Goal: Transaction & Acquisition: Purchase product/service

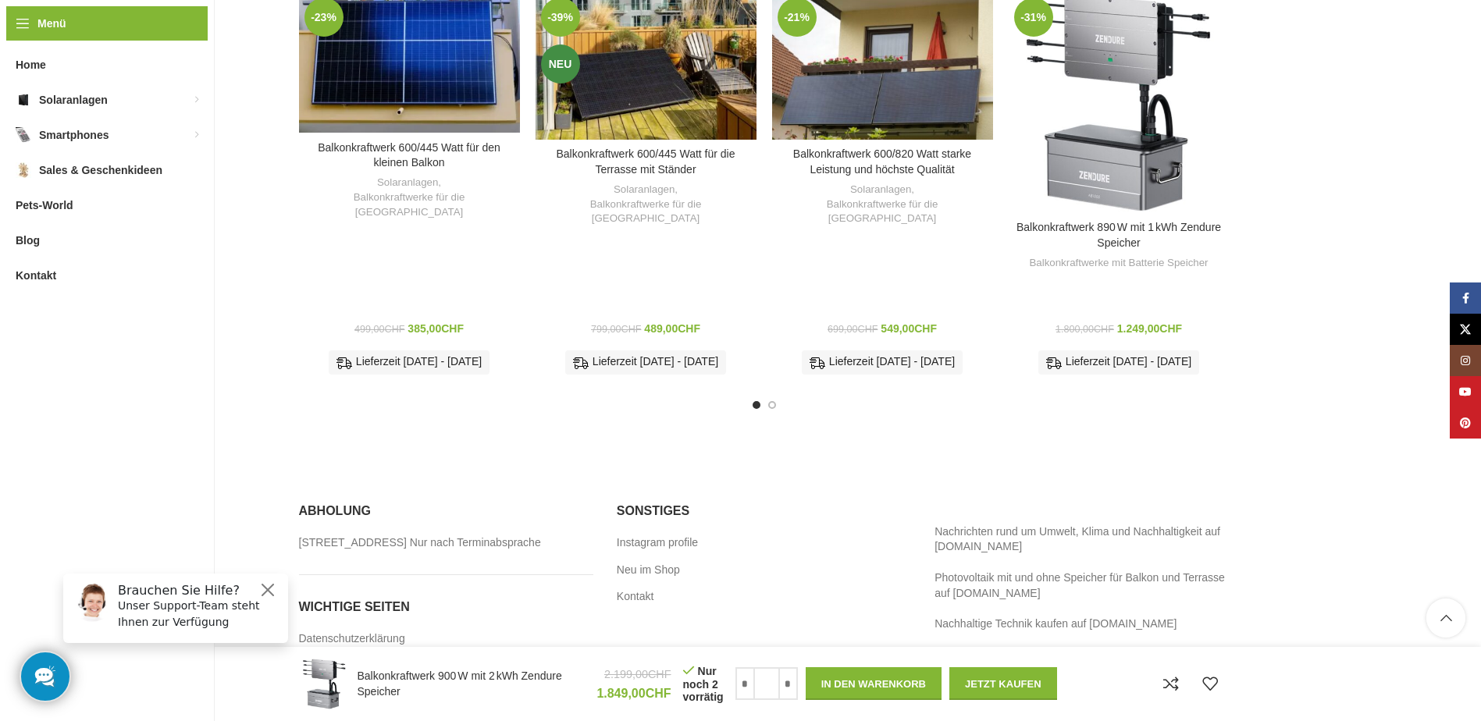
scroll to position [3876, 0]
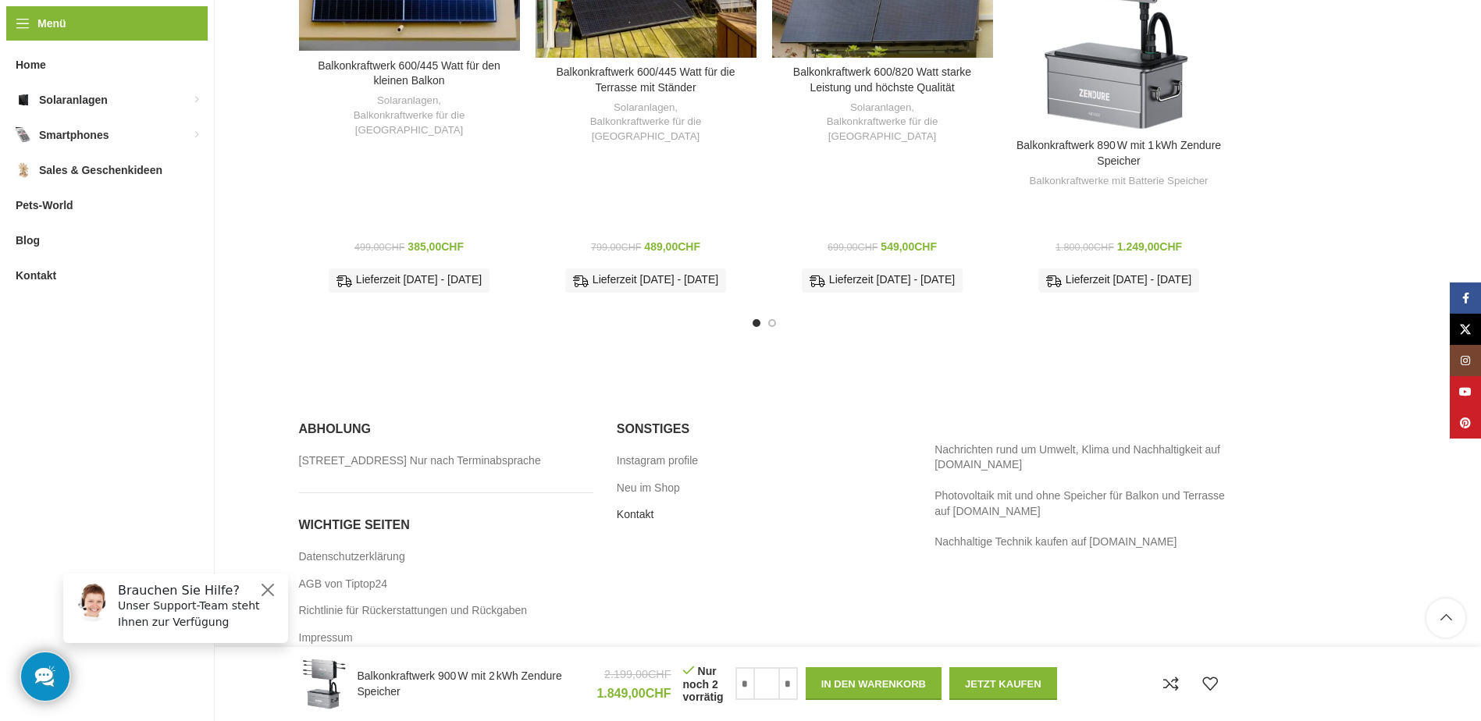
click at [632, 508] on link "Kontakt" at bounding box center [636, 516] width 38 height 16
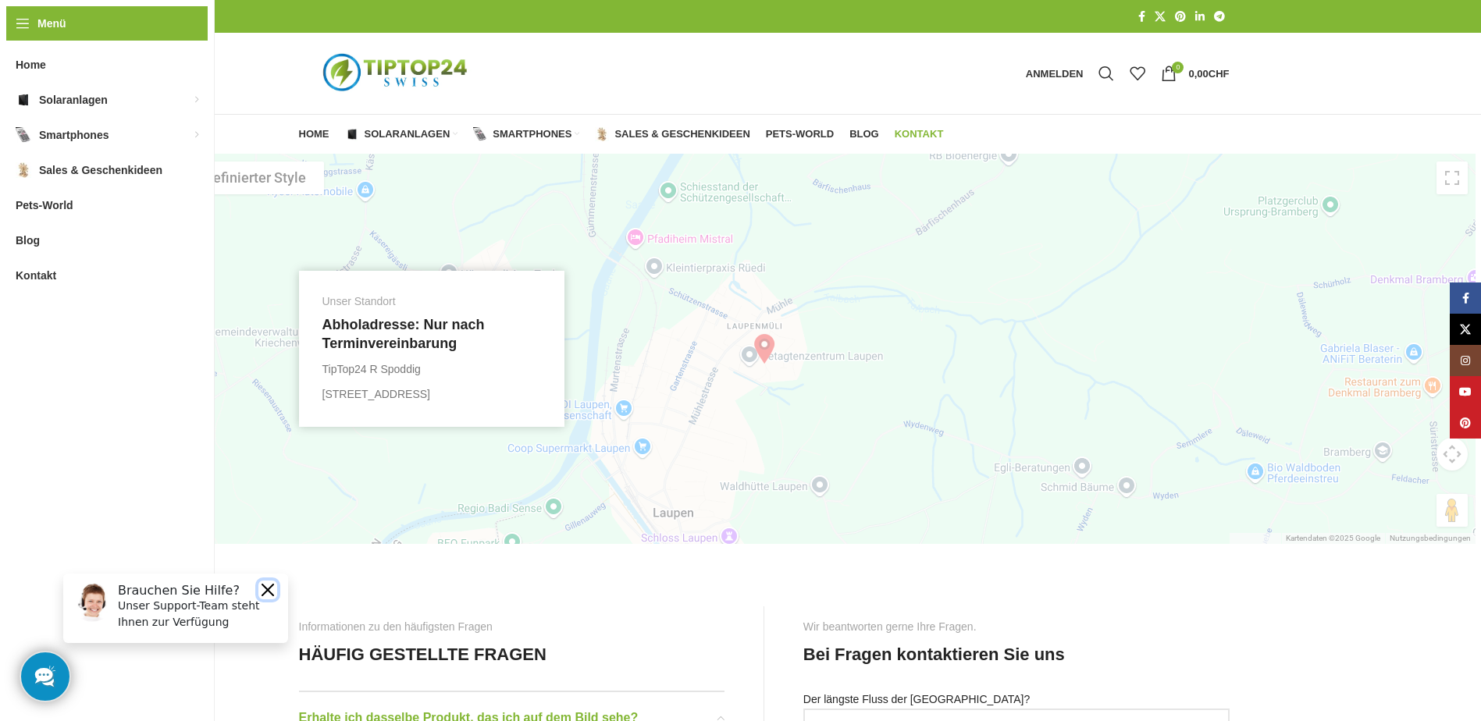
click at [258, 588] on button "Close" at bounding box center [267, 590] width 19 height 19
click at [810, 130] on span "Pets-World" at bounding box center [800, 134] width 68 height 12
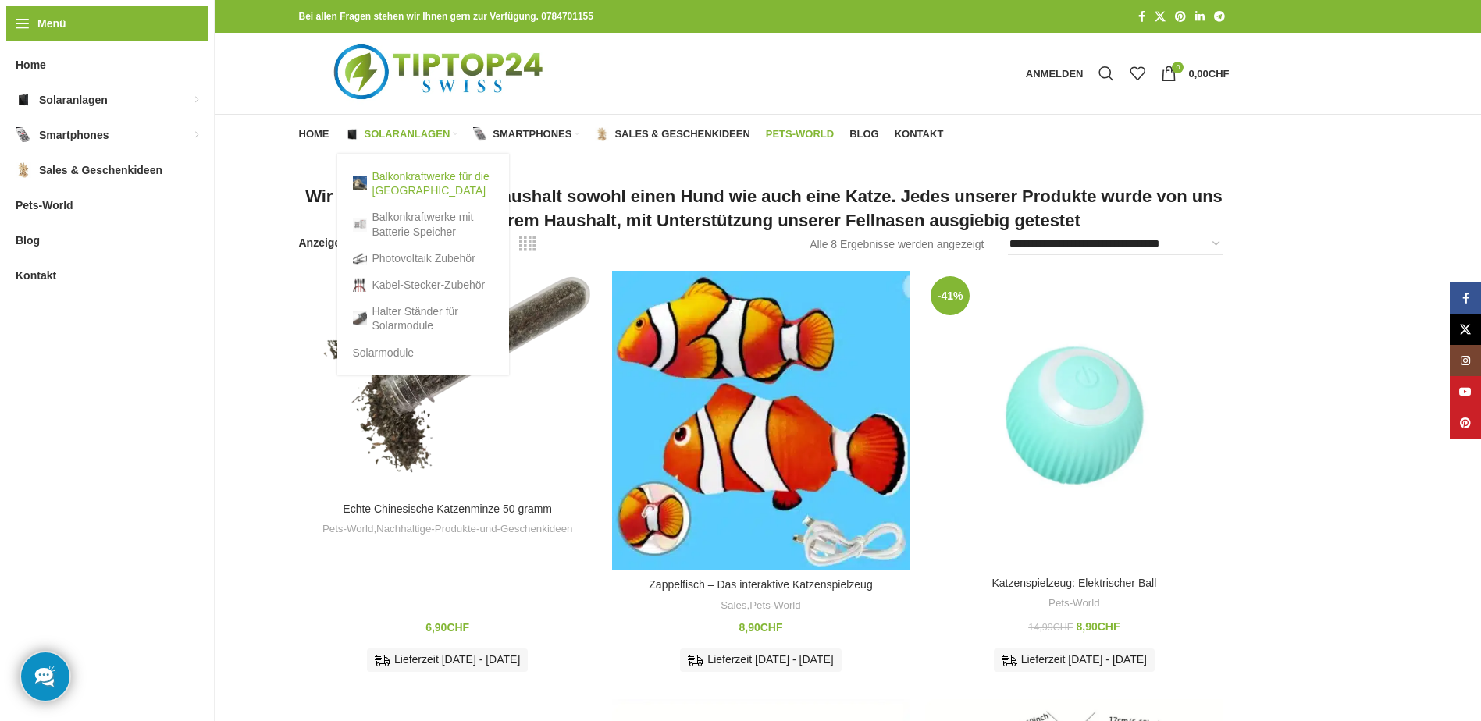
click at [411, 177] on link "Balkonkraftwerke für die [GEOGRAPHIC_DATA]" at bounding box center [423, 183] width 141 height 41
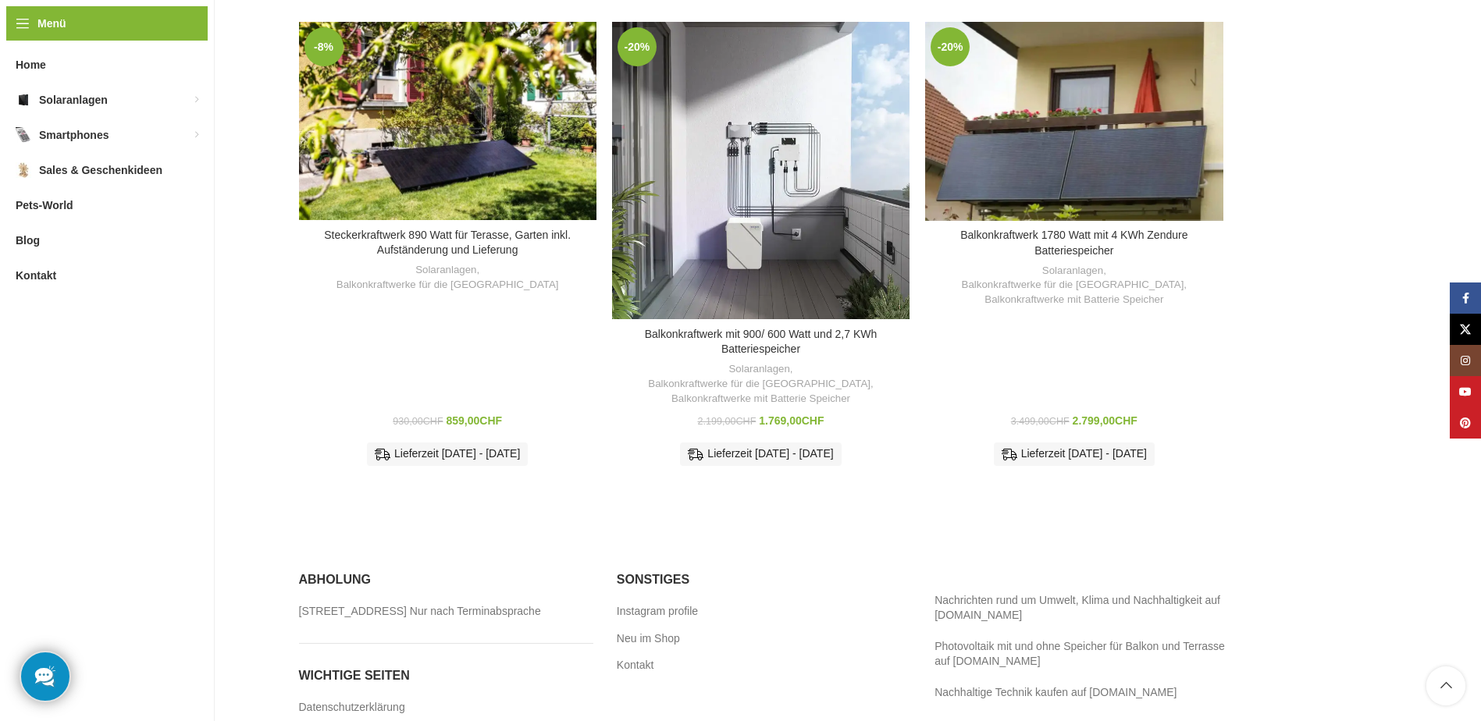
scroll to position [891, 0]
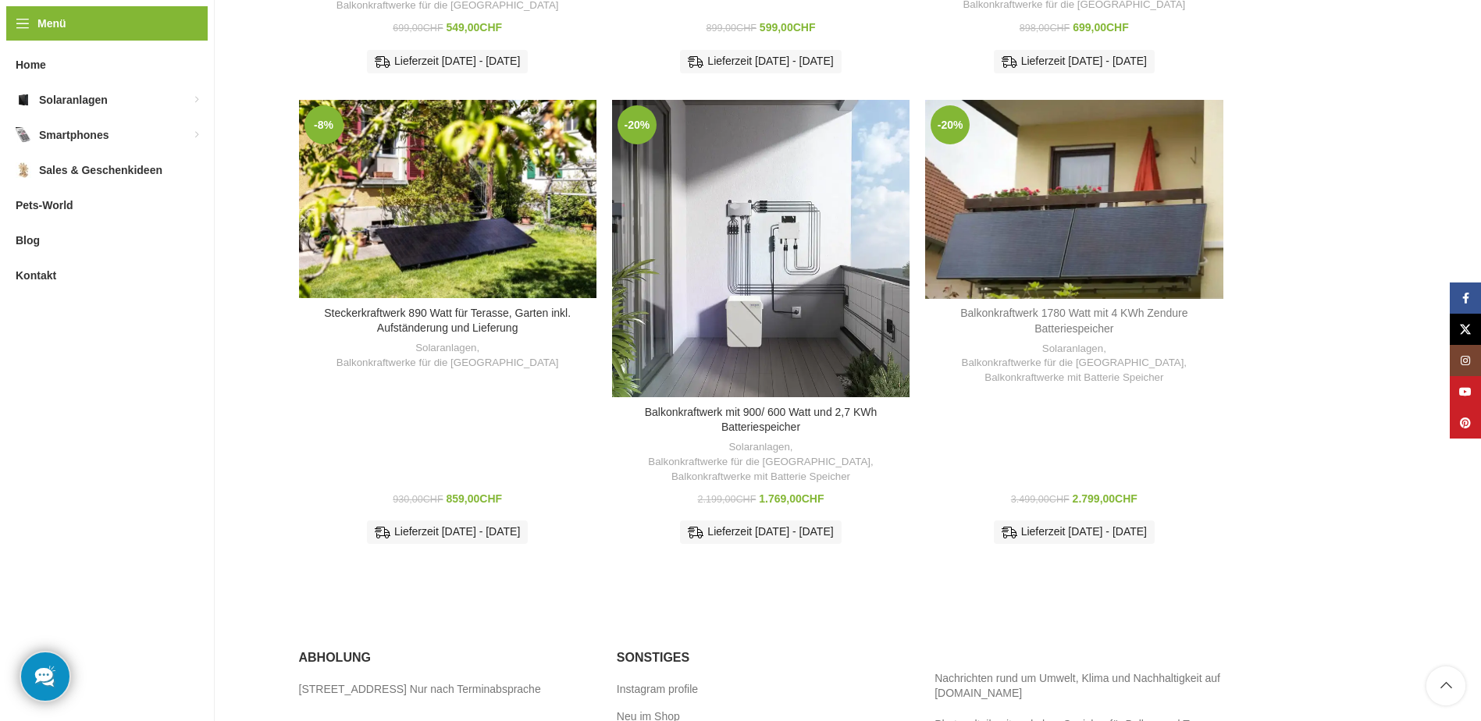
click at [1093, 307] on link "Balkonkraftwerk 1780 Watt mit 4 KWh Zendure Batteriespeicher" at bounding box center [1073, 321] width 227 height 28
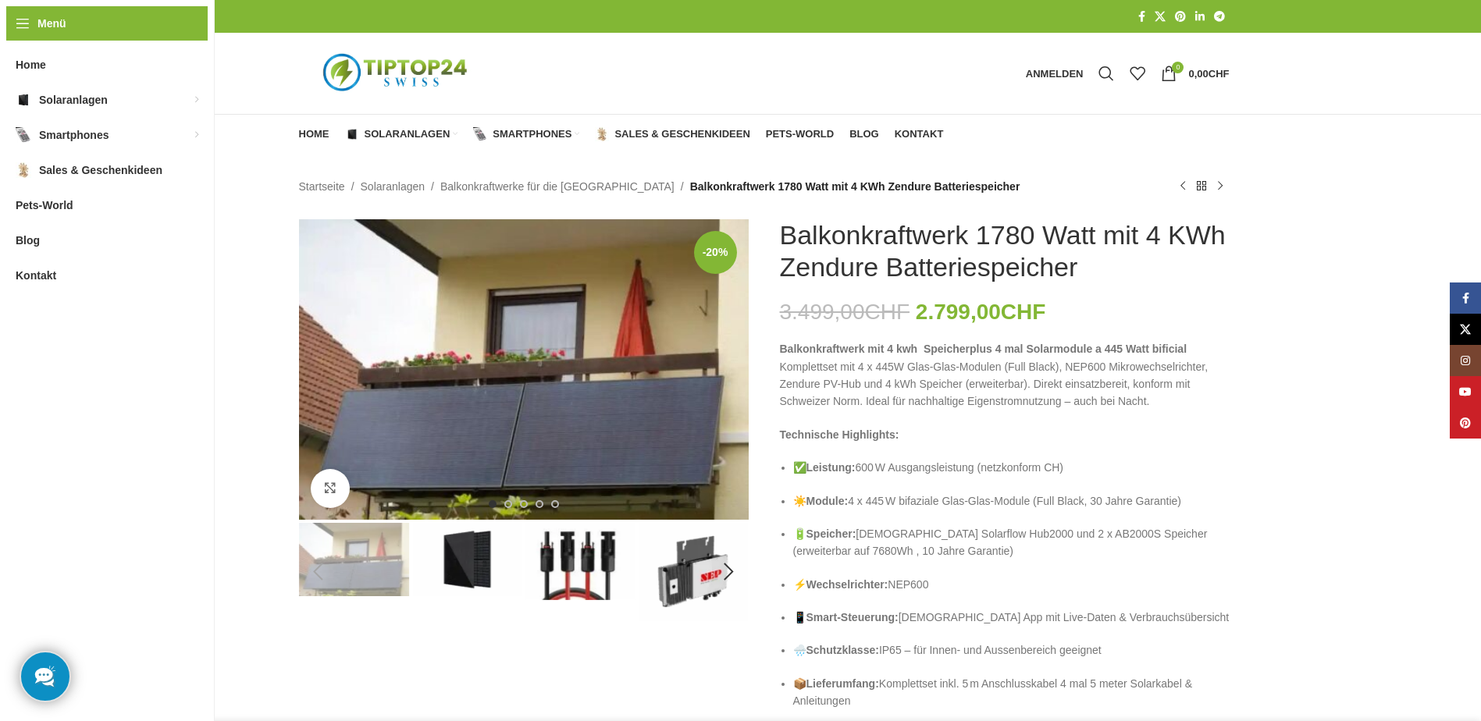
click at [1181, 416] on div "Balkonkraftwerk mit 4 kwh Speicherplus 4 mal Solarmodule a 445 Watt bificial Ko…" at bounding box center [1005, 651] width 450 height 622
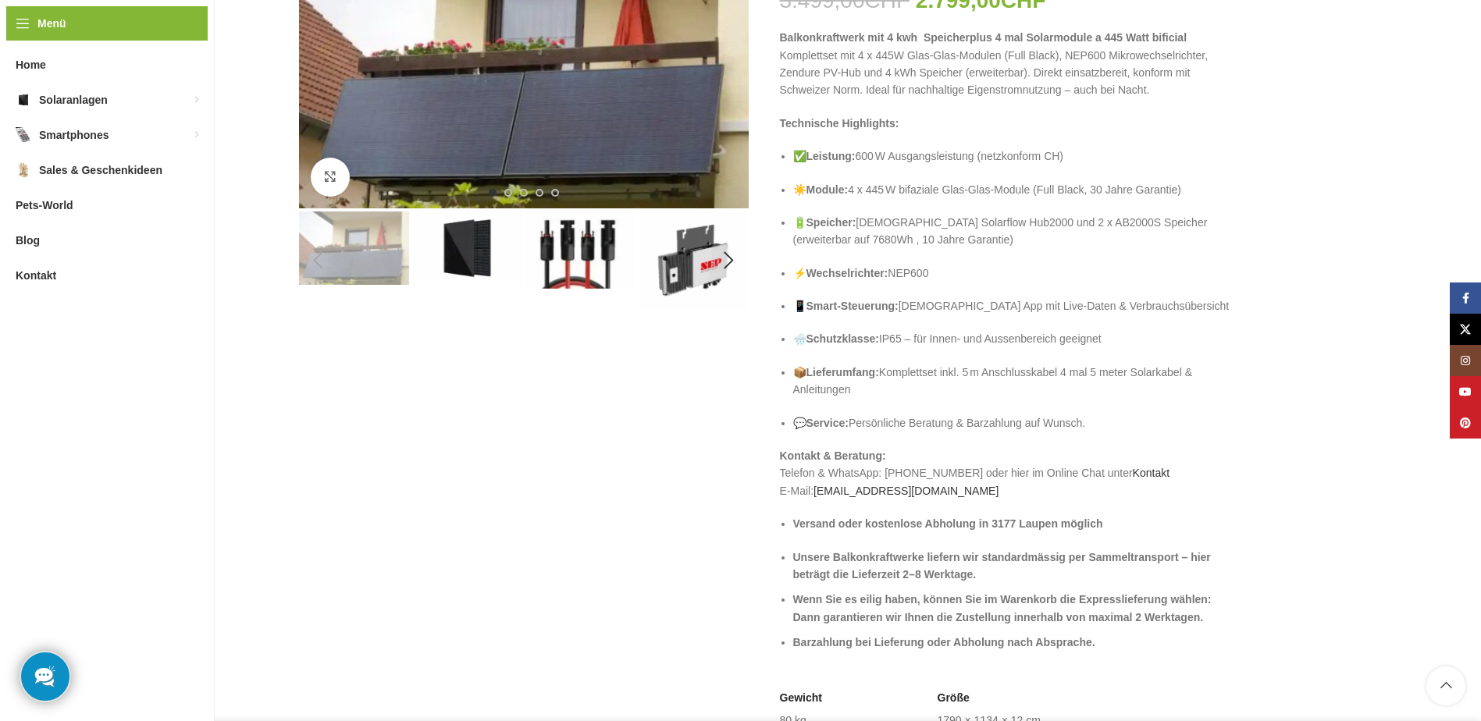
scroll to position [312, 0]
click at [728, 258] on div "Next slide" at bounding box center [729, 259] width 39 height 39
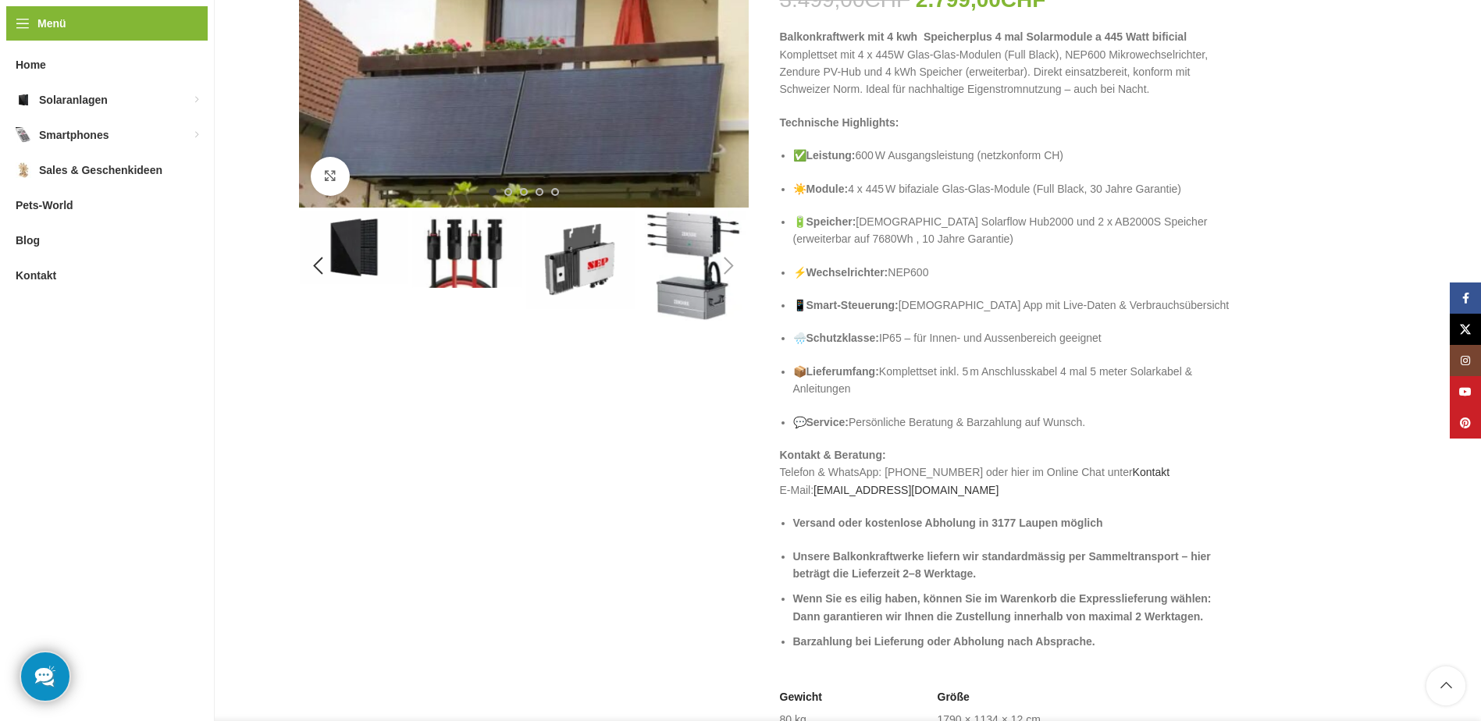
click at [729, 258] on div "Next slide" at bounding box center [729, 266] width 39 height 39
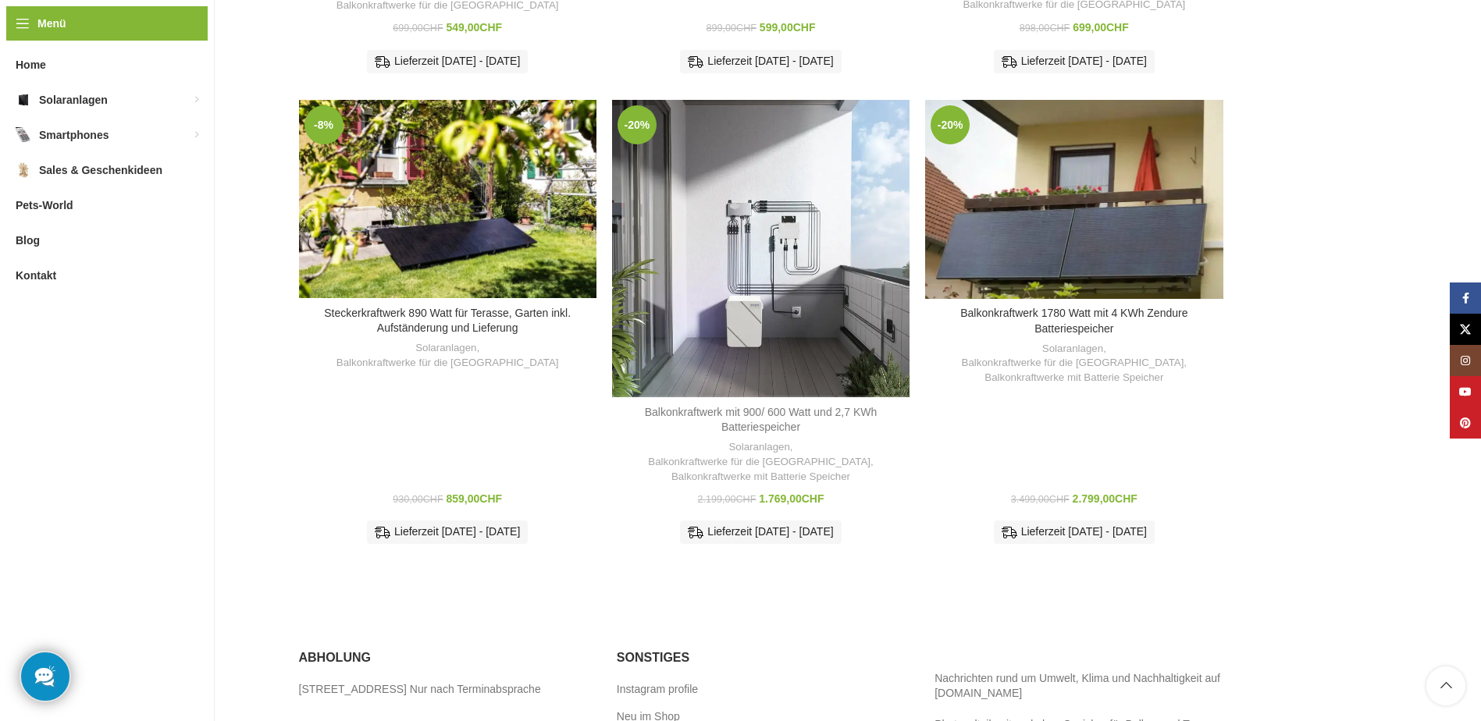
click at [755, 406] on link "Balkonkraftwerk mit 900/ 600 Watt und 2,7 KWh Batteriespeicher" at bounding box center [761, 420] width 233 height 28
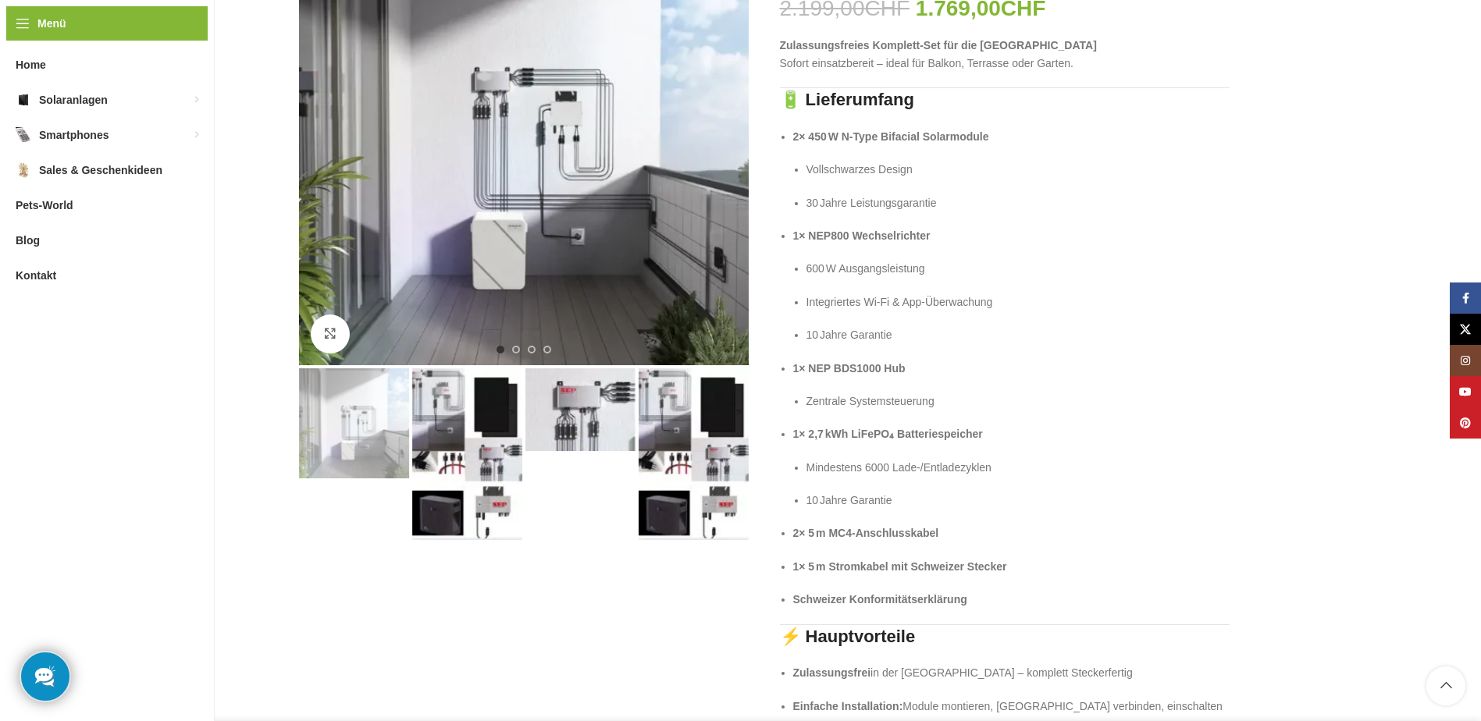
scroll to position [234, 0]
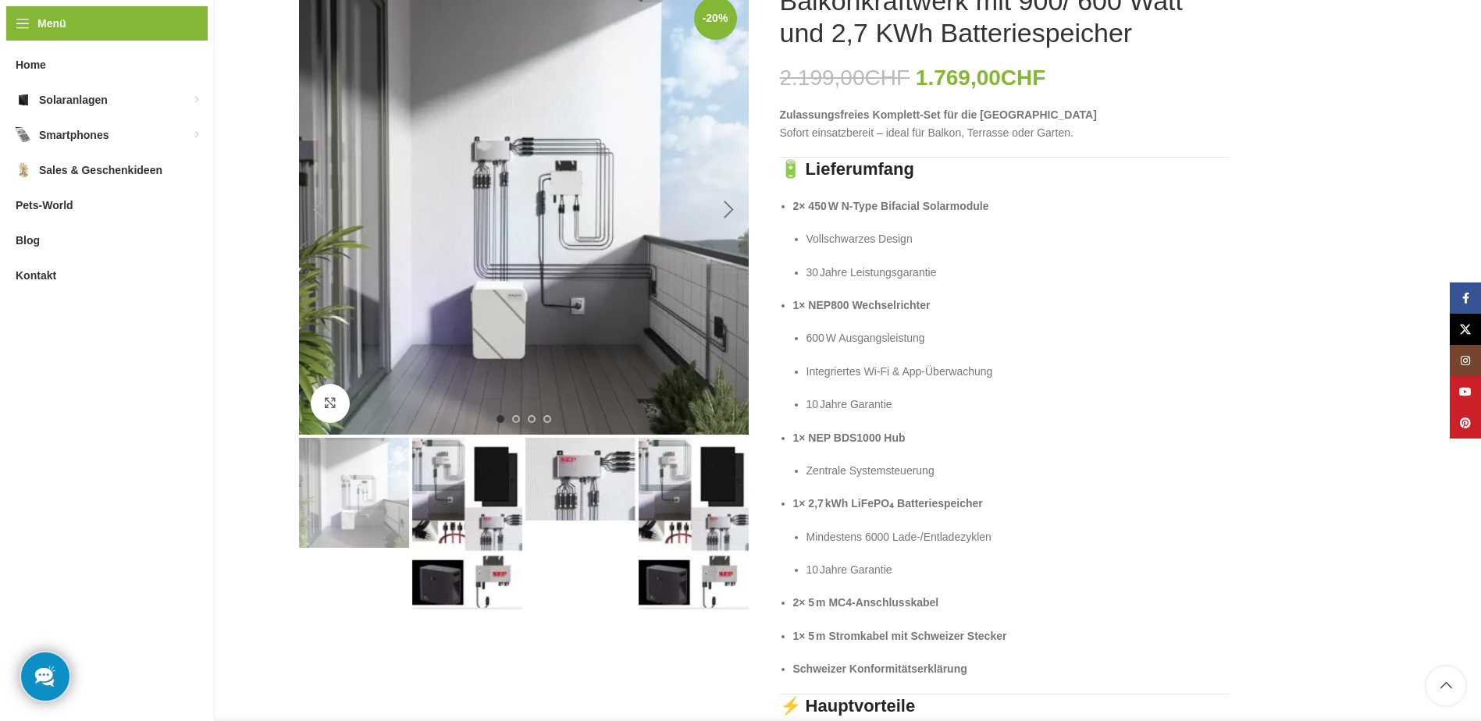
click at [729, 205] on div "Next slide" at bounding box center [729, 210] width 39 height 39
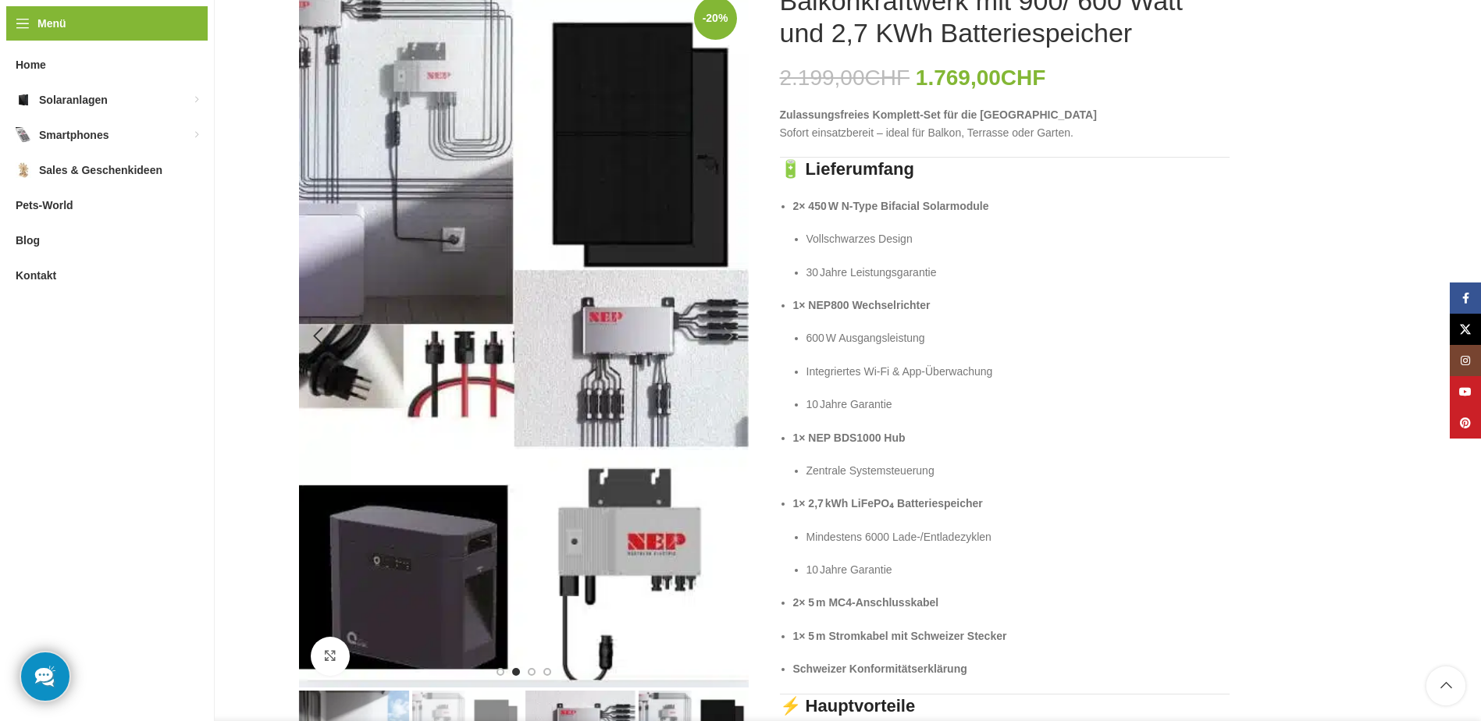
click at [729, 205] on img "2 / 4" at bounding box center [524, 336] width 450 height 703
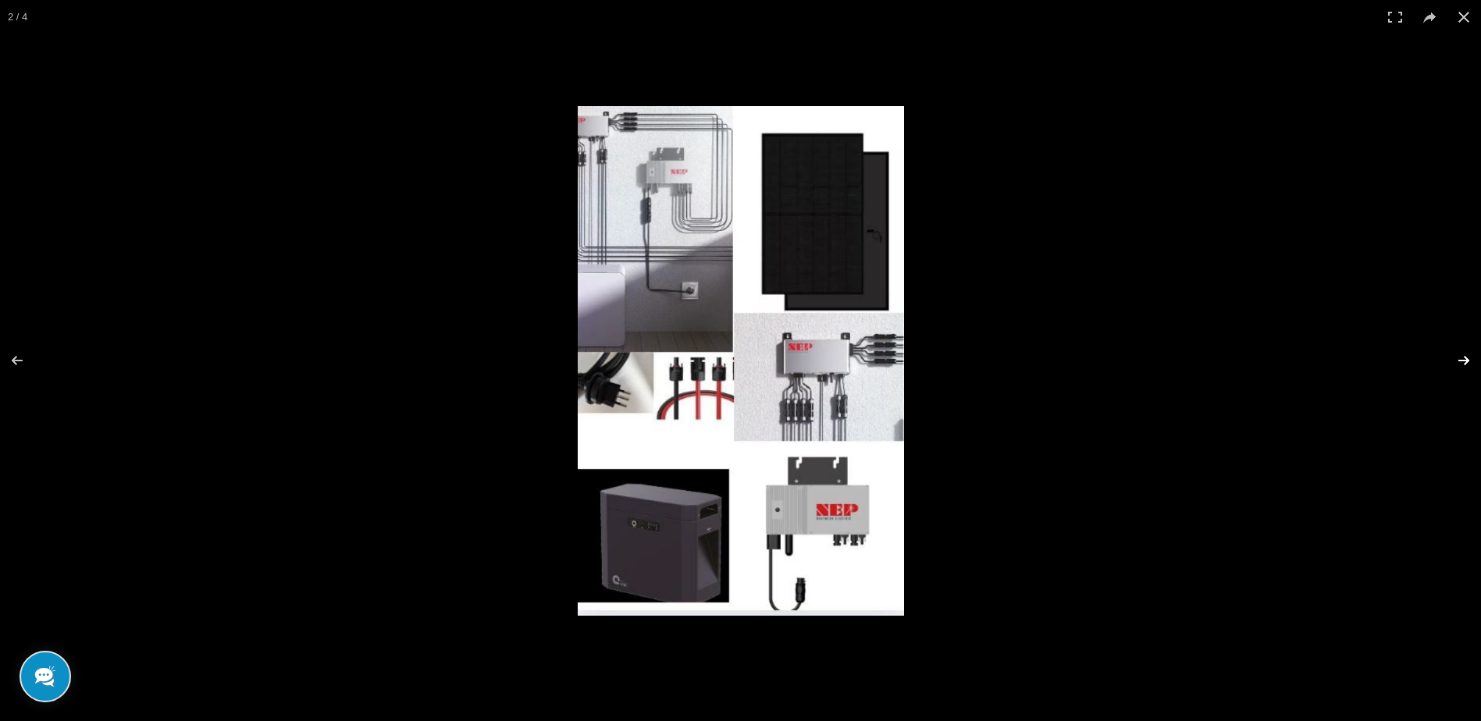
click at [1459, 358] on button at bounding box center [1454, 361] width 55 height 78
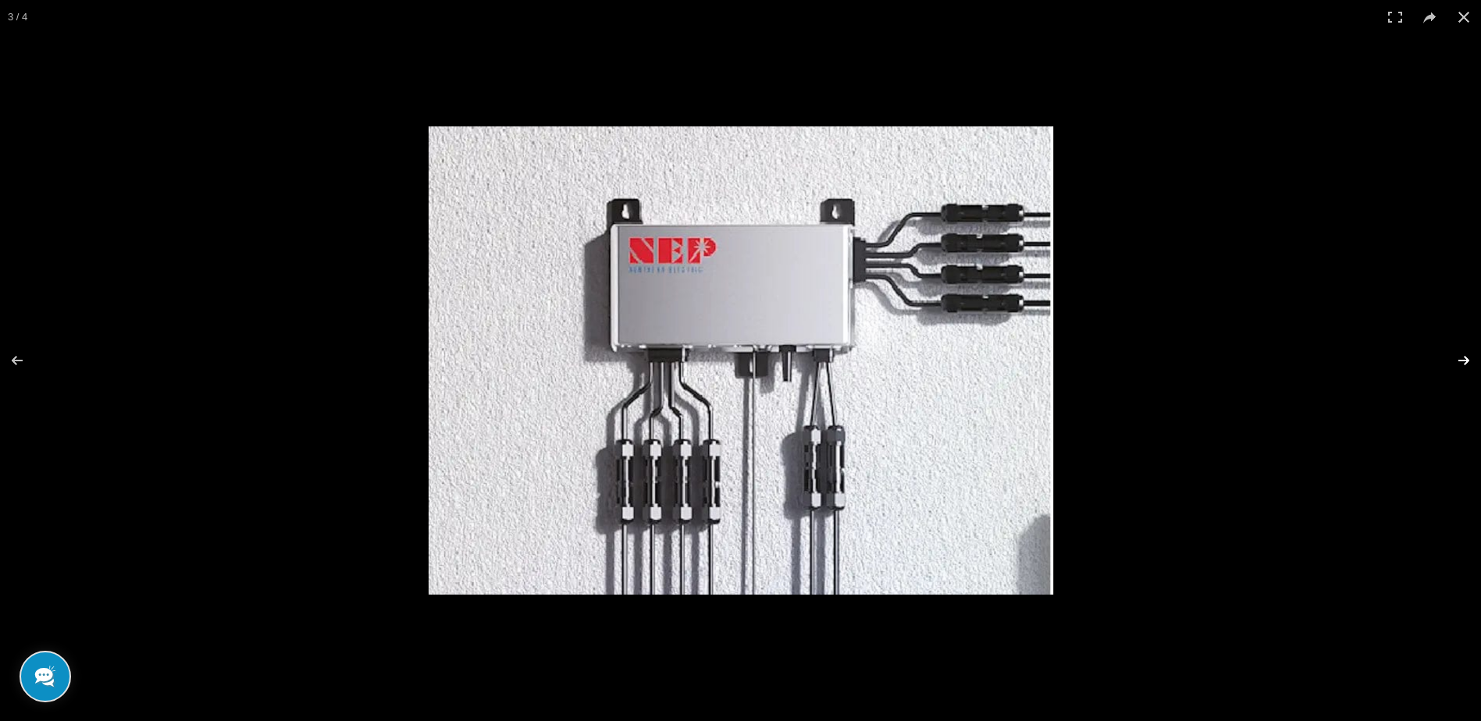
click at [1459, 358] on button at bounding box center [1454, 361] width 55 height 78
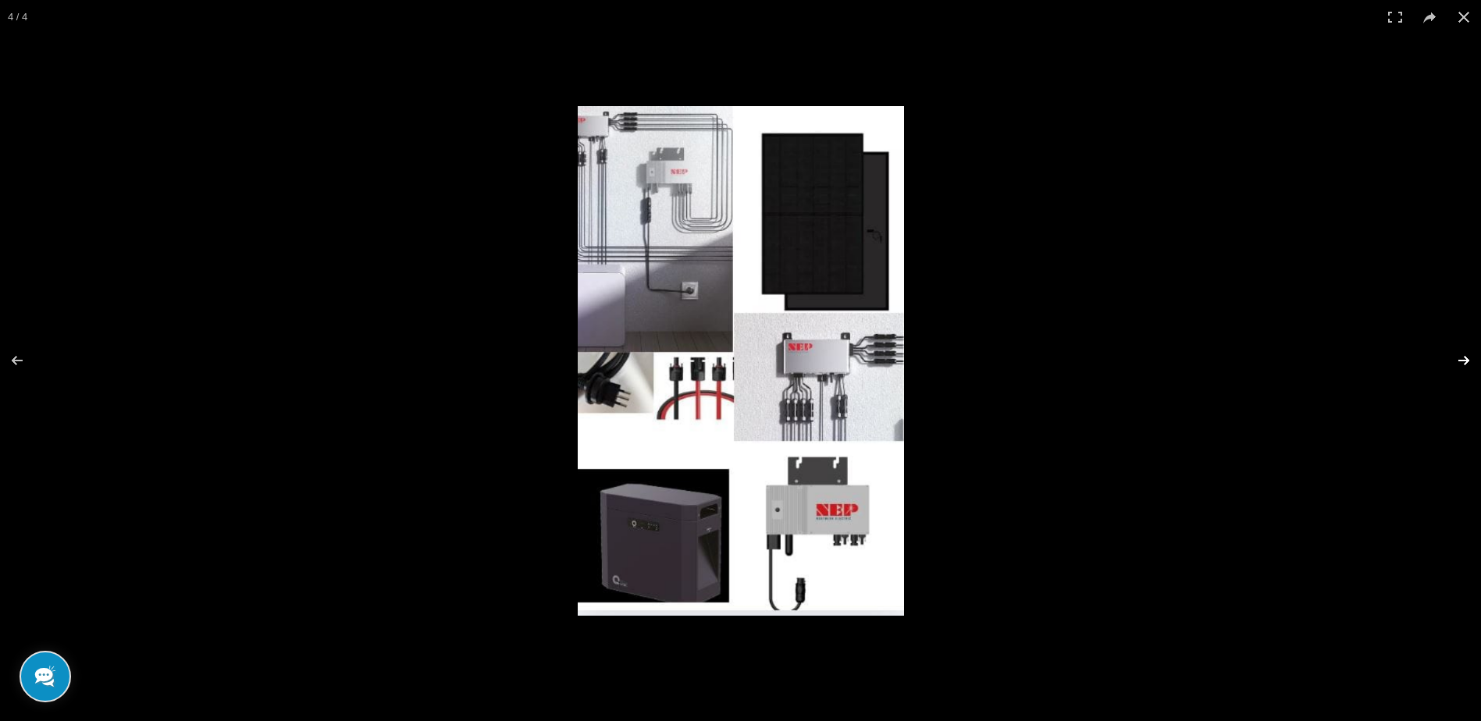
click at [1459, 358] on button at bounding box center [1454, 361] width 55 height 78
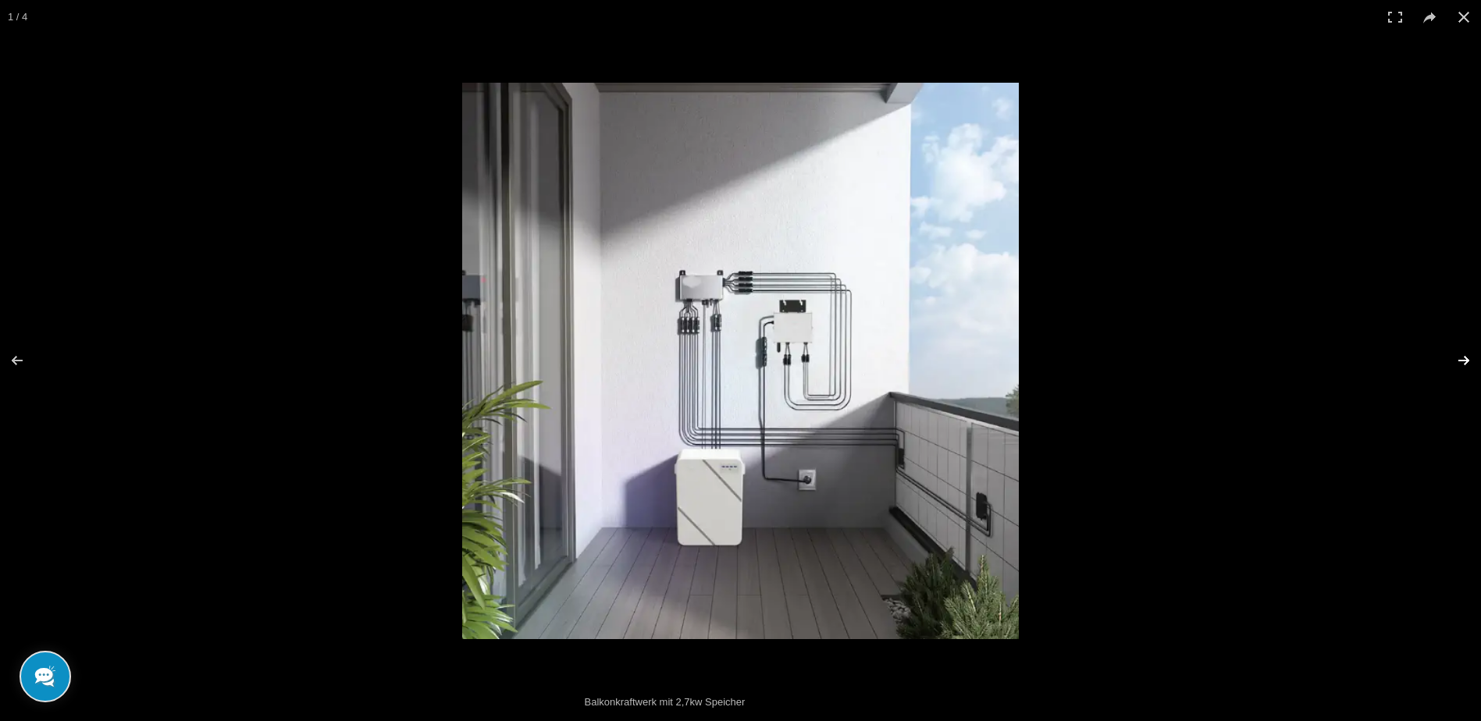
click at [1459, 358] on button at bounding box center [1454, 361] width 55 height 78
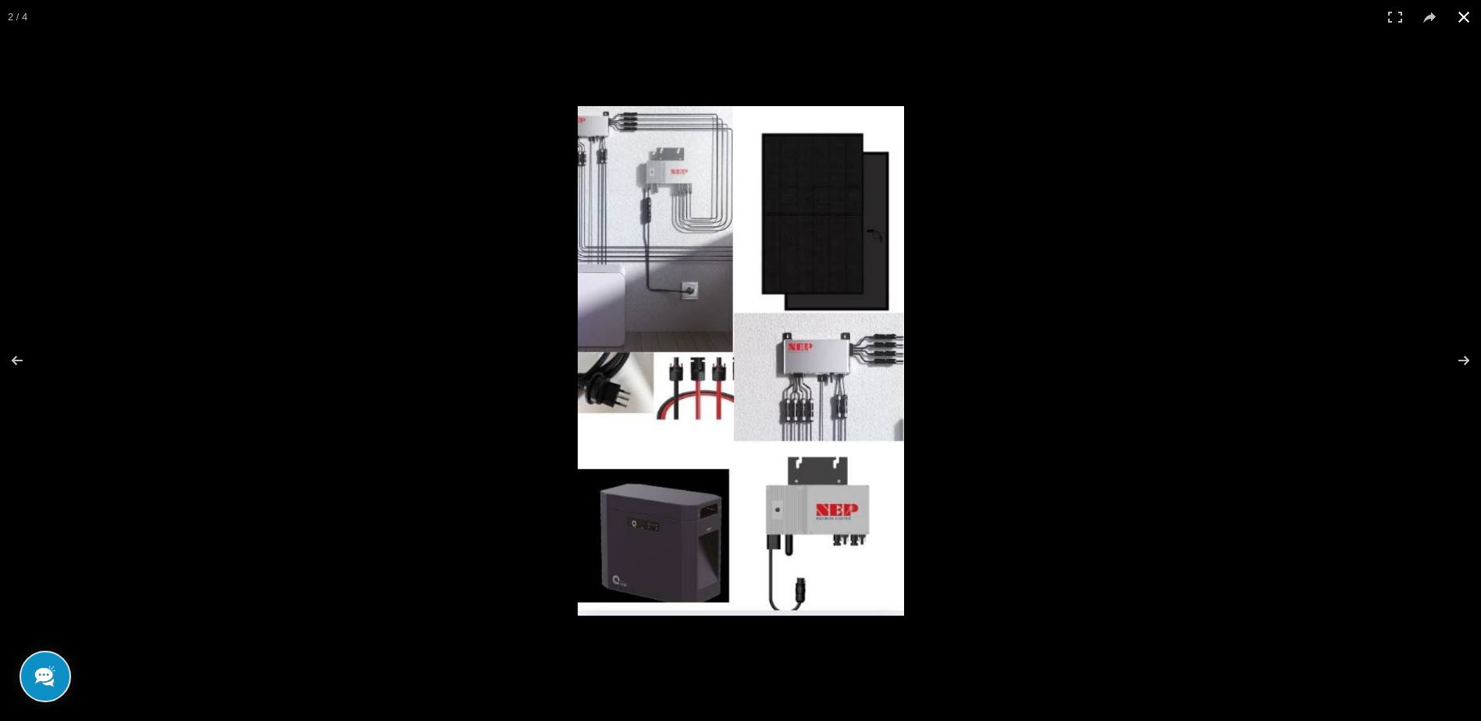
click at [1466, 23] on button at bounding box center [1464, 17] width 34 height 34
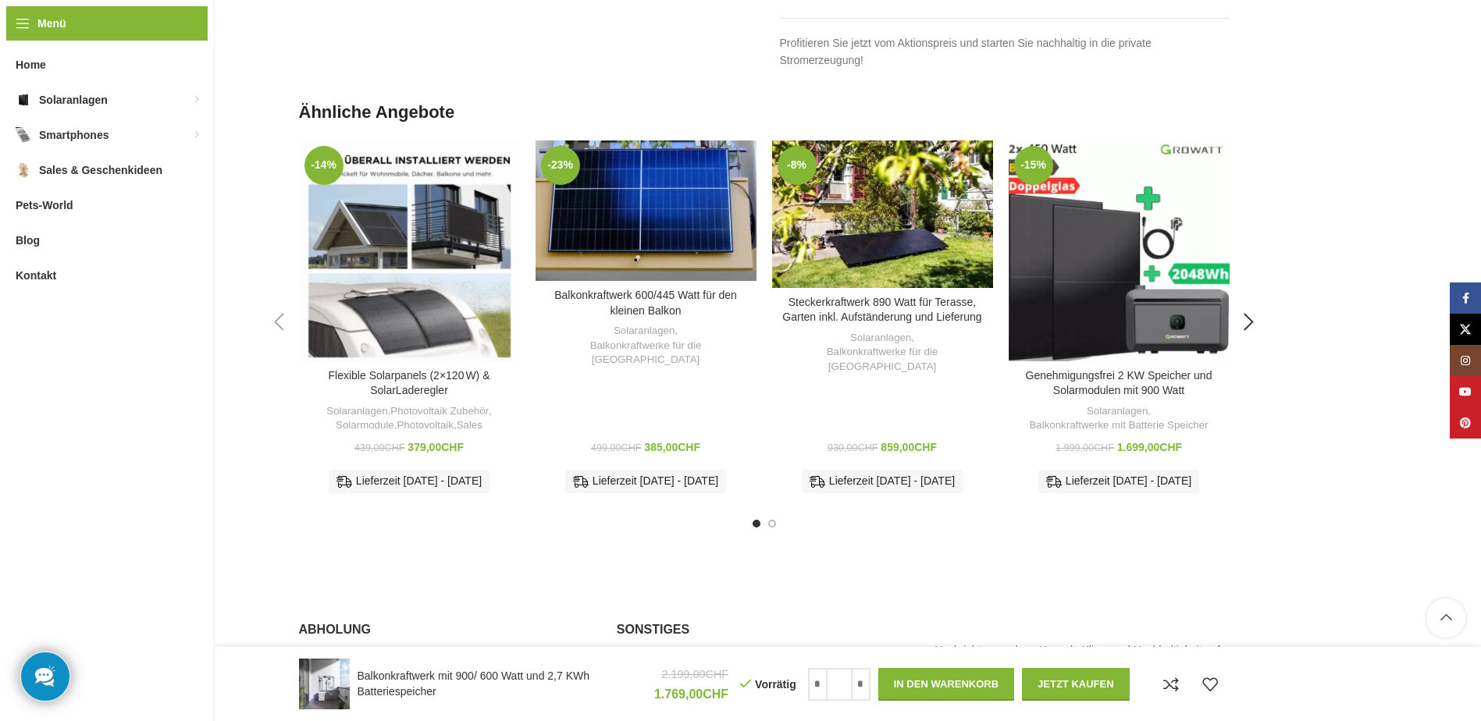
scroll to position [3436, 0]
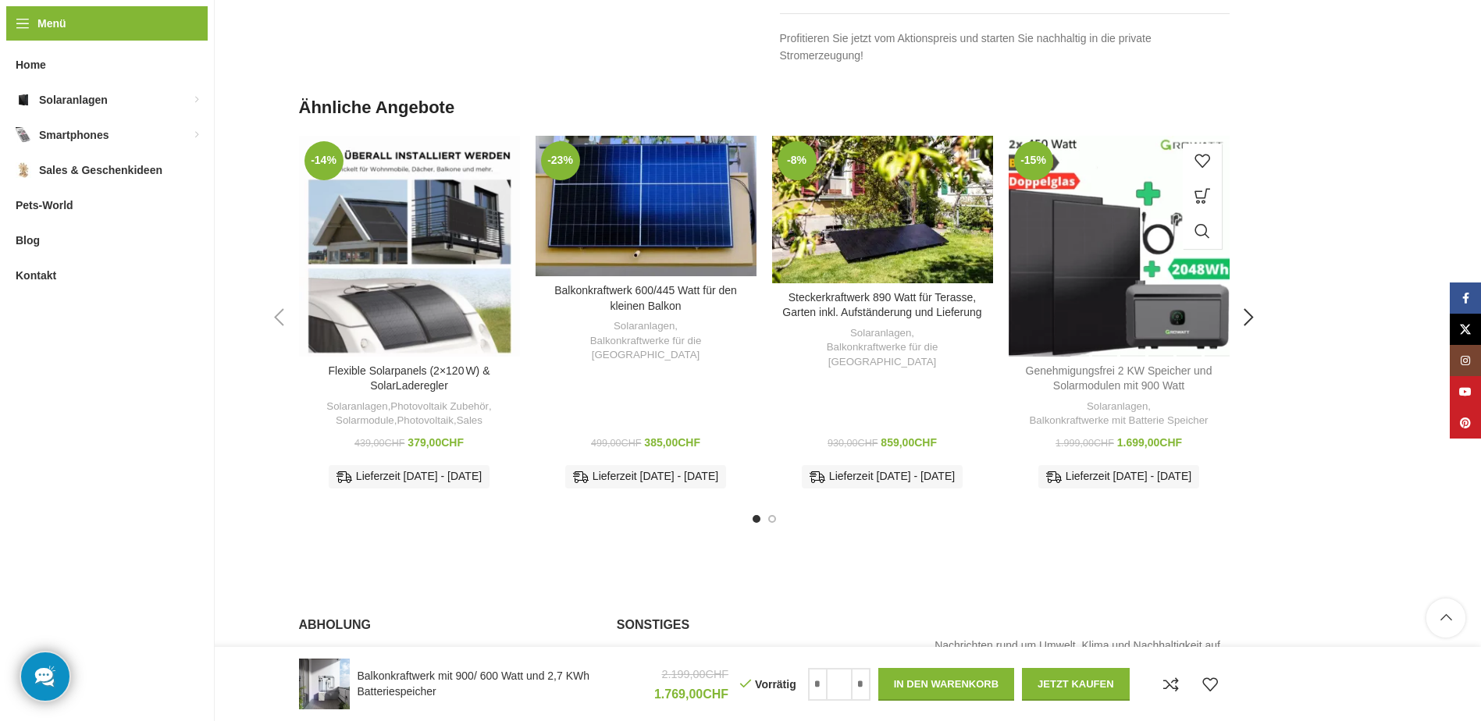
click at [1156, 277] on div "-15% Zum Vergleich hinzufügen Genehmigungsfrei 2 KW Speicher und Solarmodulen m…" at bounding box center [1119, 318] width 221 height 365
click at [1183, 358] on div "Zum Vergleich hinzufügen" at bounding box center [1119, 376] width 221 height 37
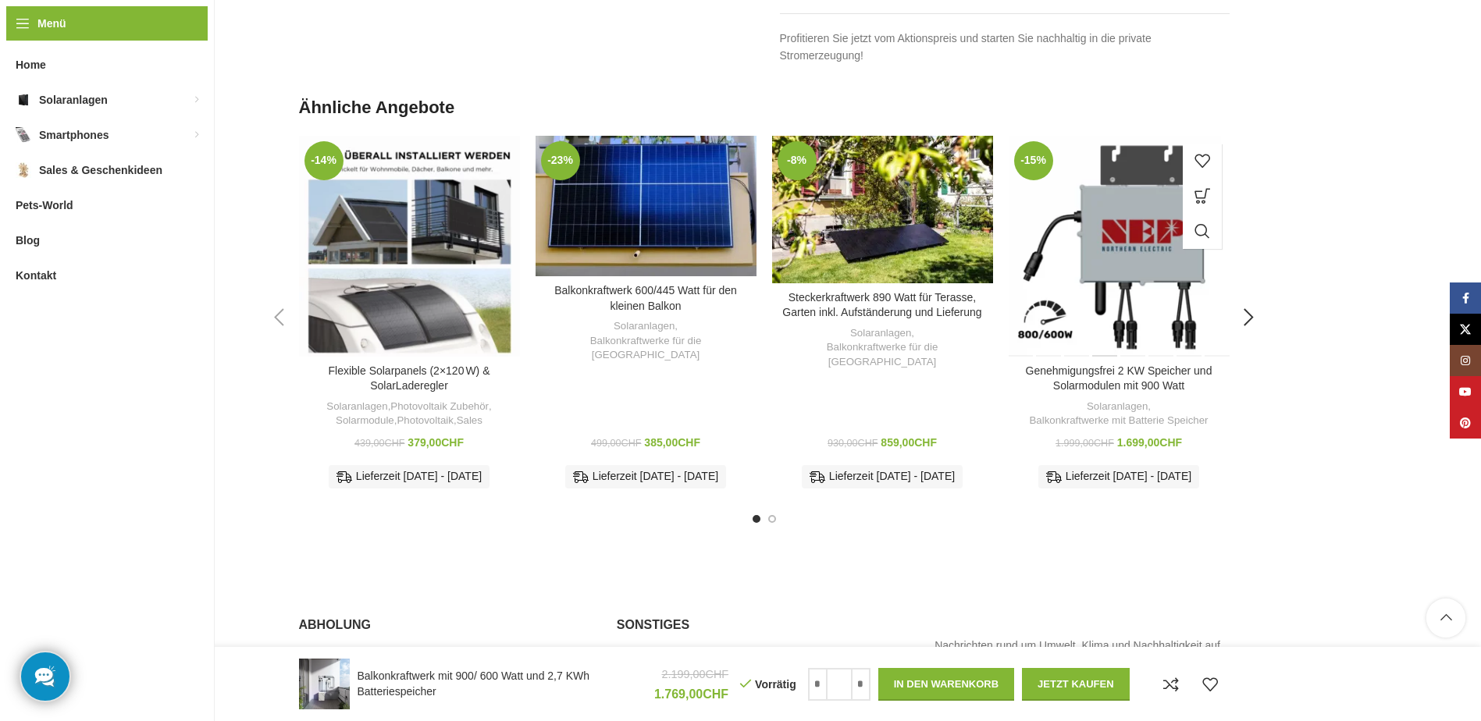
click at [1116, 297] on div "Genehmigungsfrei 2 KW Speicher und Solarmodulen mit 900 Watt" at bounding box center [1105, 246] width 27 height 221
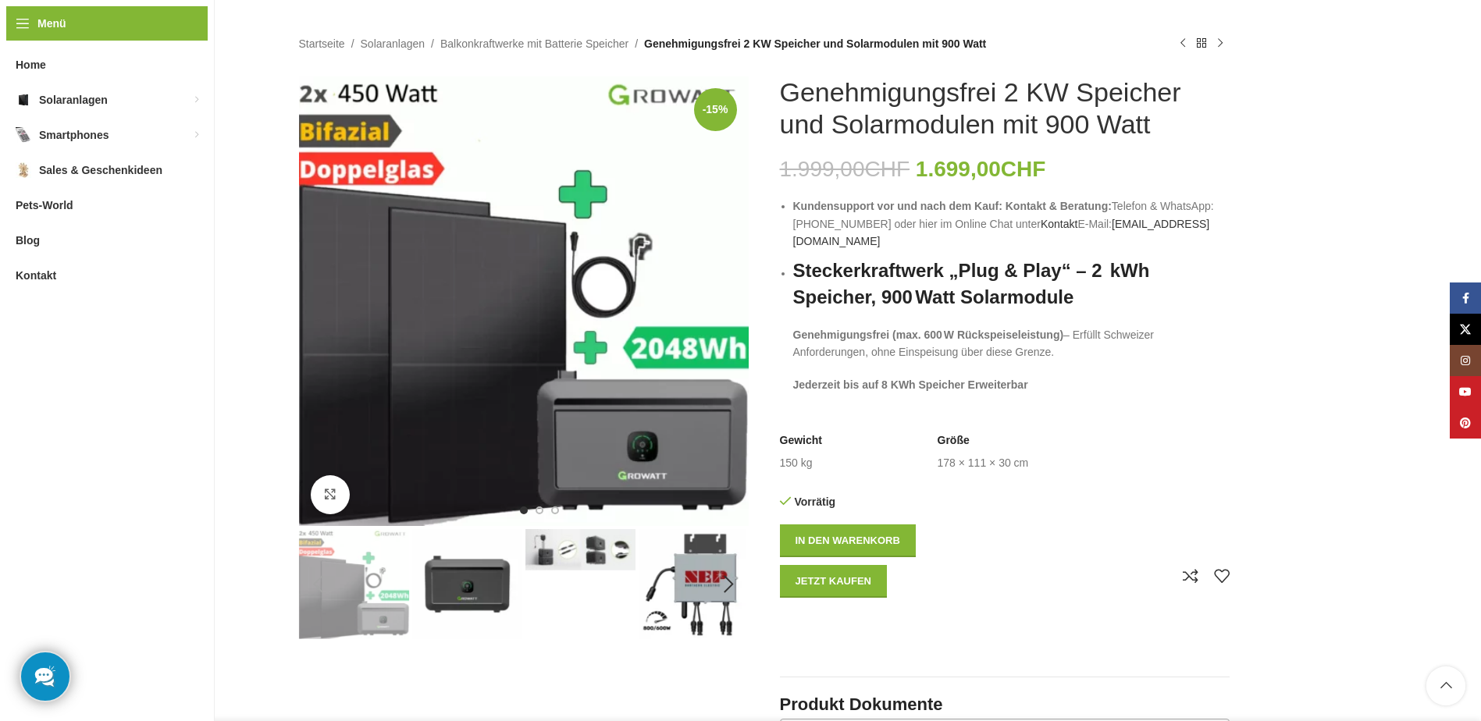
scroll to position [156, 0]
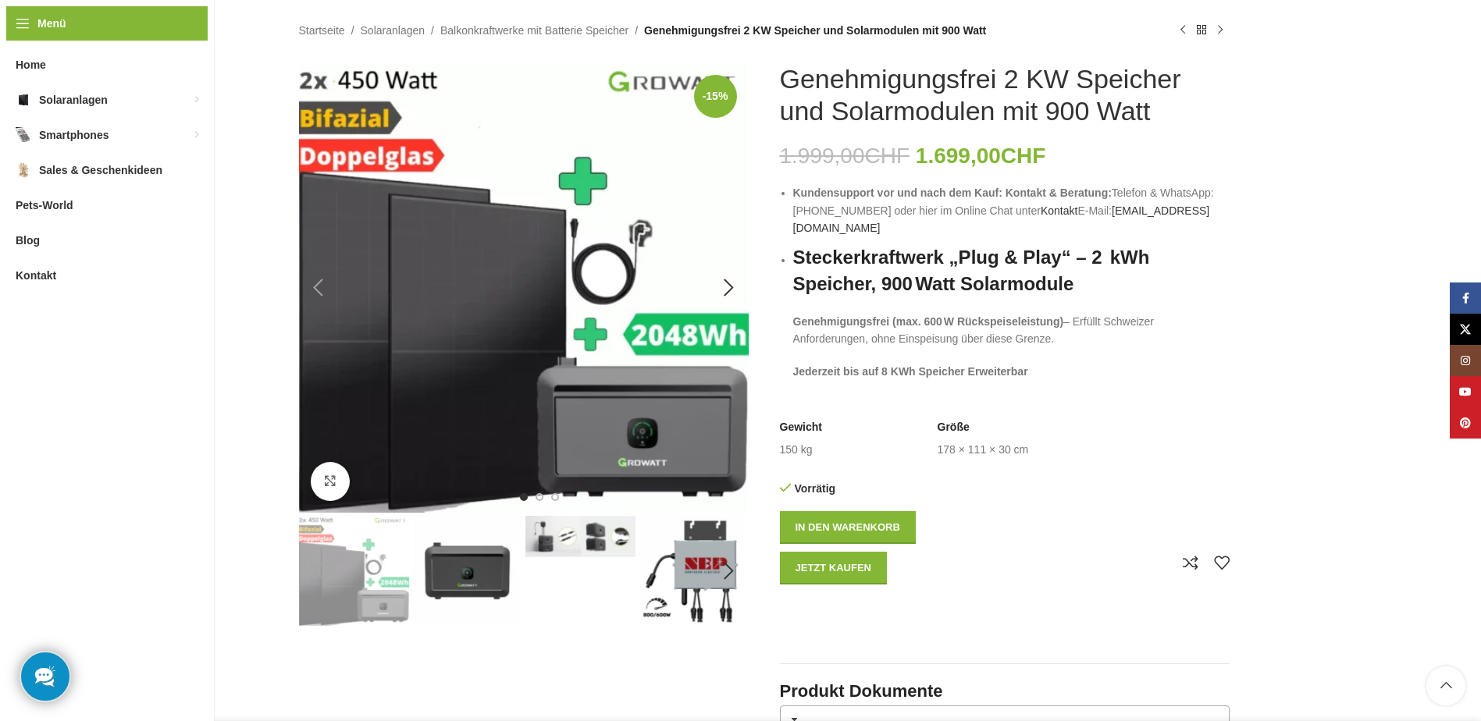
click at [499, 339] on img "1 / 8" at bounding box center [524, 288] width 450 height 450
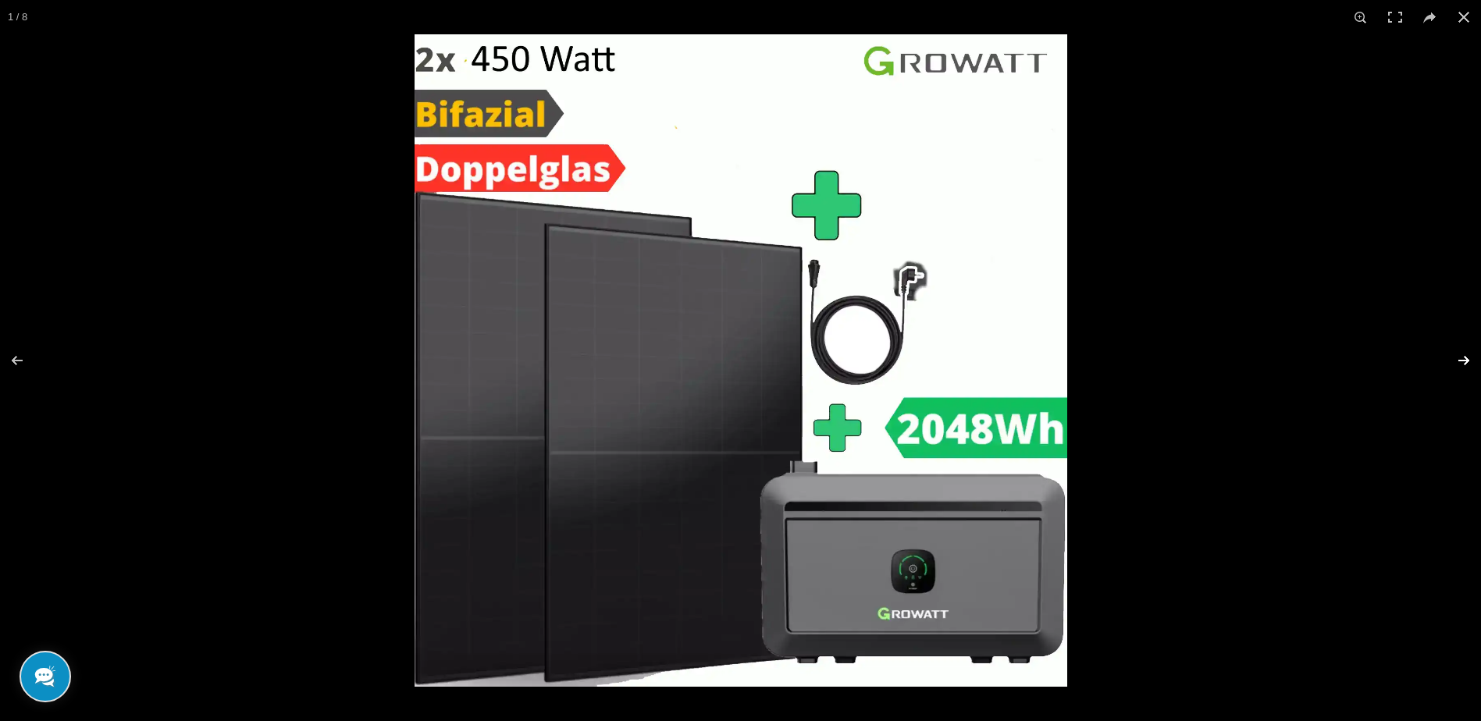
click at [1459, 355] on button at bounding box center [1454, 361] width 55 height 78
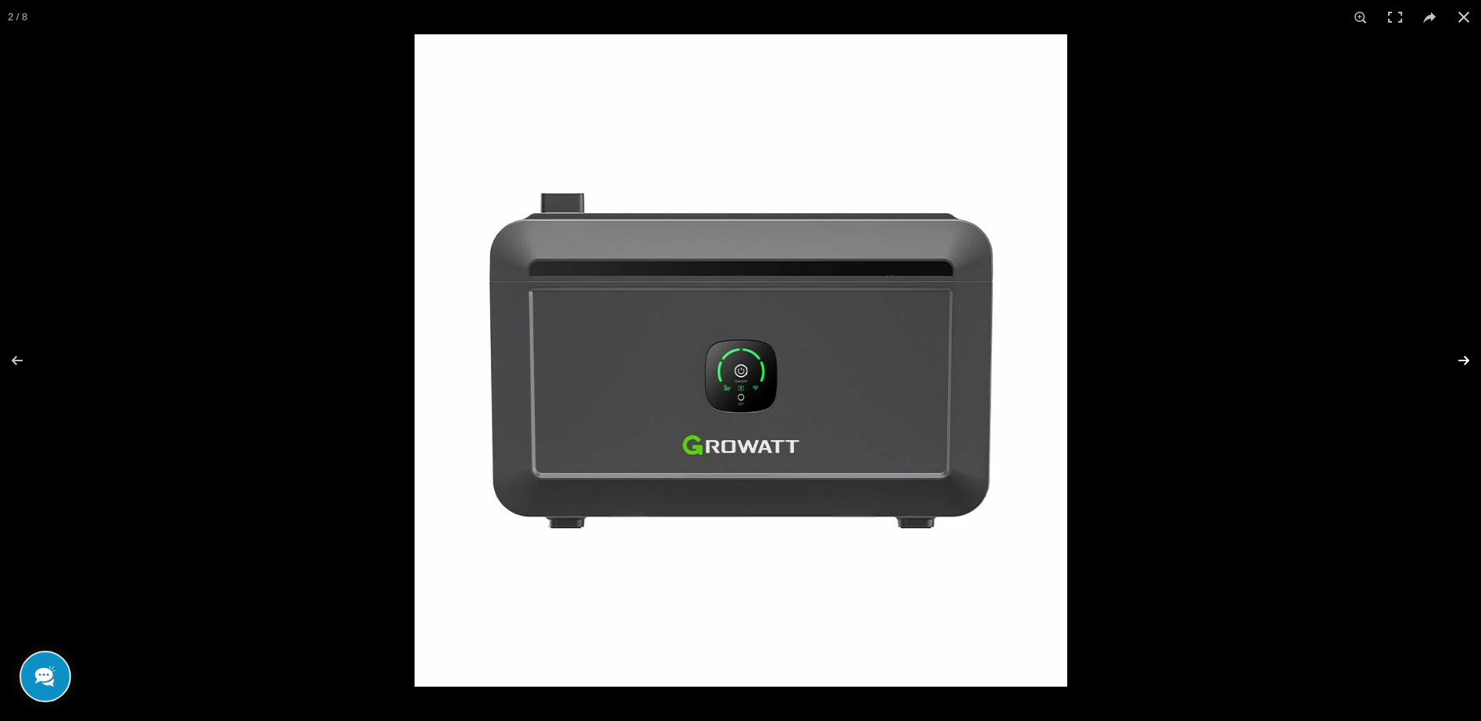
click at [1458, 355] on button at bounding box center [1454, 361] width 55 height 78
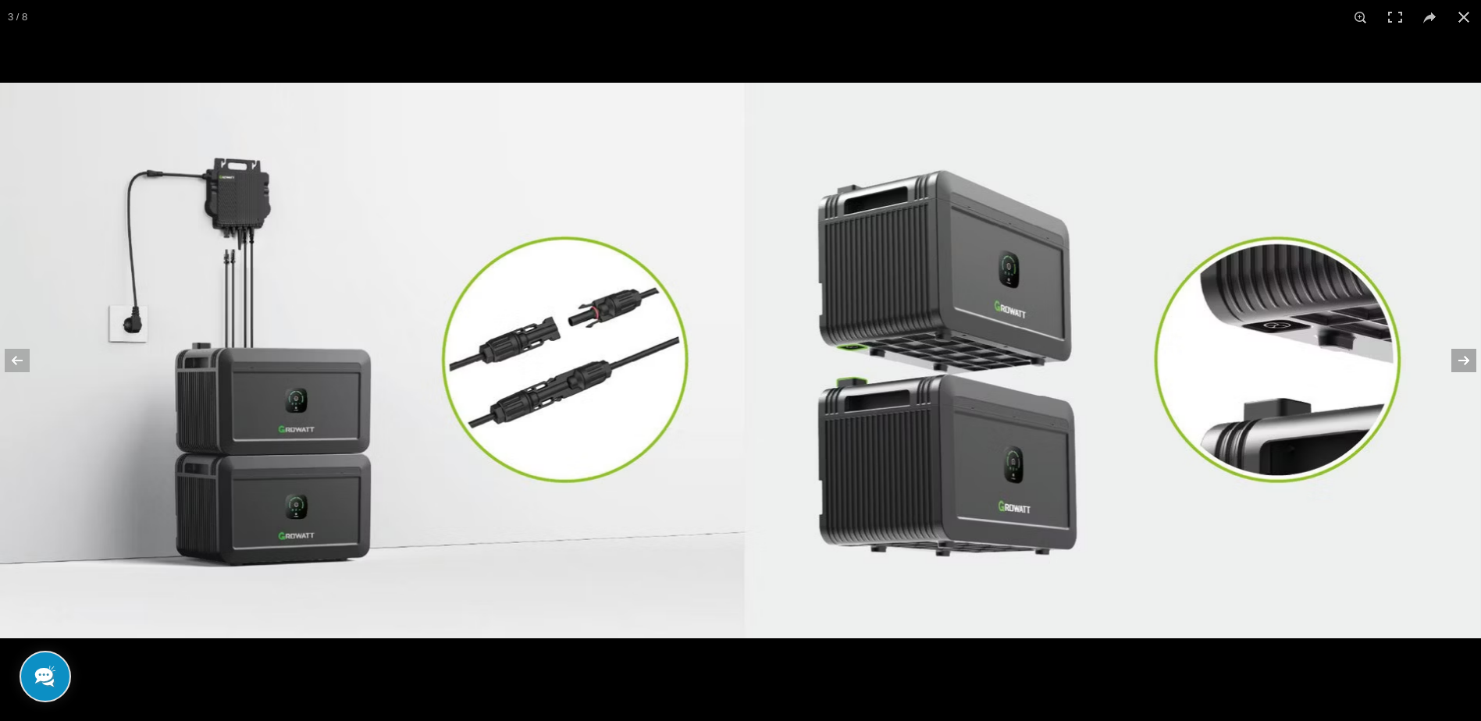
click at [1447, 361] on button at bounding box center [1454, 361] width 55 height 78
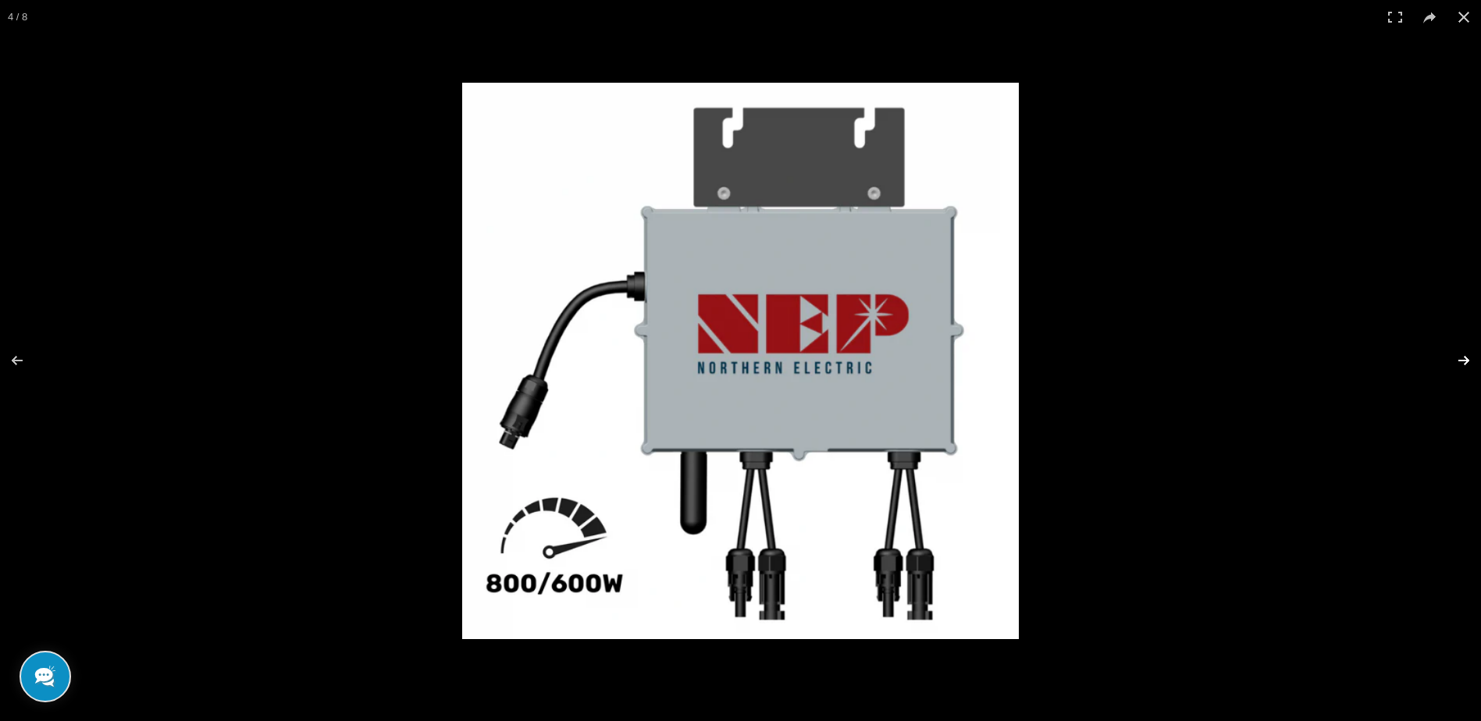
click at [1446, 361] on button at bounding box center [1454, 361] width 55 height 78
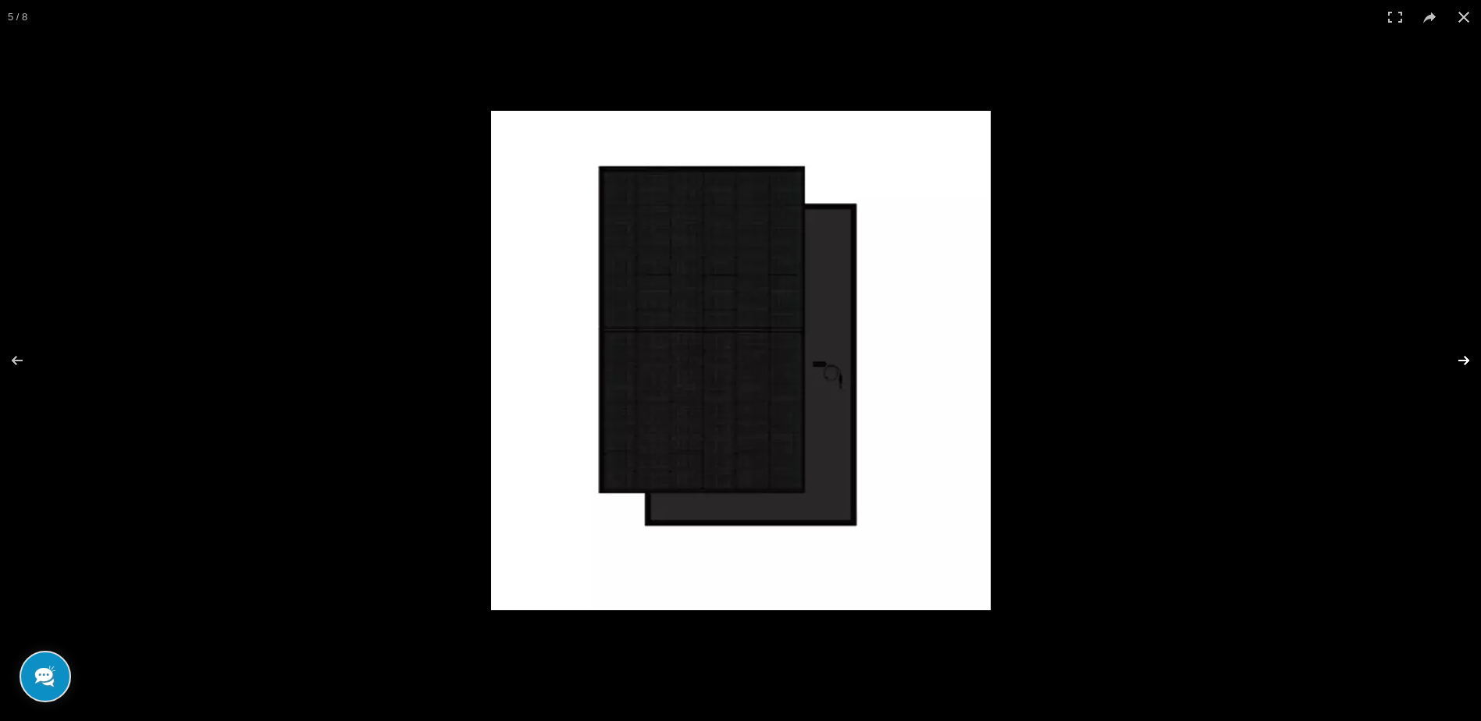
click at [1445, 362] on button at bounding box center [1454, 361] width 55 height 78
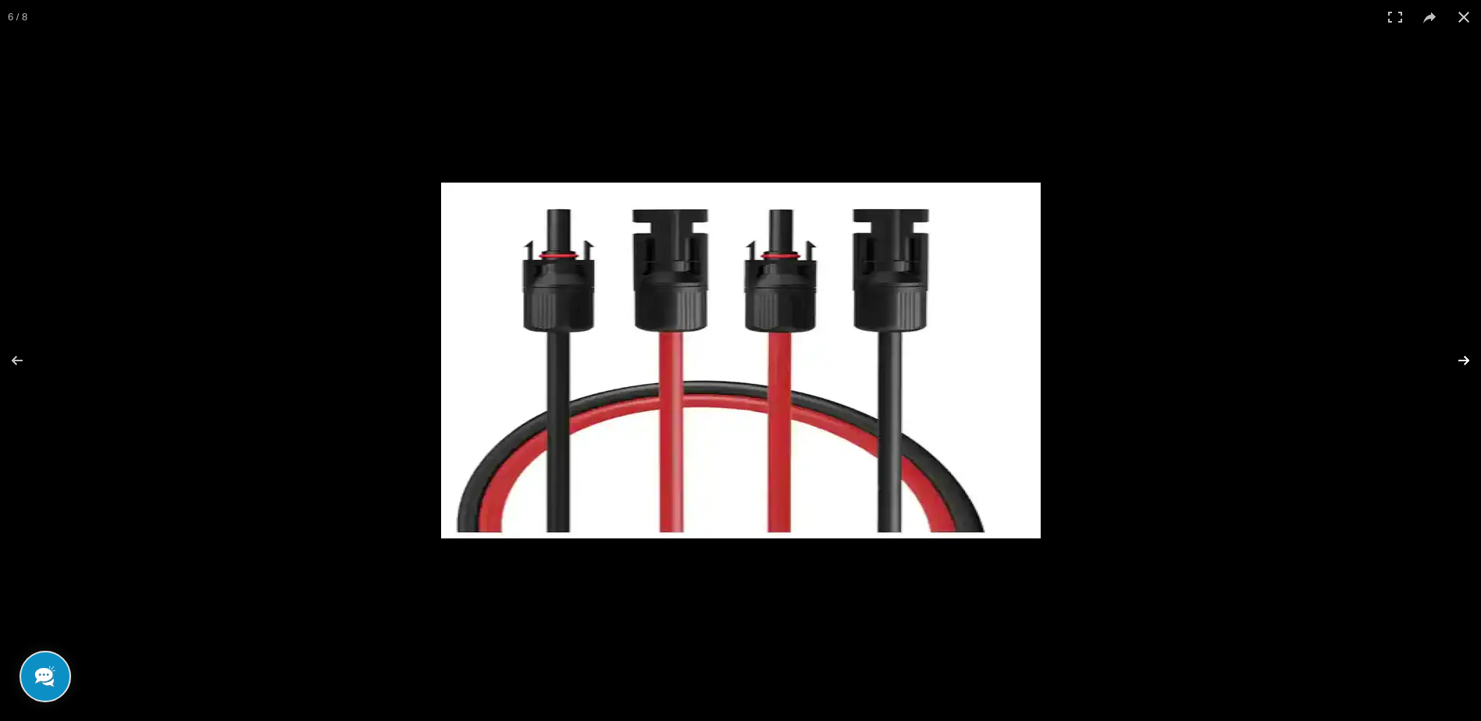
click at [1445, 362] on button at bounding box center [1454, 361] width 55 height 78
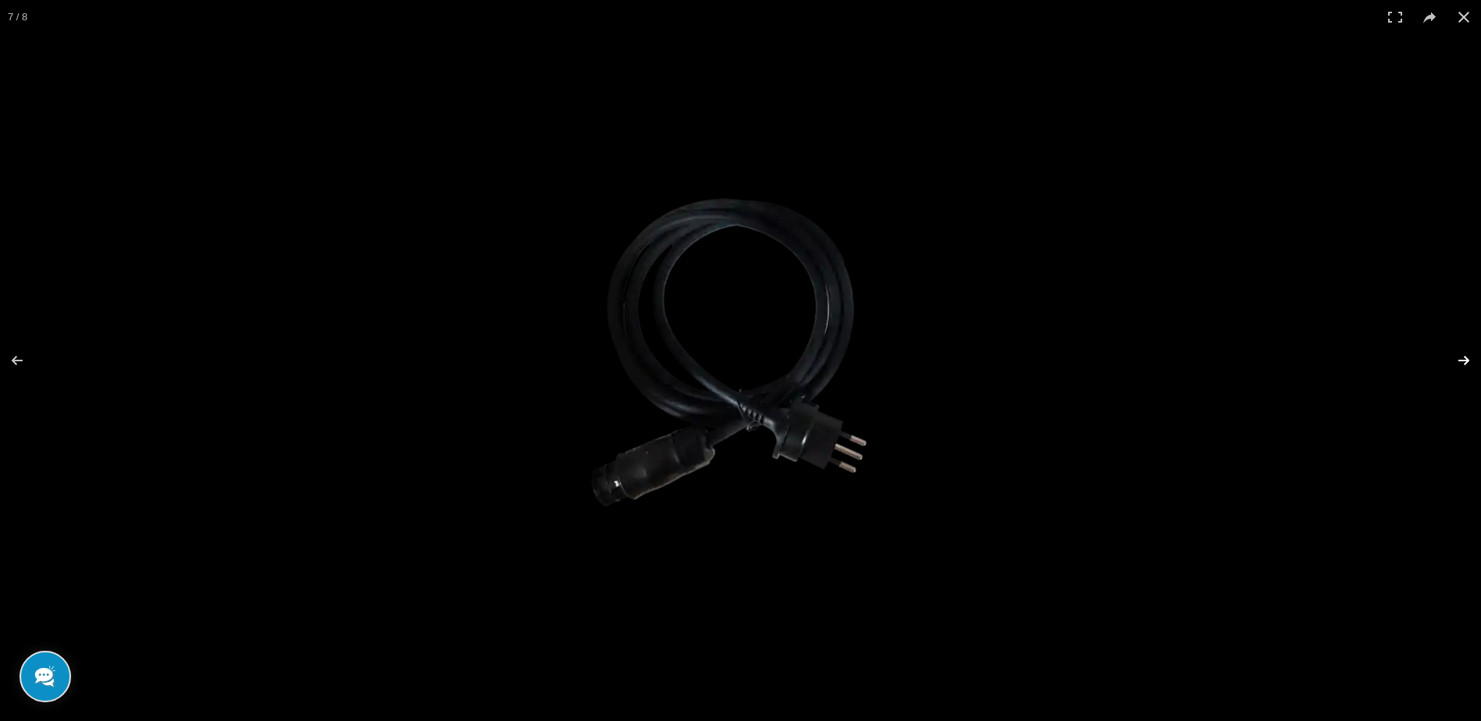
click at [1445, 362] on button at bounding box center [1454, 361] width 55 height 78
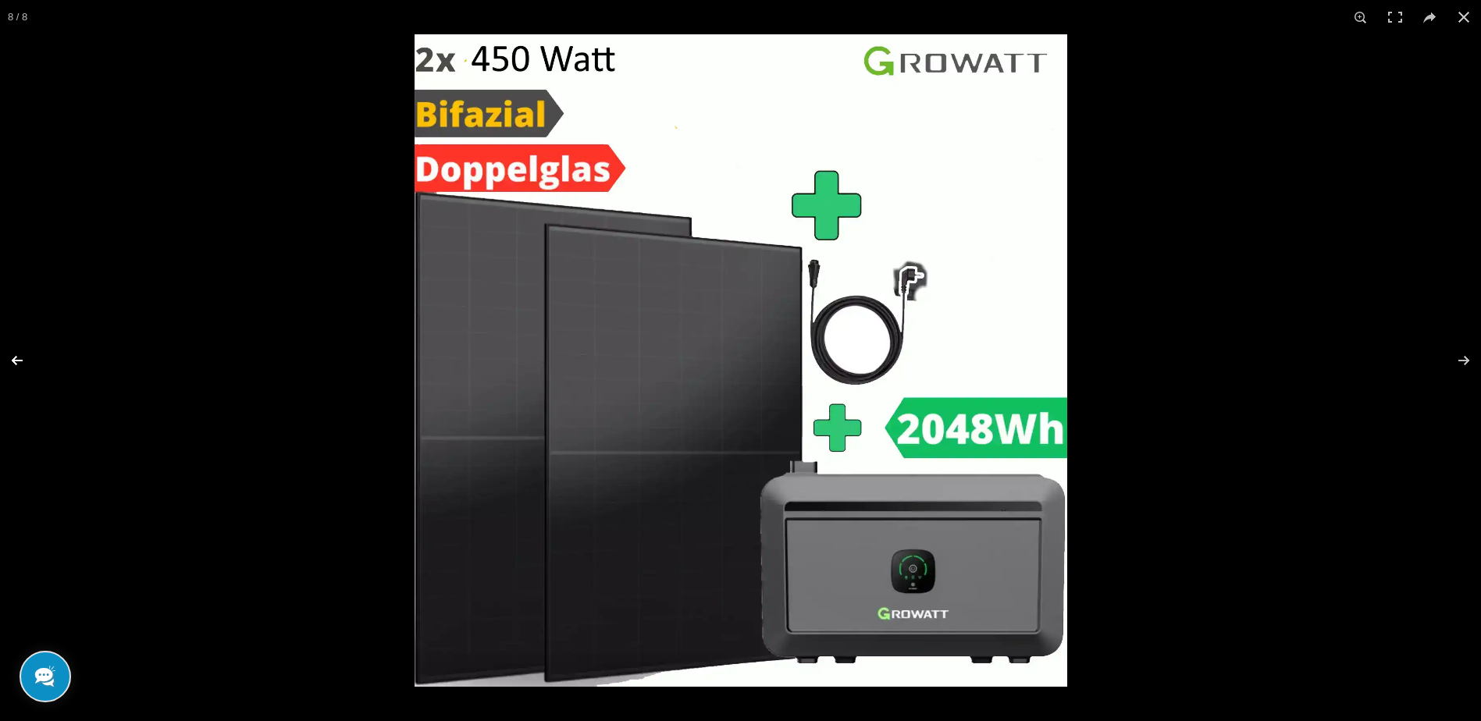
click at [8, 358] on button at bounding box center [27, 361] width 55 height 78
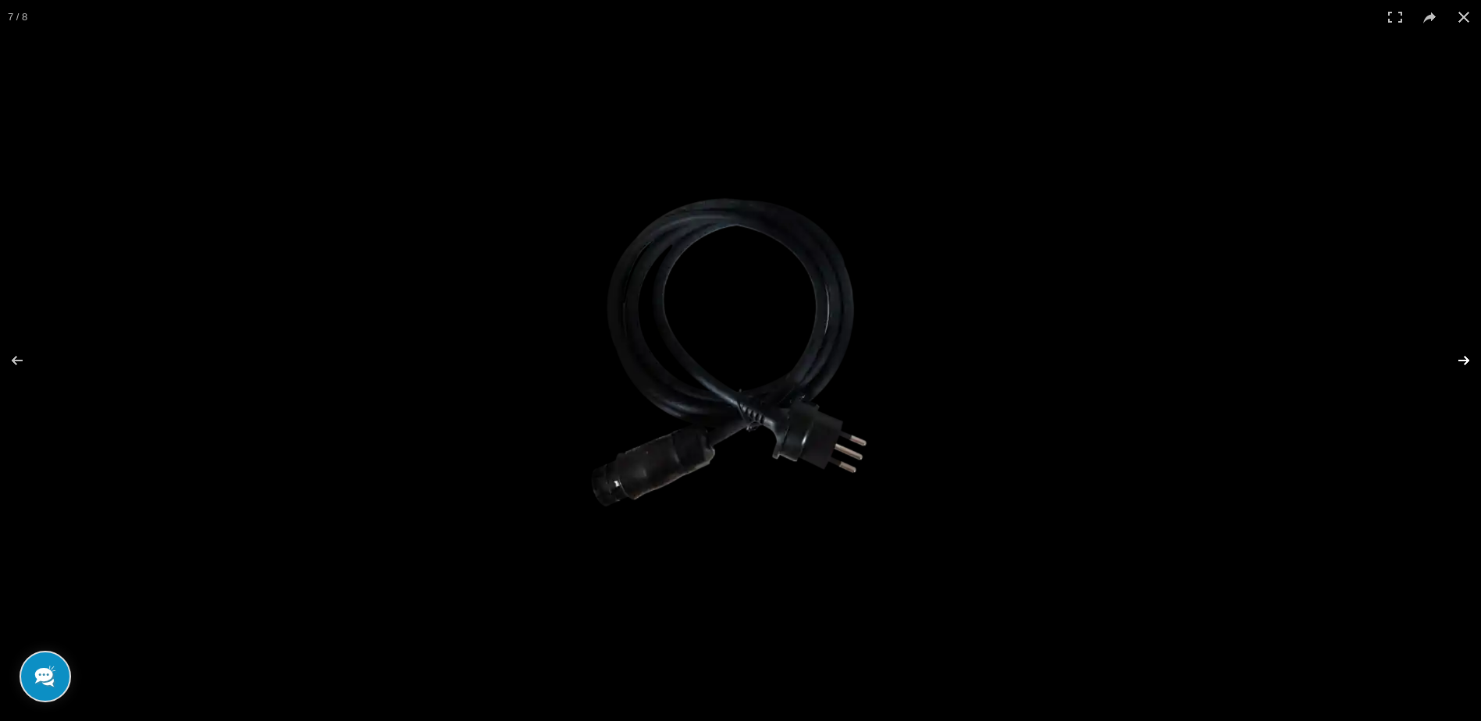
click at [1454, 362] on button at bounding box center [1454, 361] width 55 height 78
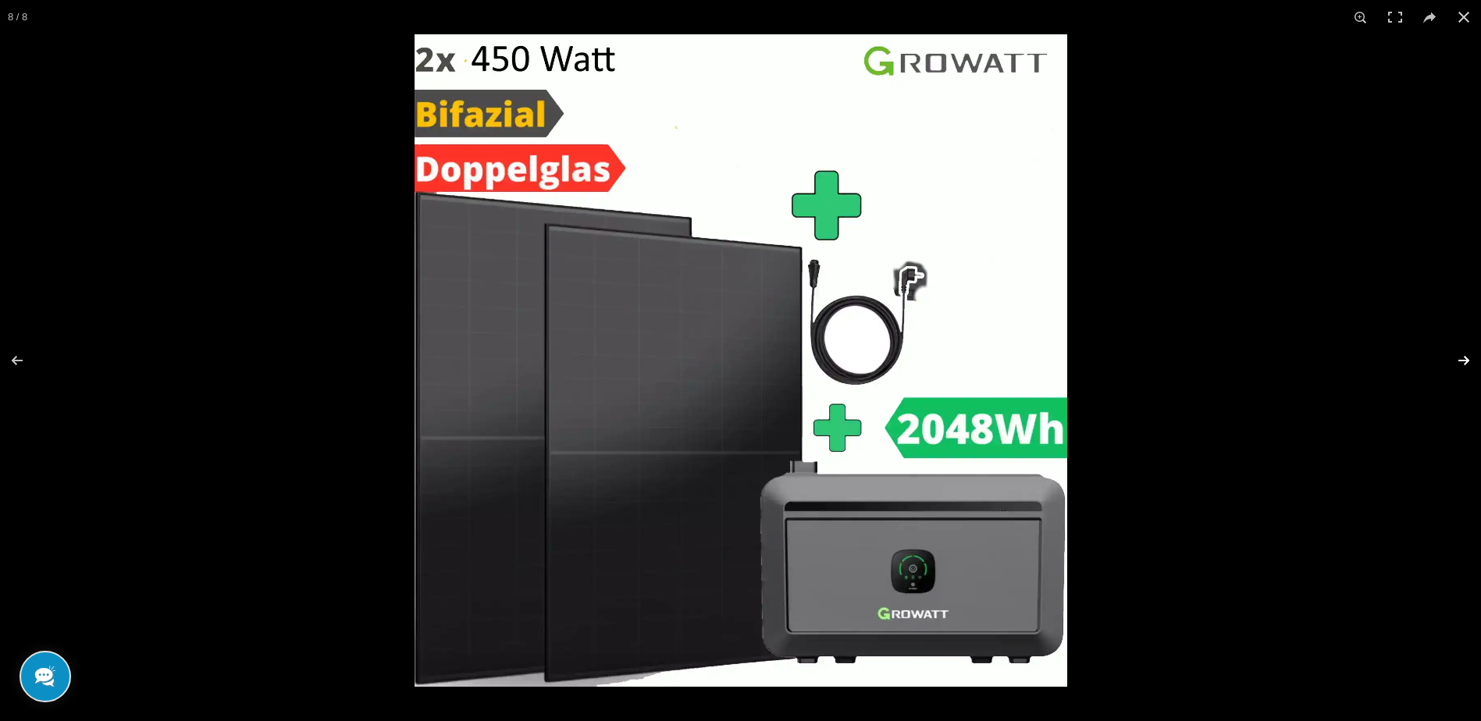
click at [1455, 354] on button at bounding box center [1454, 361] width 55 height 78
click at [1467, 359] on button at bounding box center [1454, 361] width 55 height 78
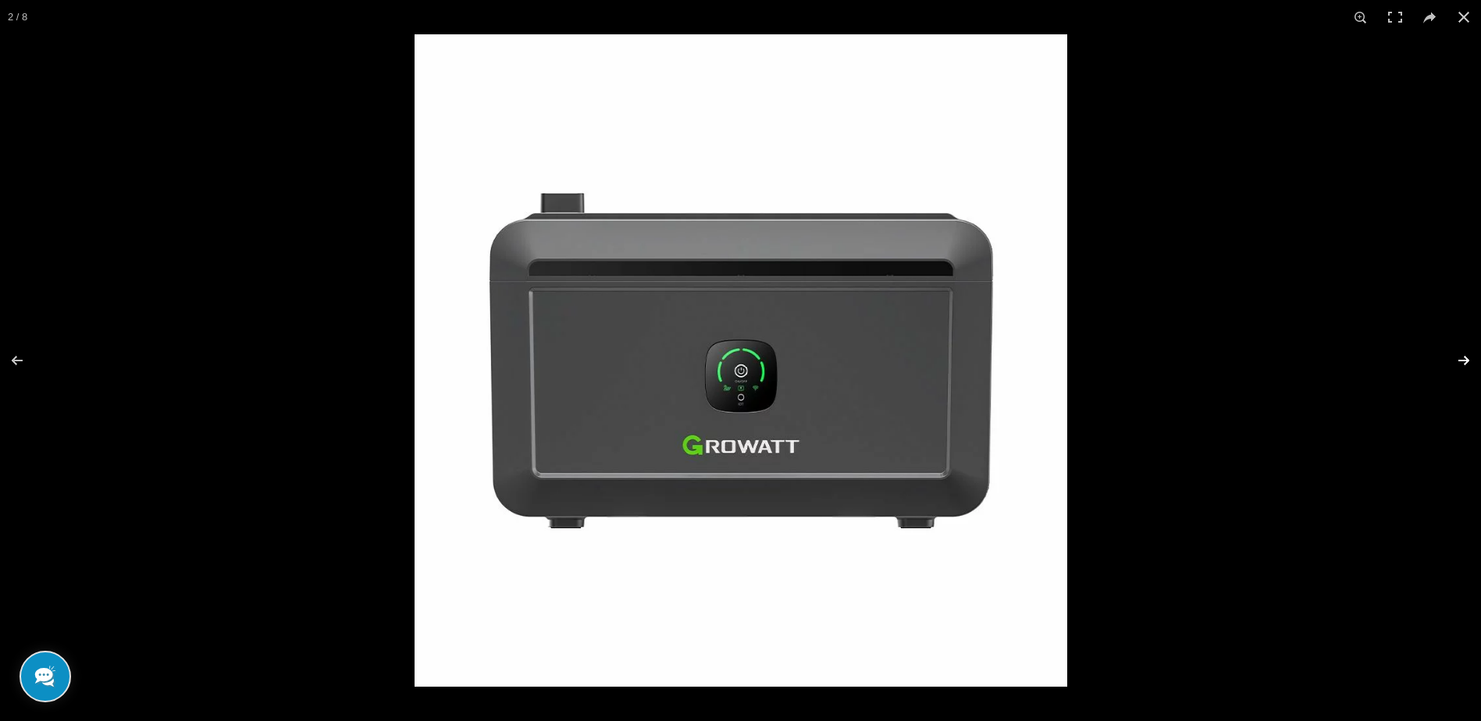
click at [1467, 359] on button at bounding box center [1454, 361] width 55 height 78
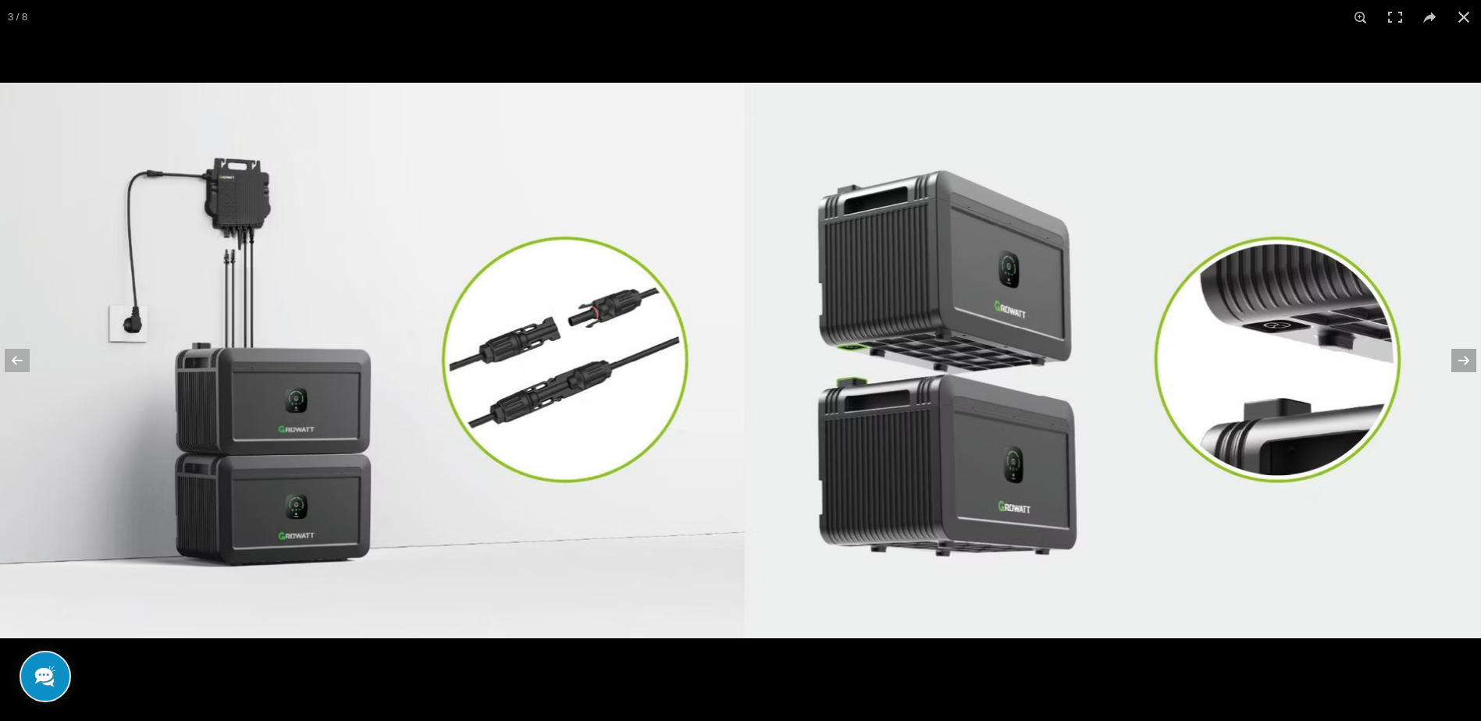
click at [1466, 359] on button at bounding box center [1454, 361] width 55 height 78
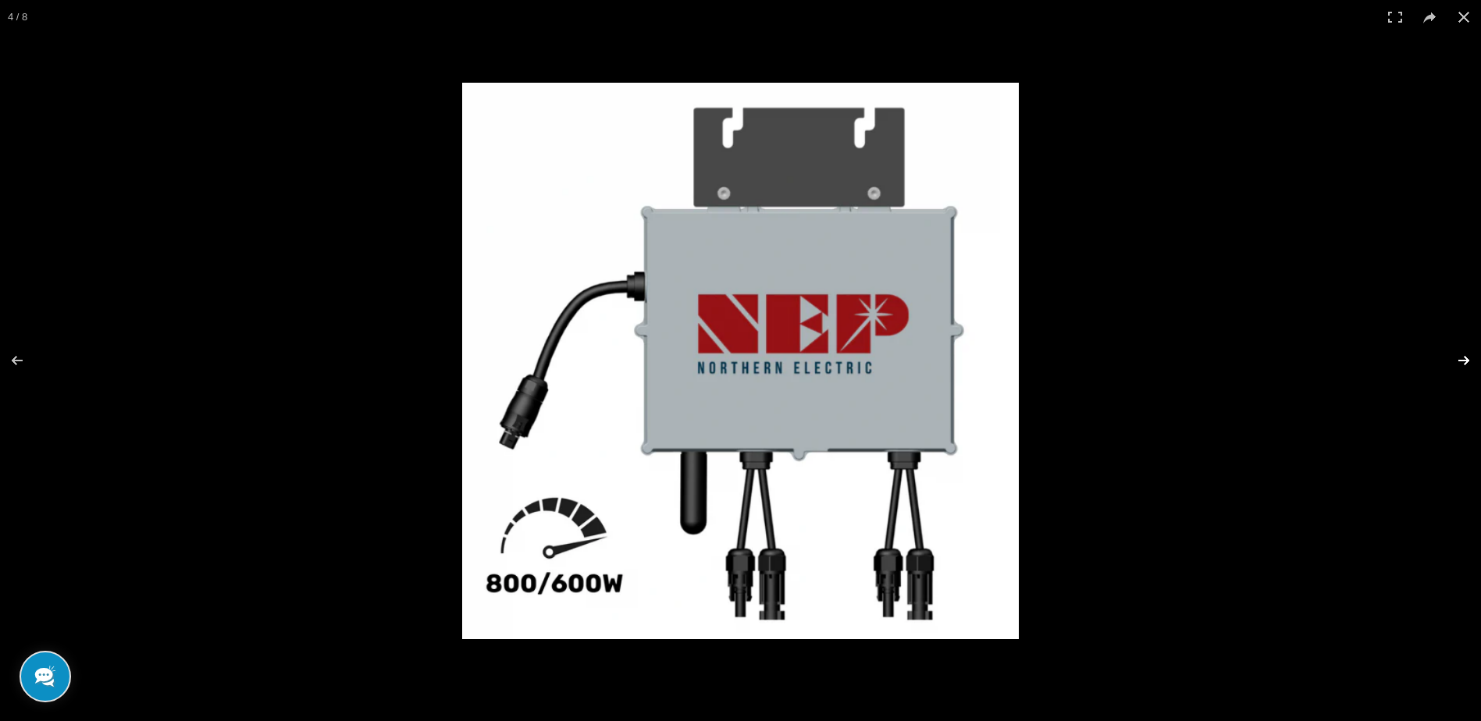
click at [1465, 358] on button at bounding box center [1454, 361] width 55 height 78
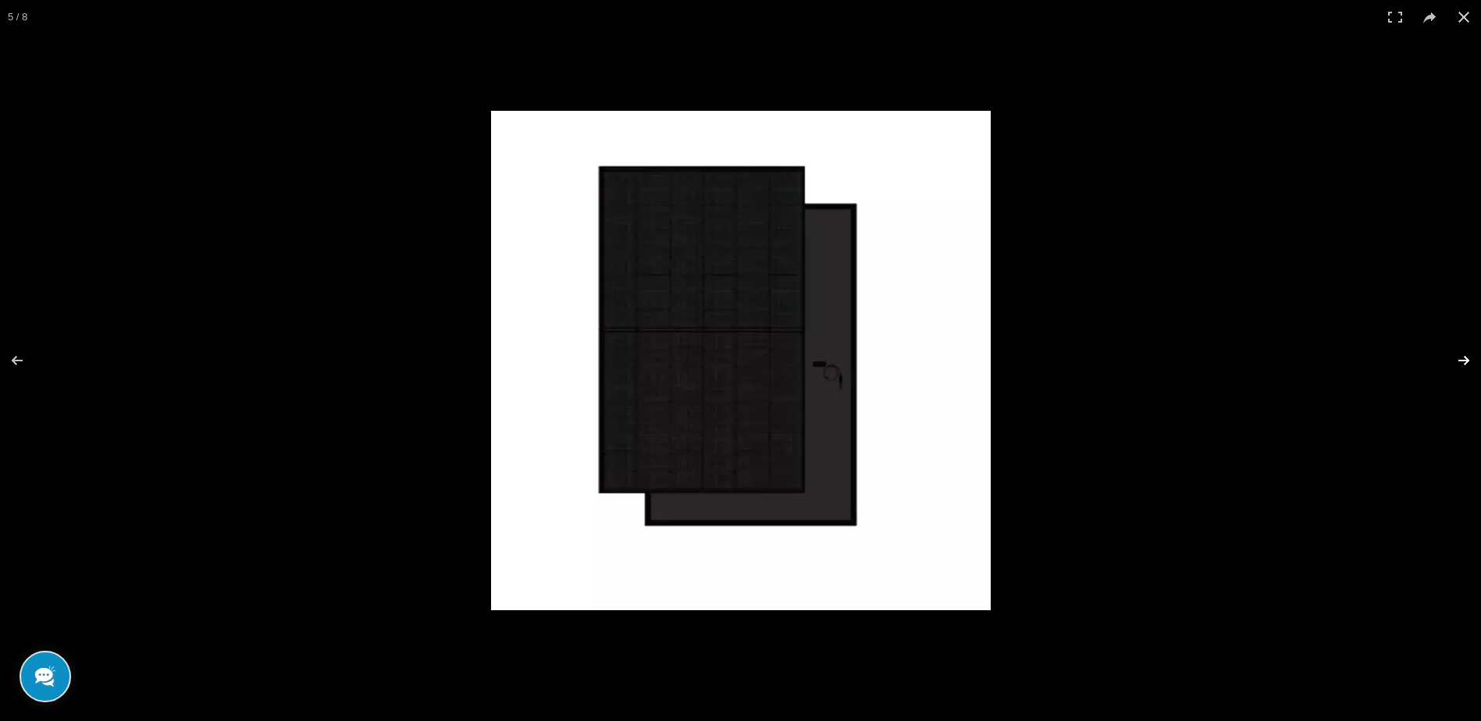
click at [1464, 358] on button at bounding box center [1454, 361] width 55 height 78
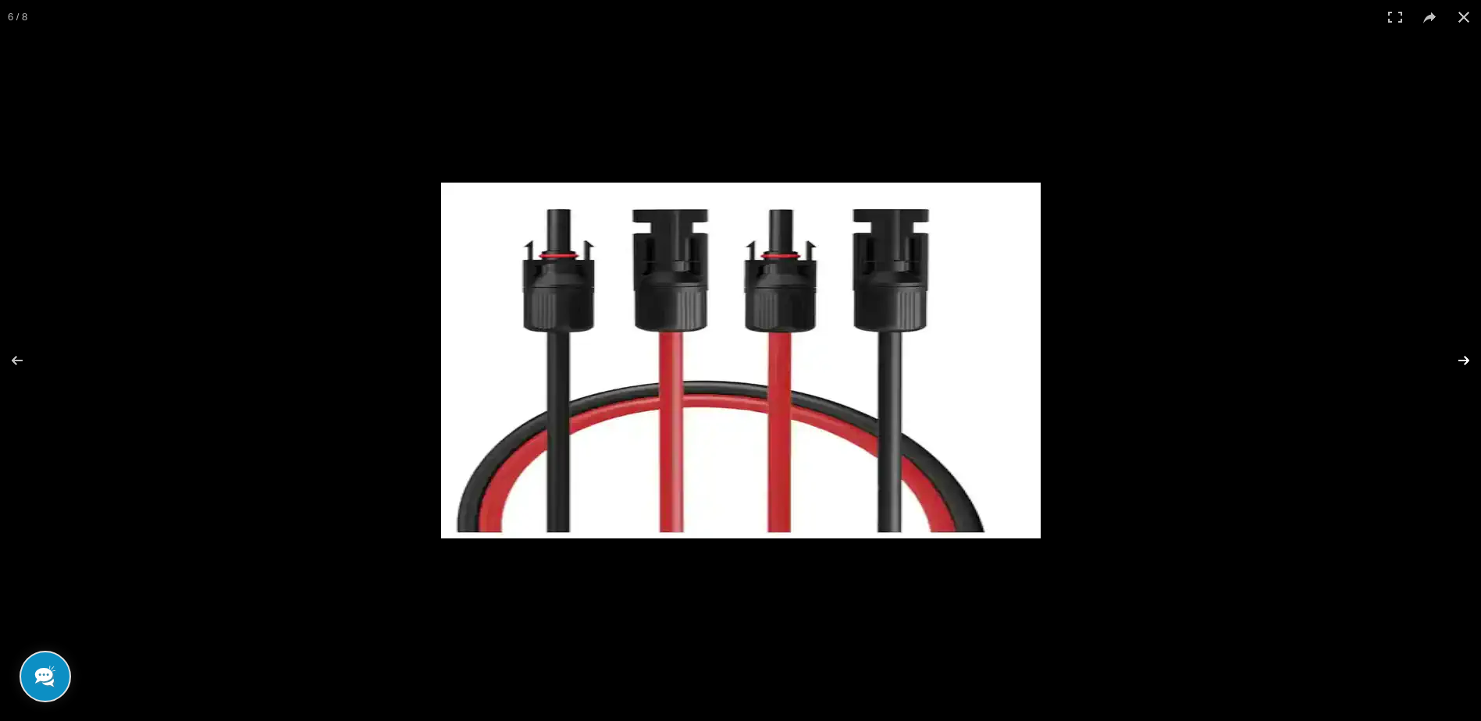
click at [1458, 358] on button at bounding box center [1454, 361] width 55 height 78
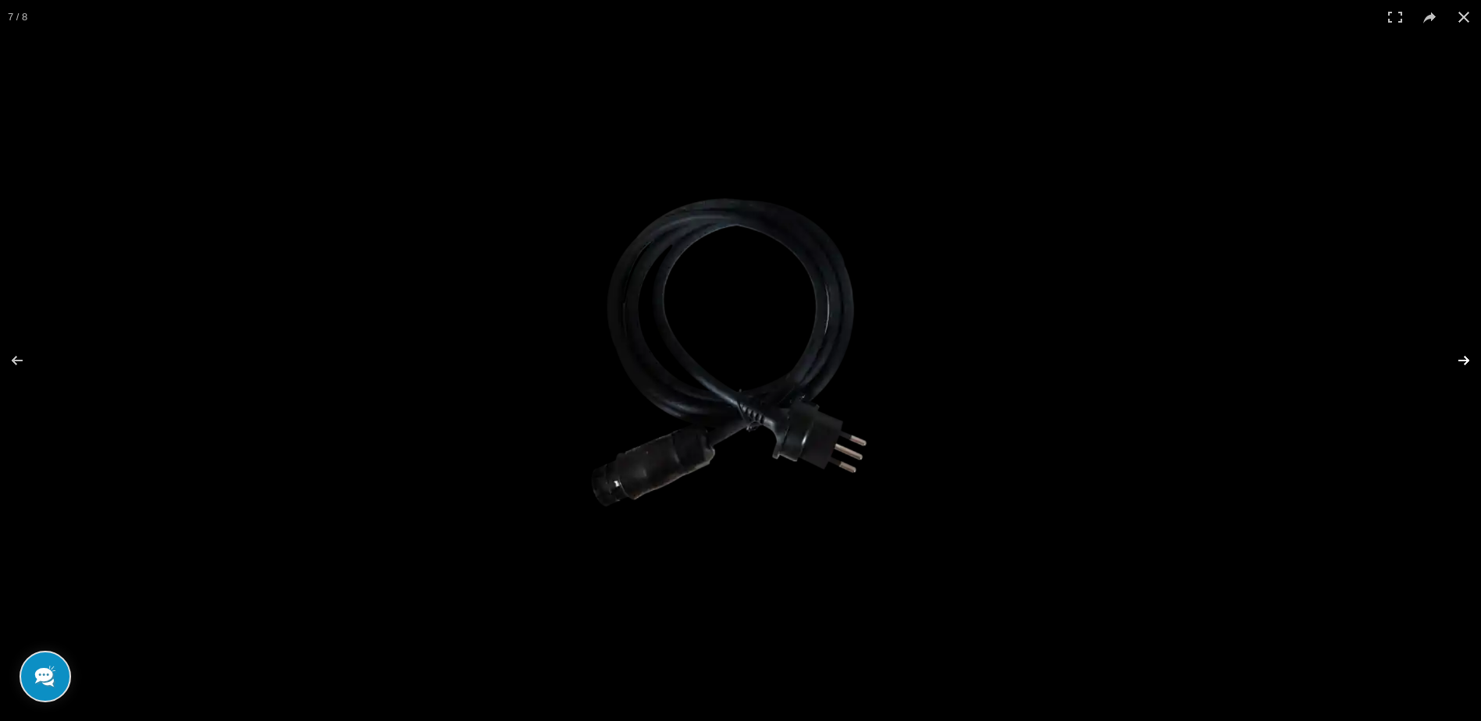
click at [1457, 358] on button at bounding box center [1454, 361] width 55 height 78
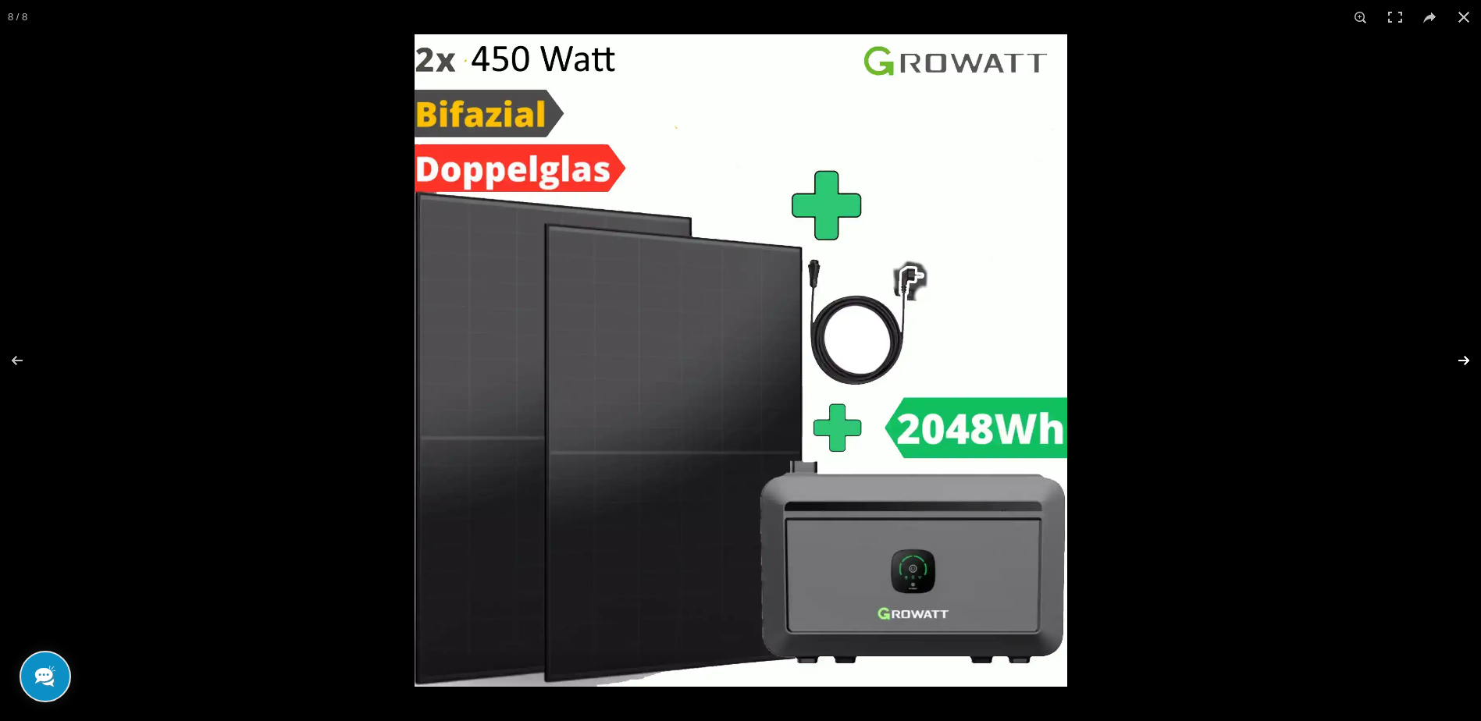
click at [1455, 358] on button at bounding box center [1454, 361] width 55 height 78
click at [1454, 359] on button at bounding box center [1454, 361] width 55 height 78
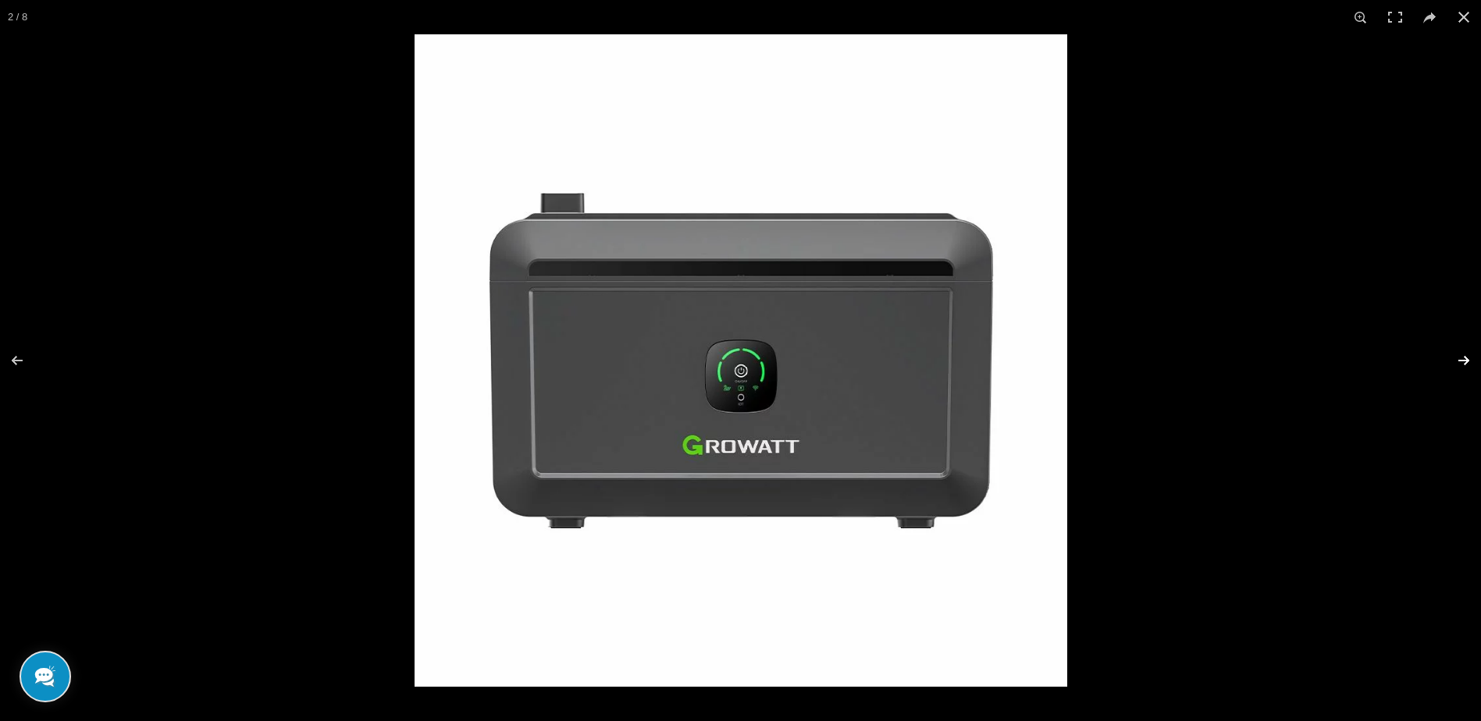
click at [1454, 359] on button at bounding box center [1454, 361] width 55 height 78
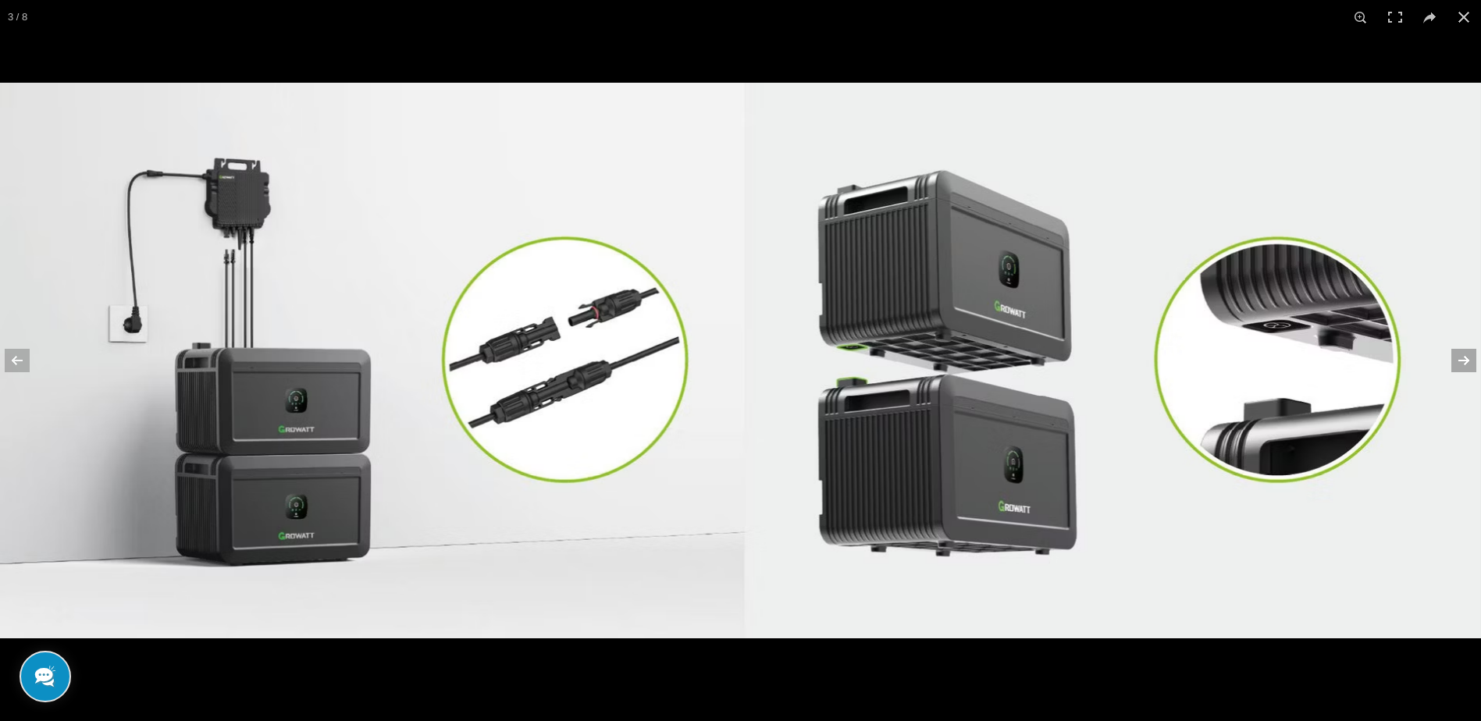
click at [1454, 359] on button at bounding box center [1454, 361] width 55 height 78
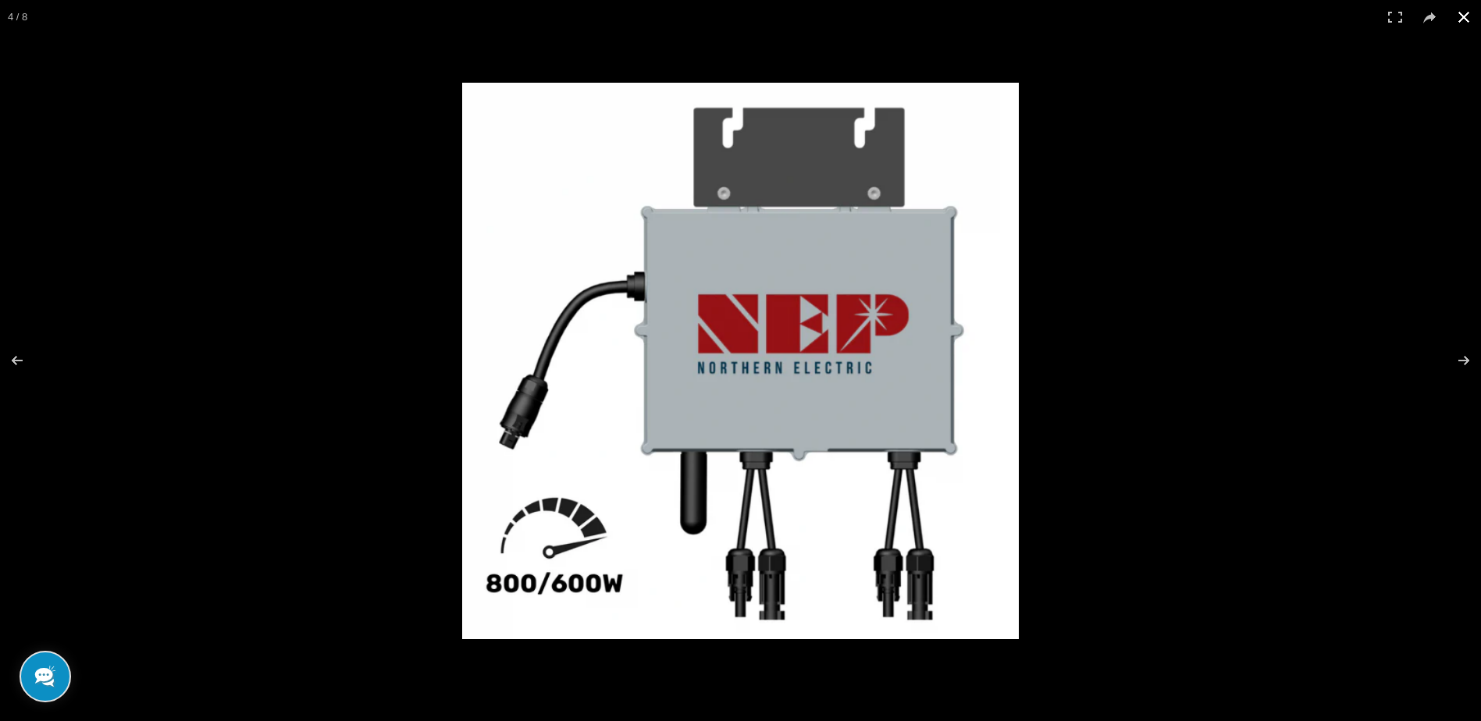
click at [1455, 33] on button at bounding box center [1464, 17] width 34 height 34
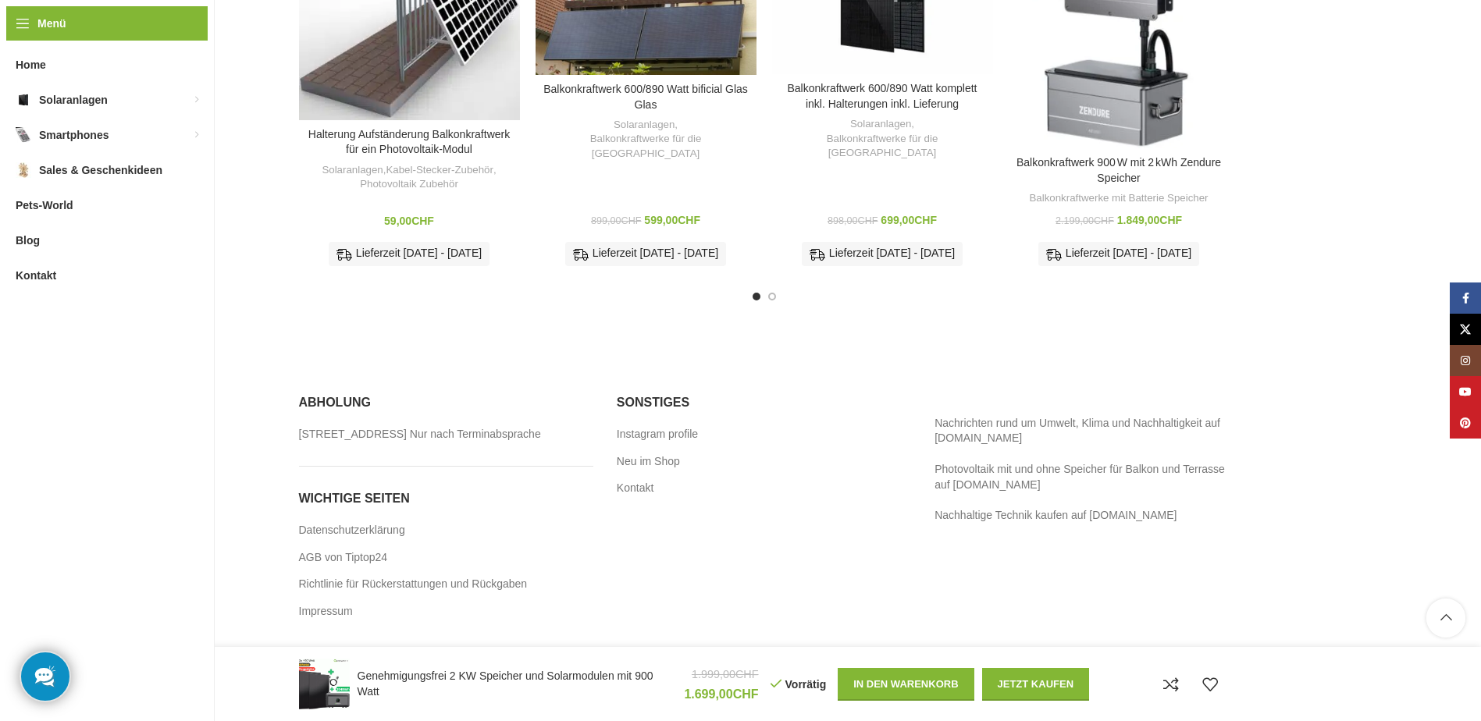
scroll to position [3050, 0]
click at [665, 453] on link "Neu im Shop" at bounding box center [649, 461] width 65 height 16
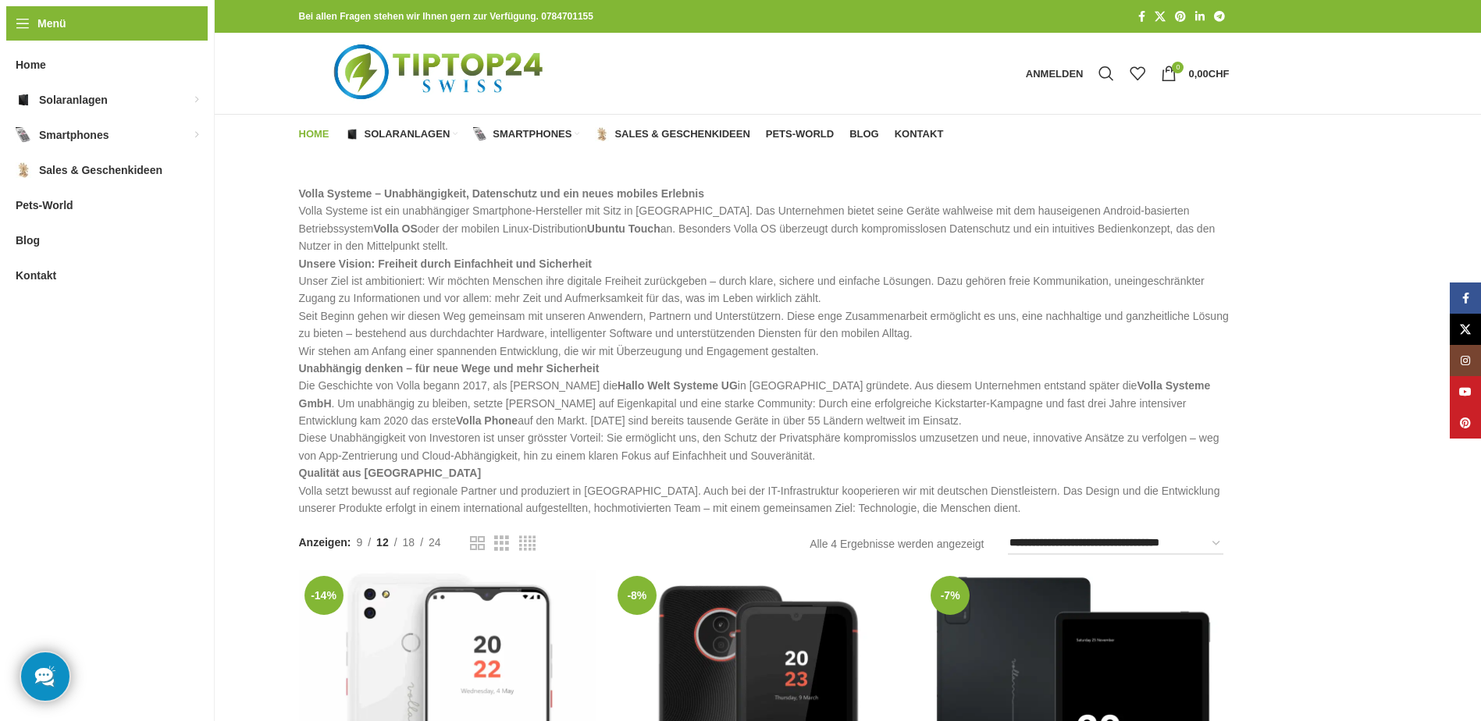
click at [317, 133] on span "Home" at bounding box center [314, 134] width 30 height 12
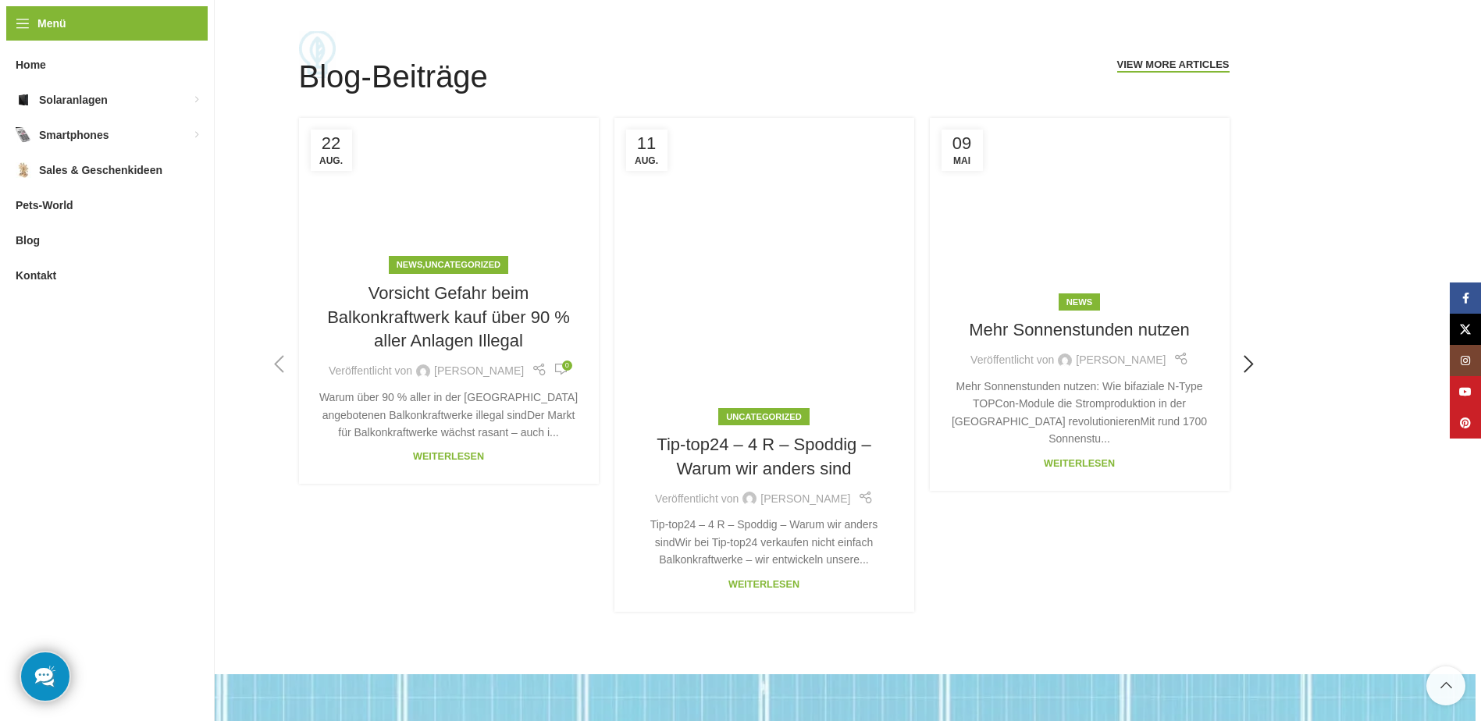
scroll to position [3436, 0]
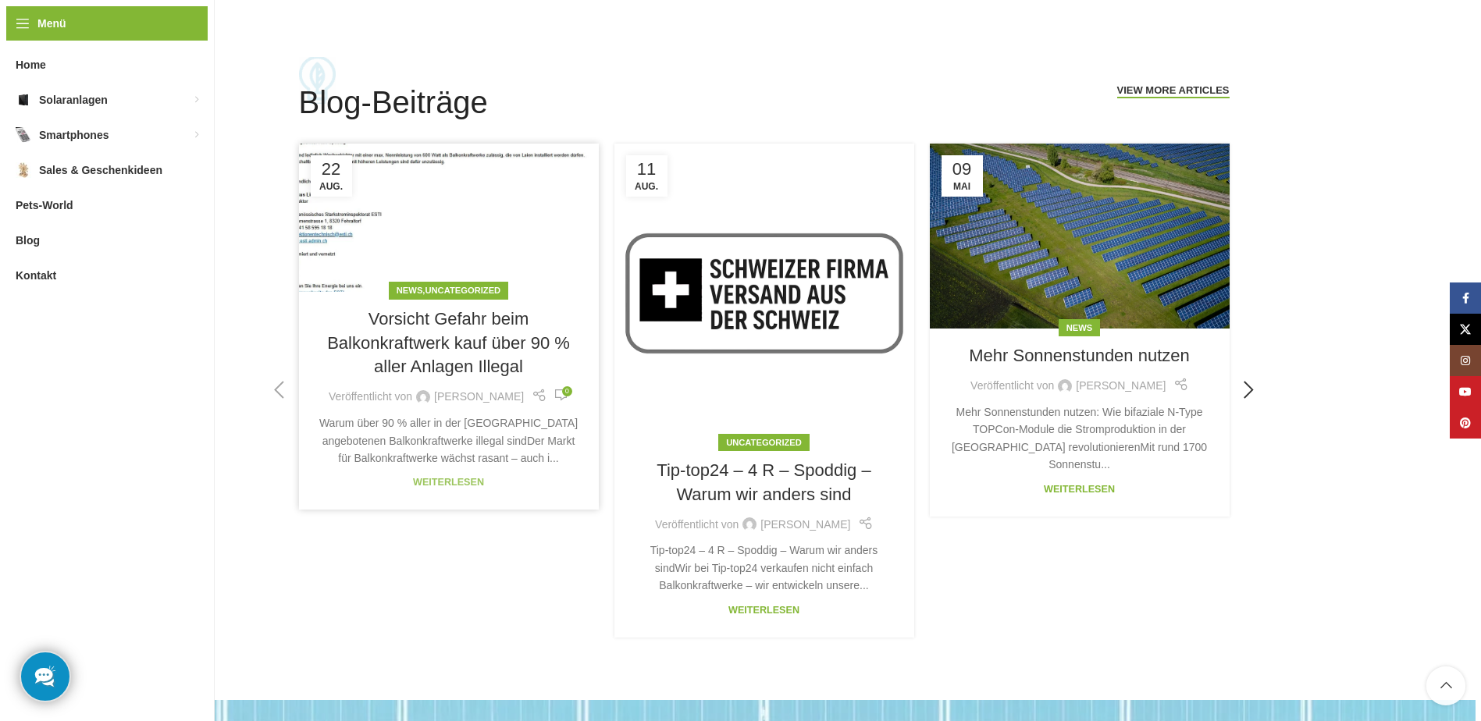
click at [470, 488] on div "Weiterlesen" at bounding box center [448, 483] width 71 height 16
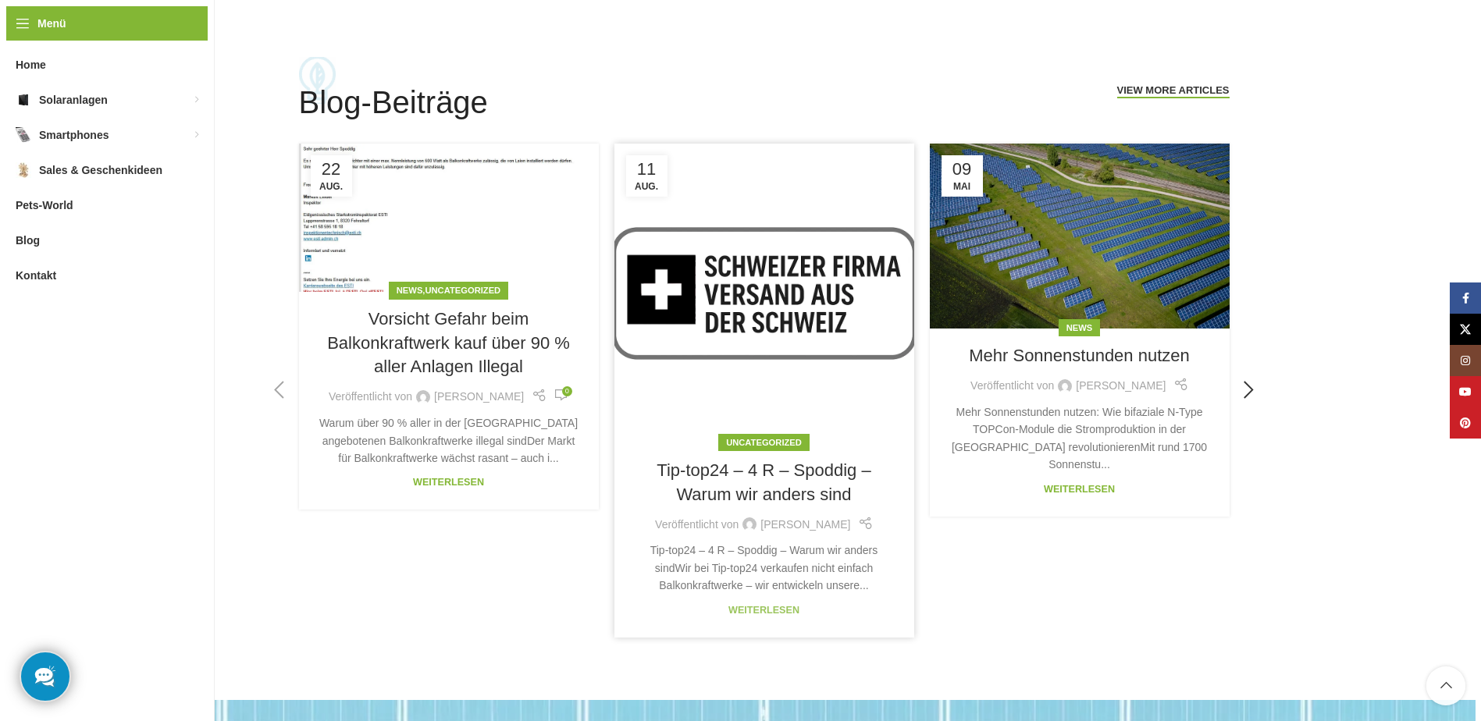
click at [785, 613] on link "Weiterlesen" at bounding box center [763, 610] width 71 height 11
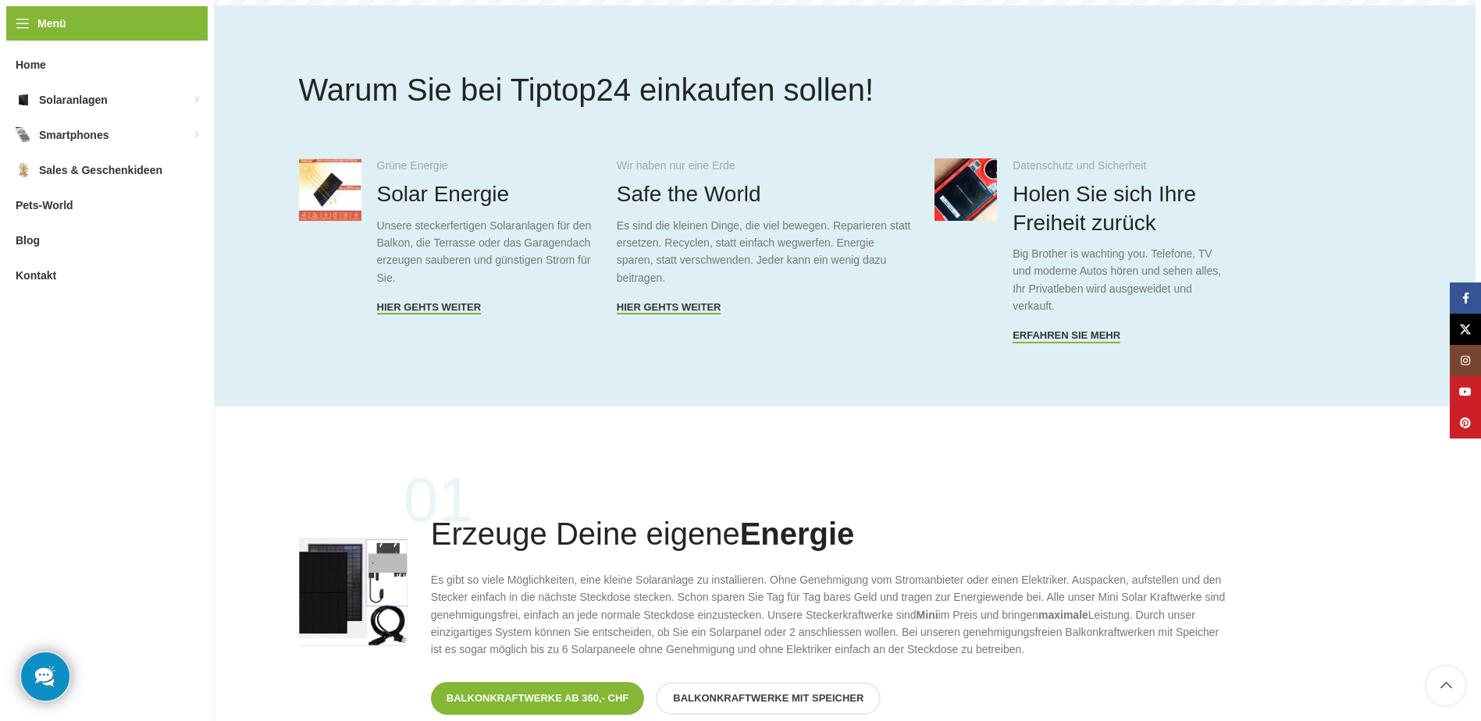
scroll to position [781, 0]
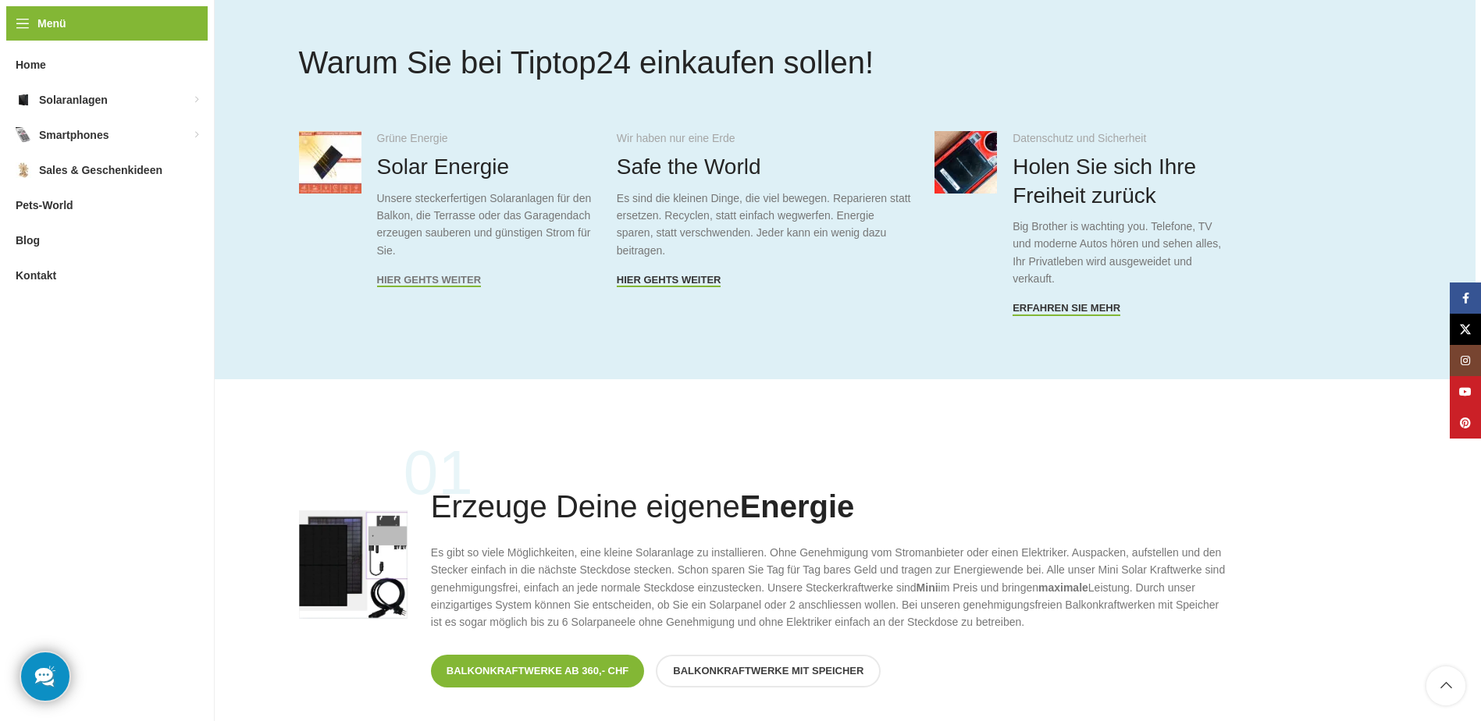
click at [418, 283] on span "Hier gehts weiter" at bounding box center [429, 280] width 105 height 12
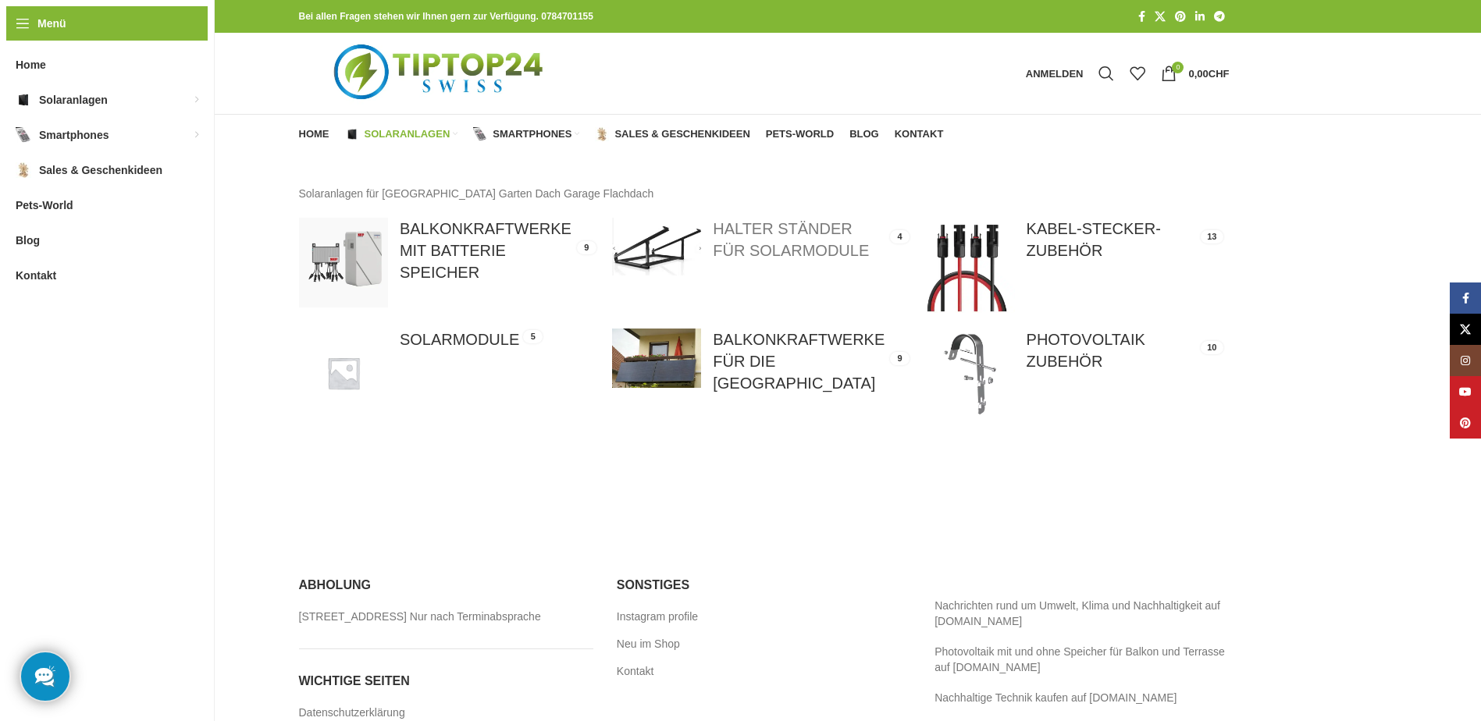
click at [795, 236] on link at bounding box center [760, 246] width 297 height 57
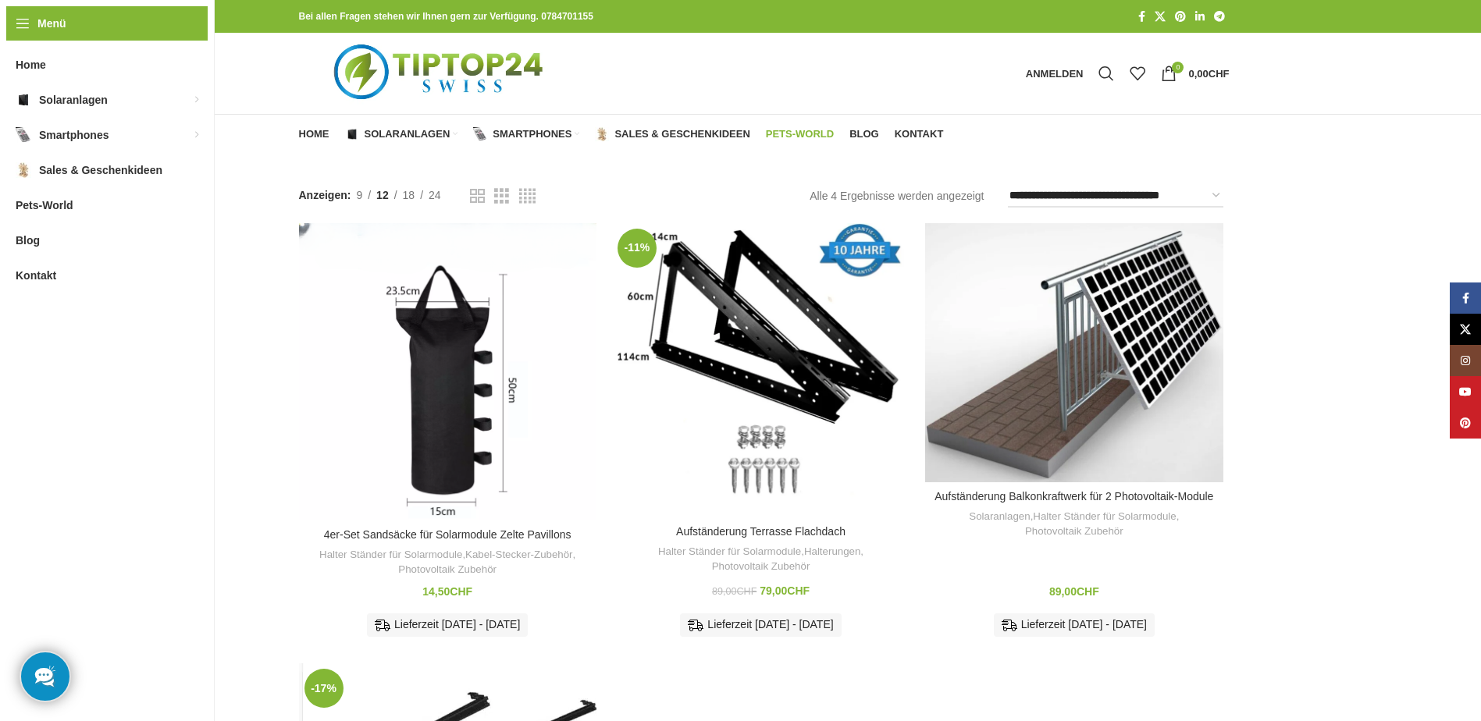
click at [784, 126] on link "Pets-World" at bounding box center [800, 134] width 68 height 31
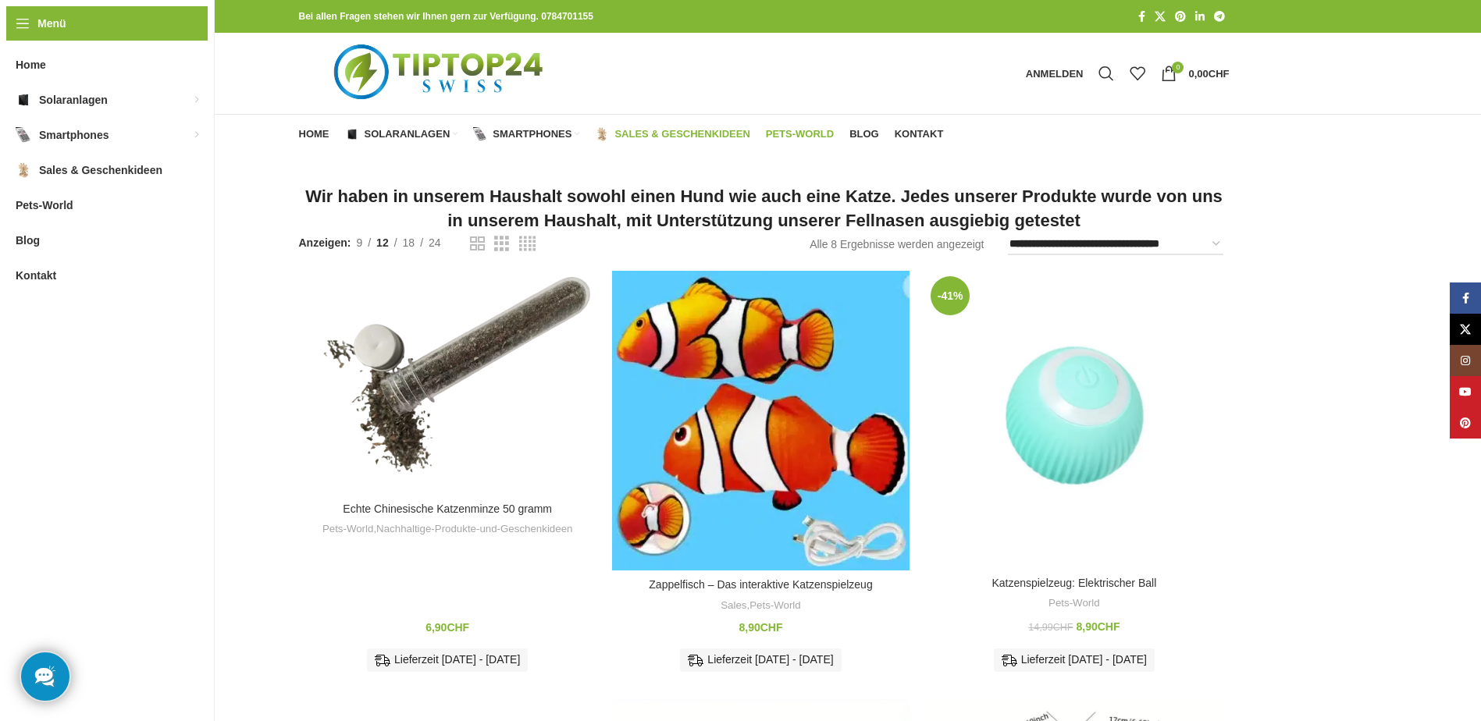
click at [682, 130] on span "Sales & Geschenkideen" at bounding box center [682, 134] width 135 height 12
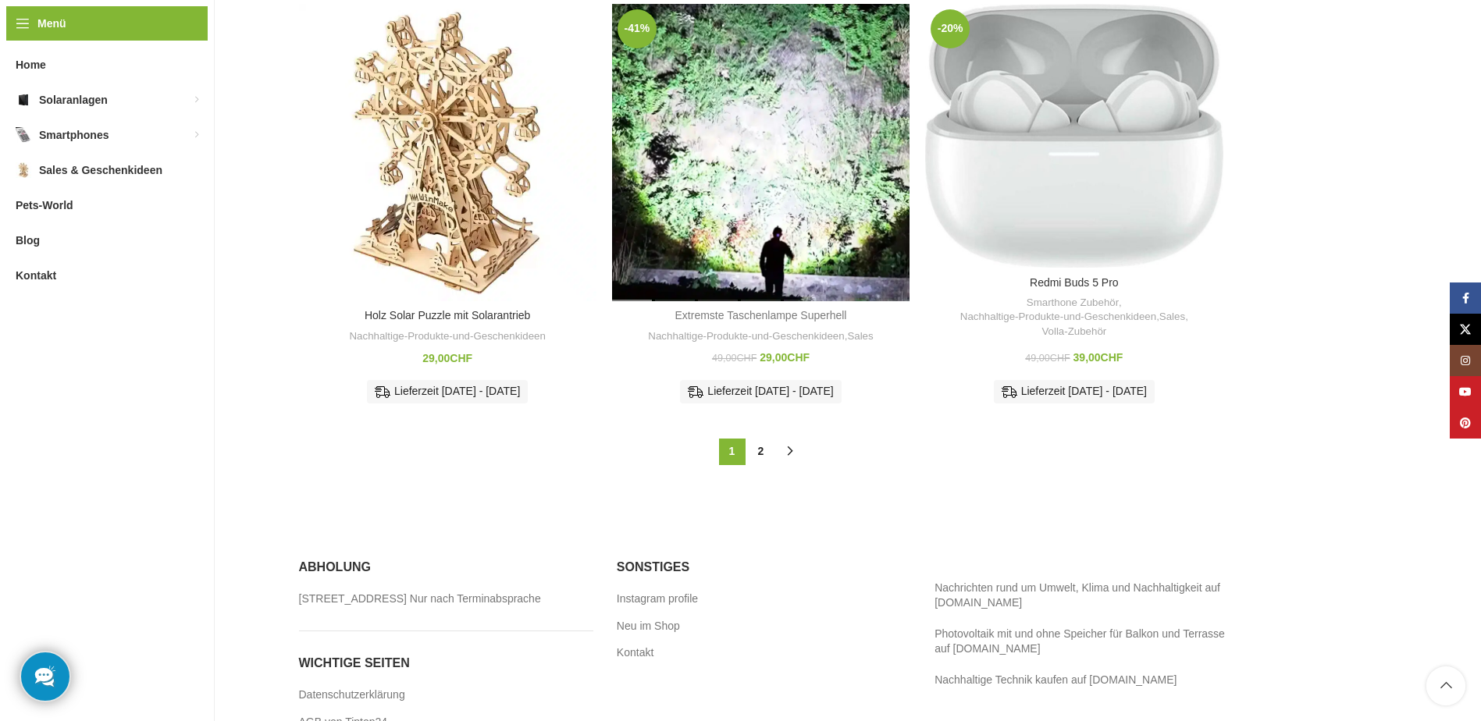
scroll to position [1671, 0]
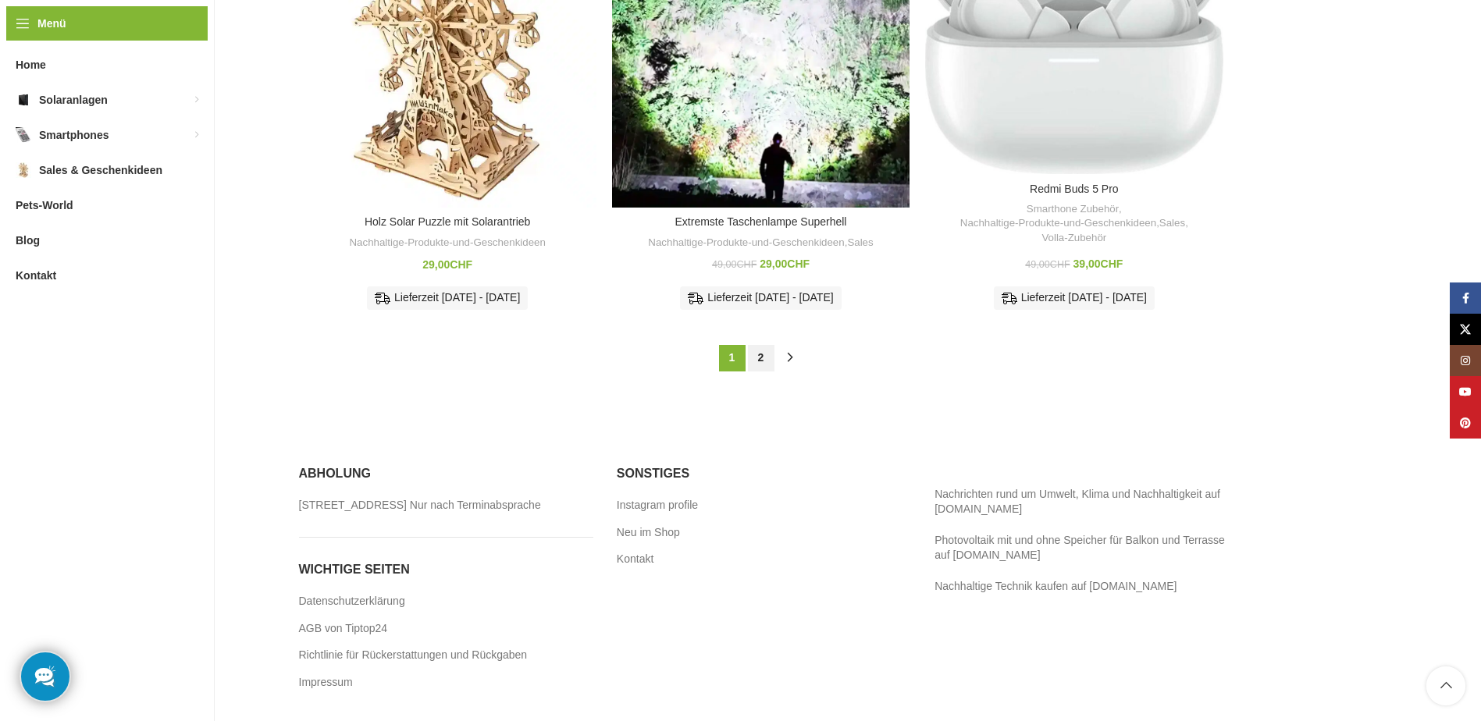
click at [761, 345] on link "2" at bounding box center [761, 358] width 27 height 27
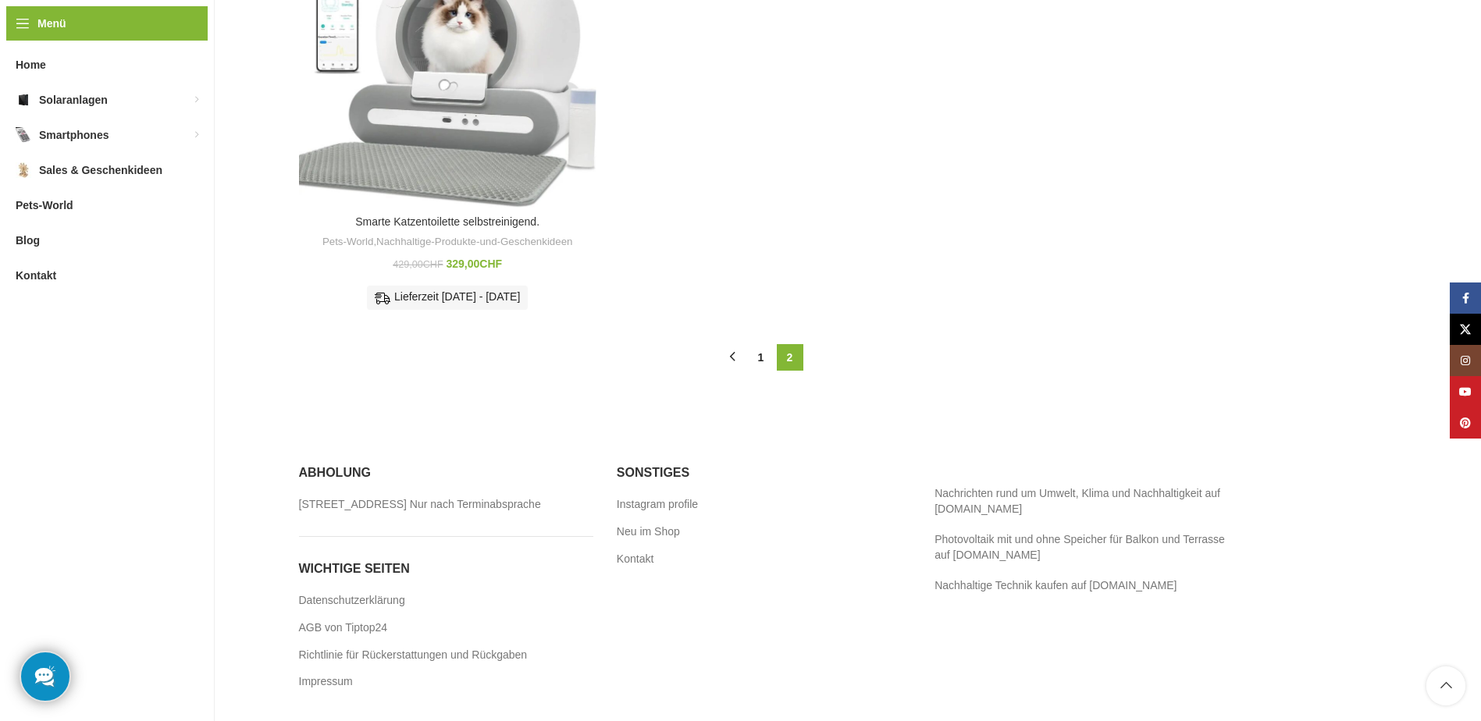
scroll to position [740, 0]
click at [765, 344] on link "1" at bounding box center [761, 357] width 27 height 27
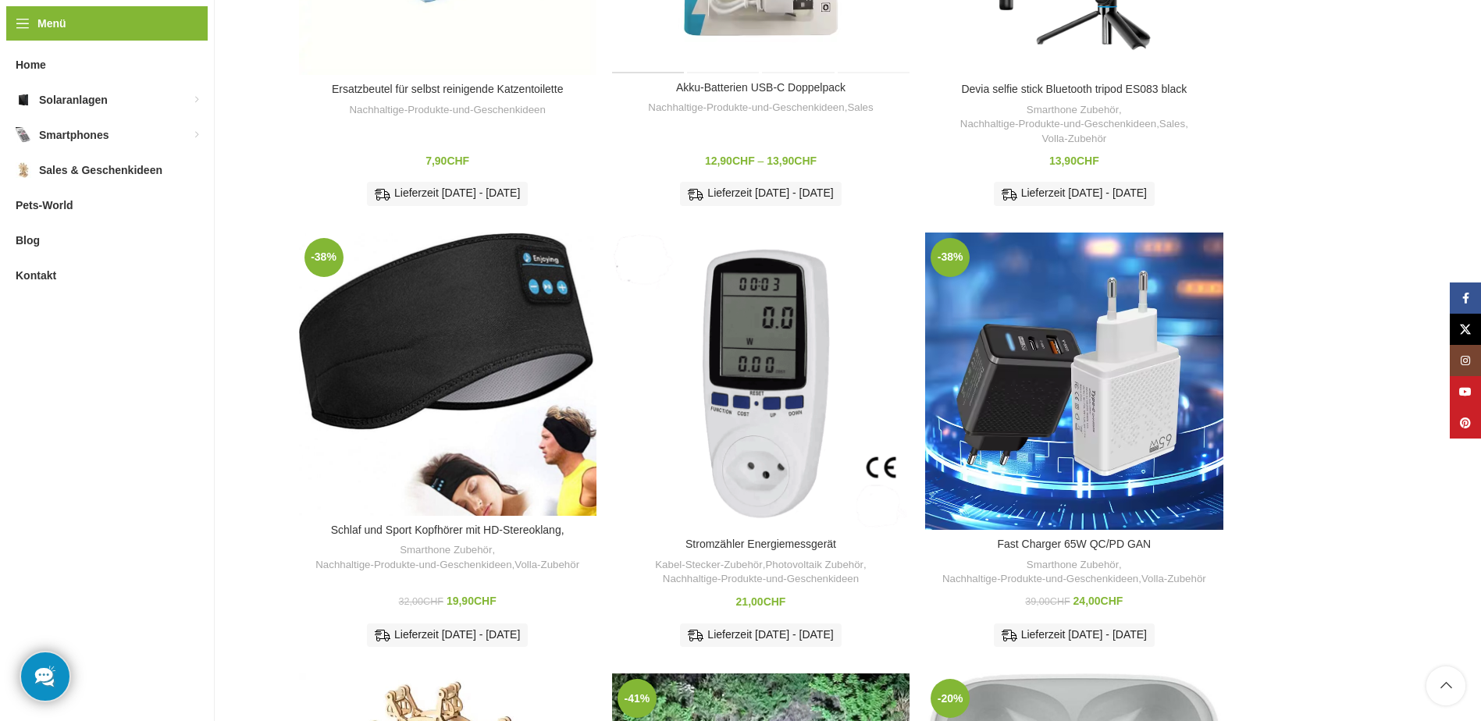
scroll to position [1015, 0]
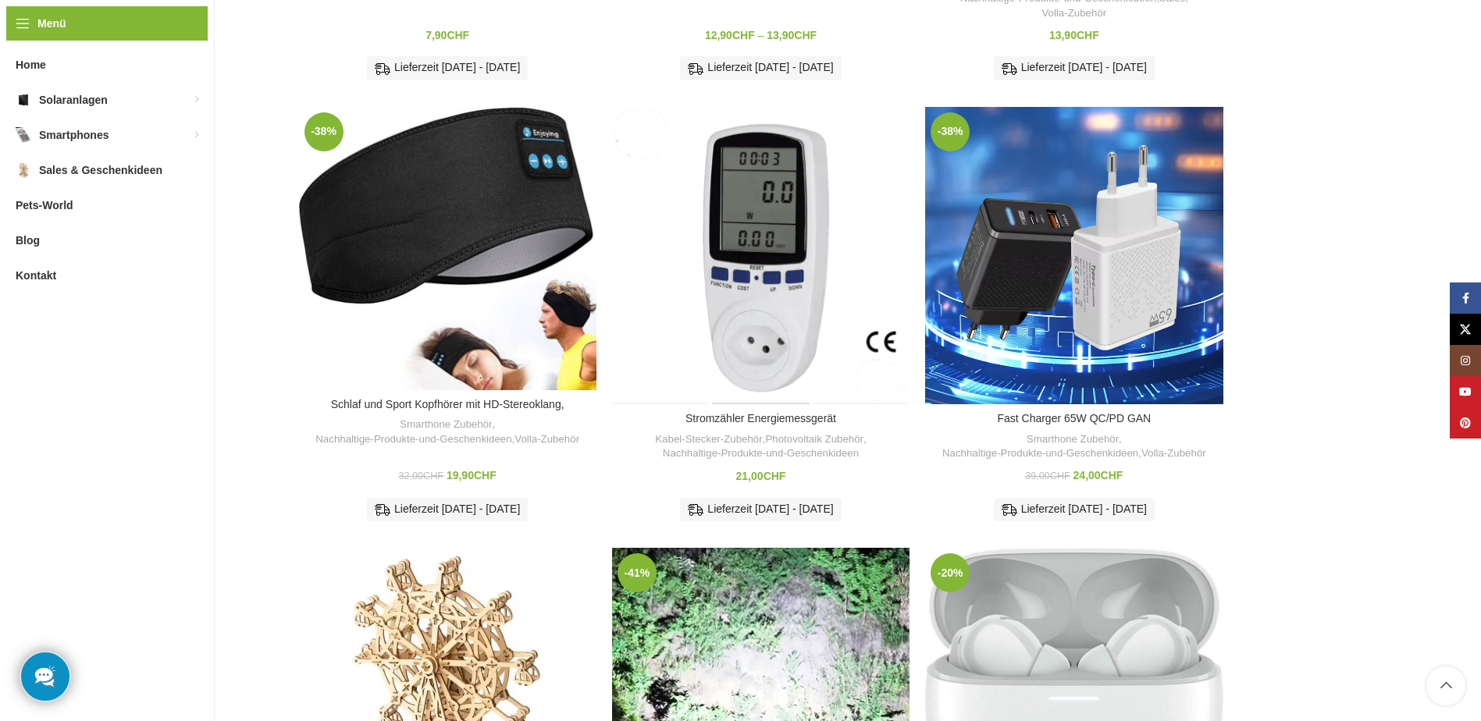
click at [768, 333] on div "Stromzähler Energiemessgerät" at bounding box center [760, 255] width 99 height 297
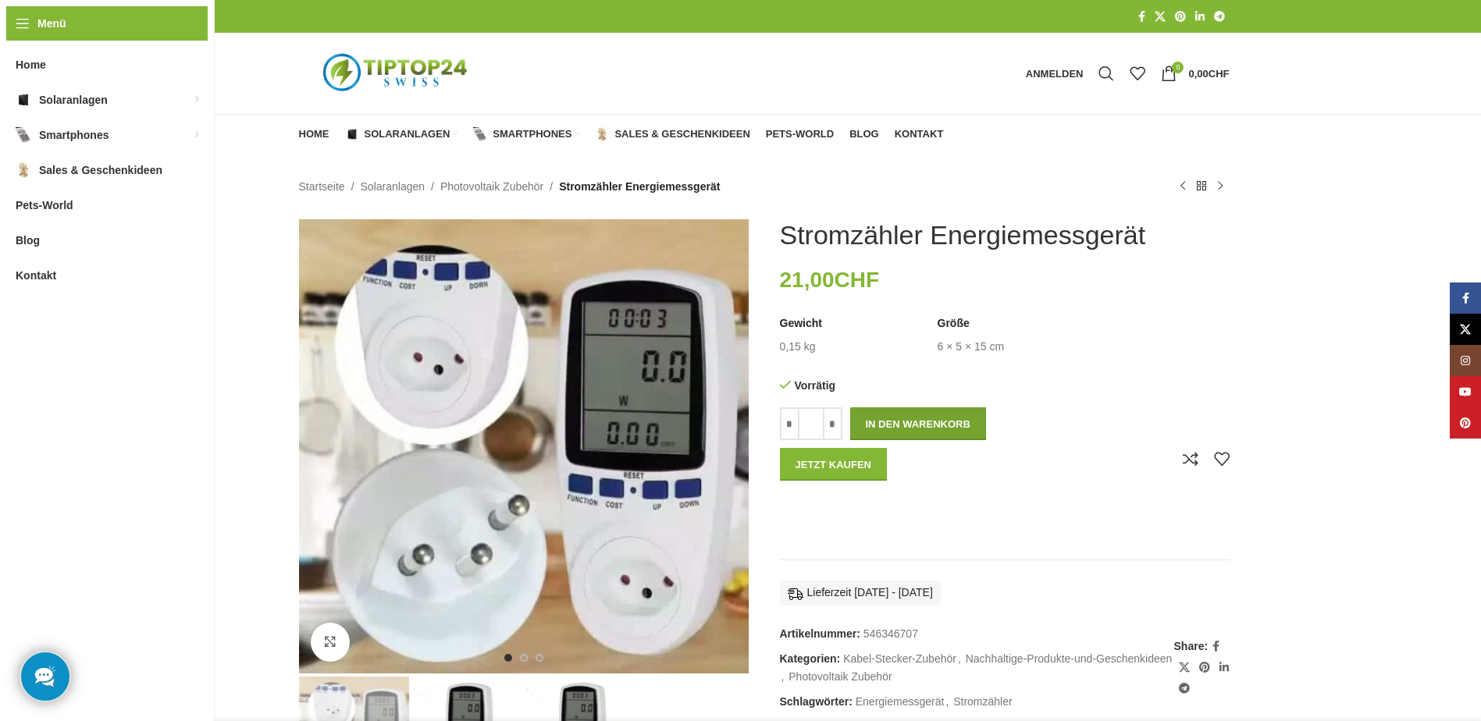
click at [921, 422] on button "In den Warenkorb" at bounding box center [918, 424] width 136 height 33
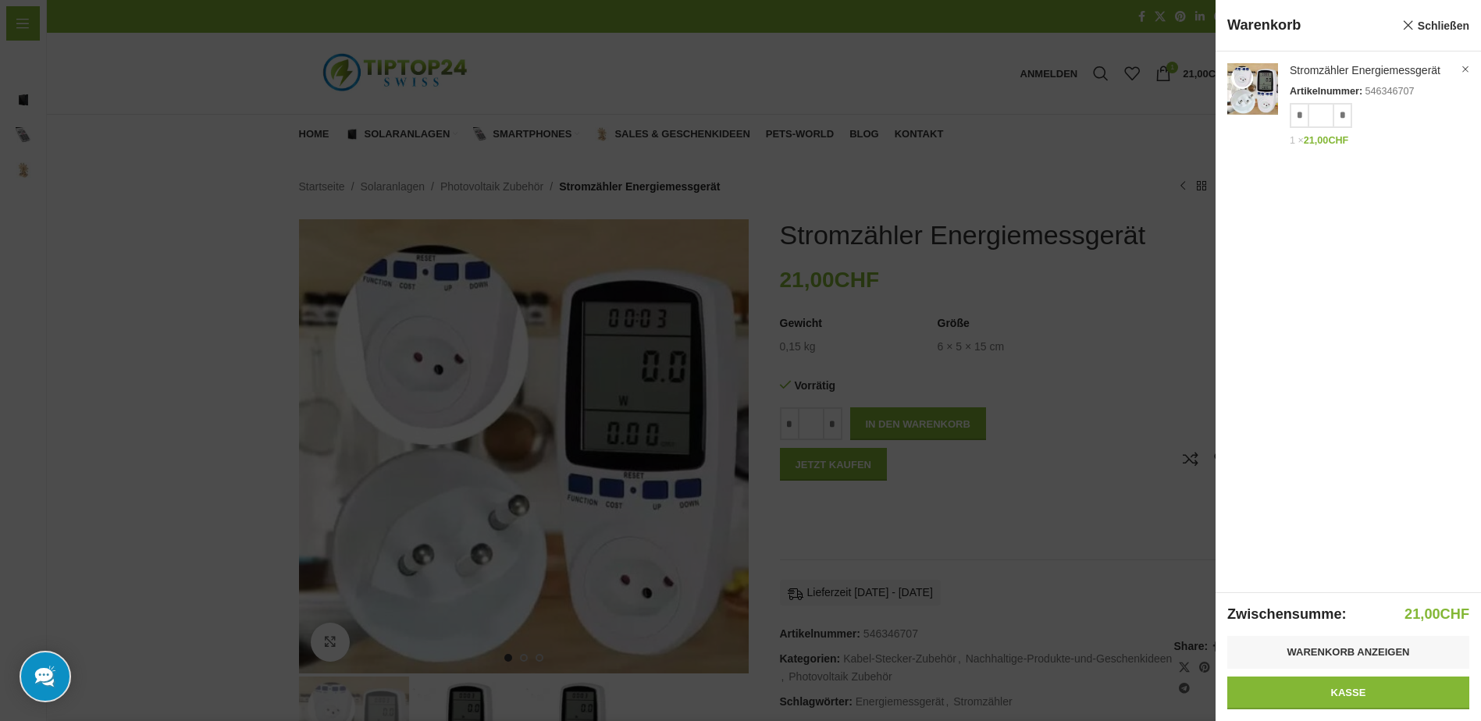
click at [944, 130] on div at bounding box center [740, 360] width 1481 height 721
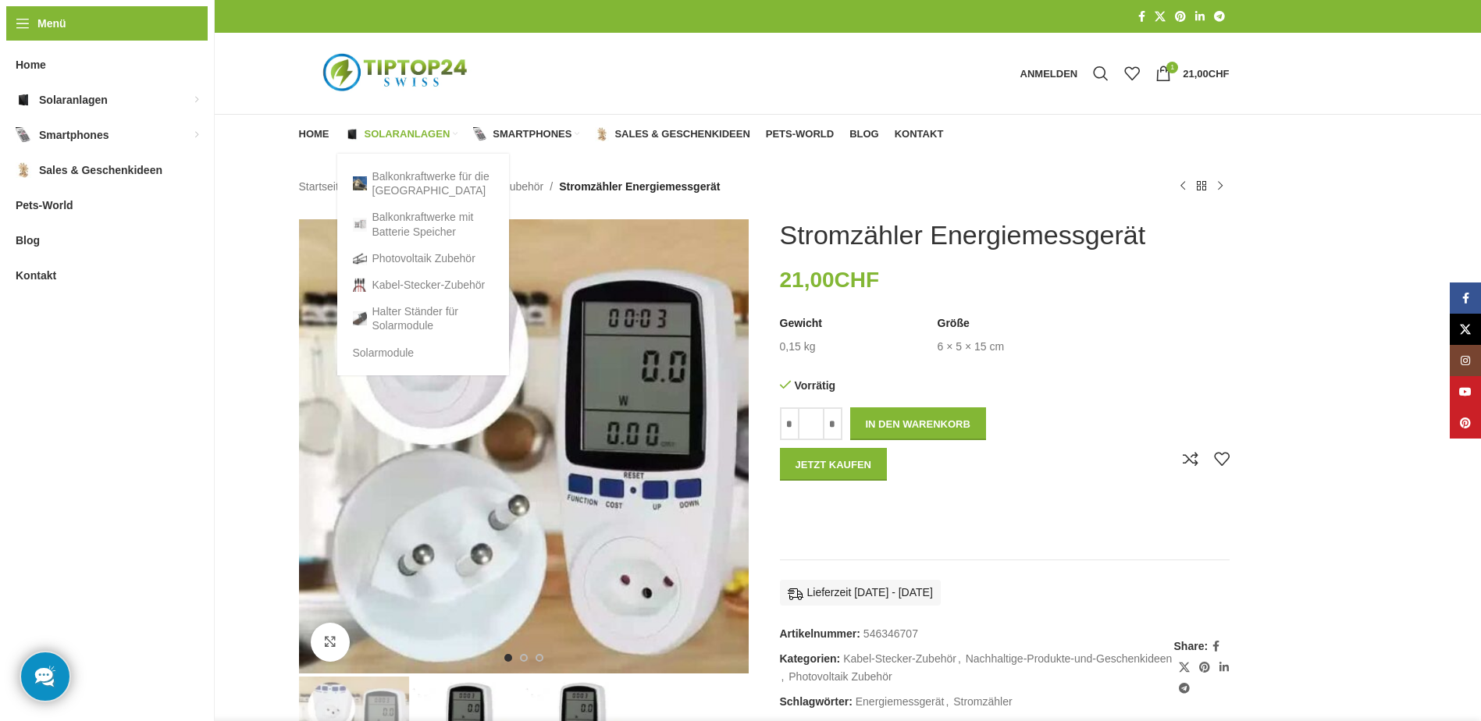
click at [397, 125] on link "Solaranlagen" at bounding box center [401, 134] width 113 height 31
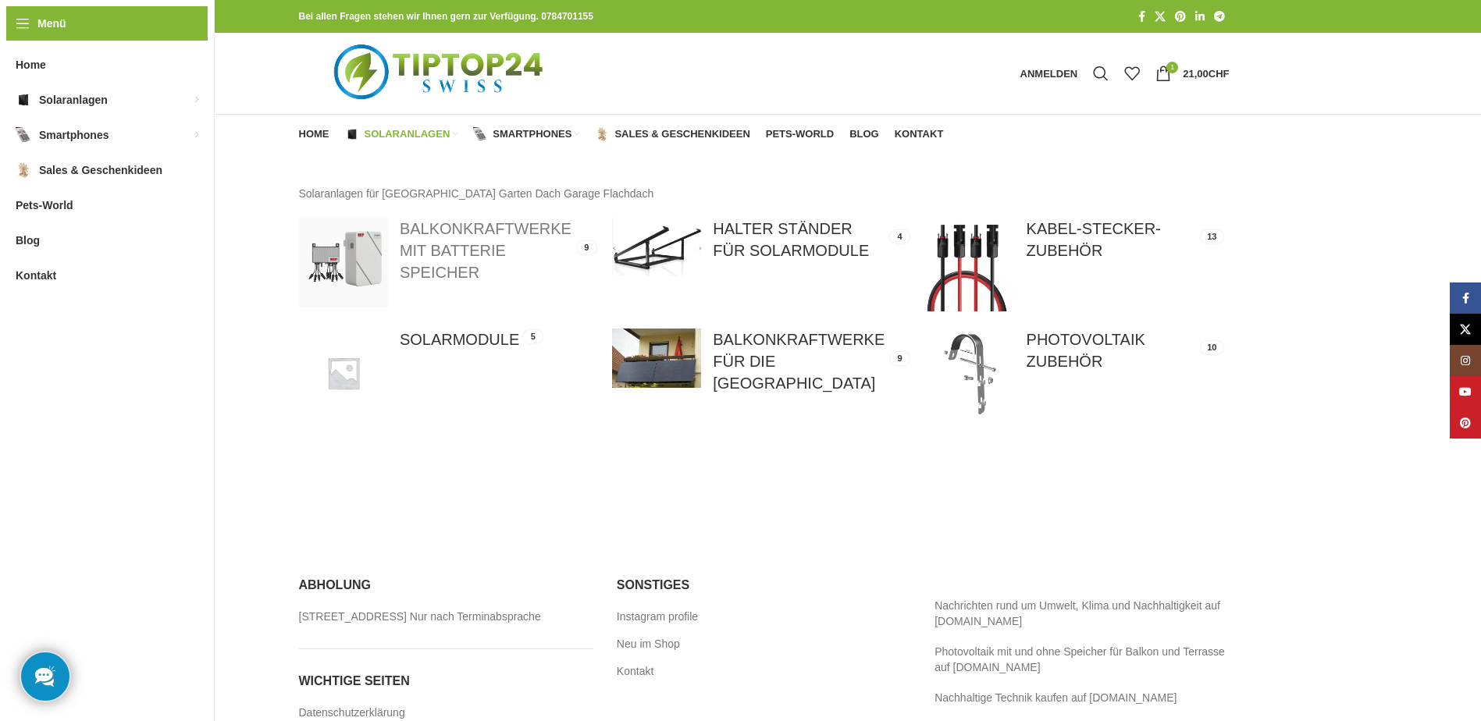
click at [430, 255] on link at bounding box center [447, 262] width 297 height 89
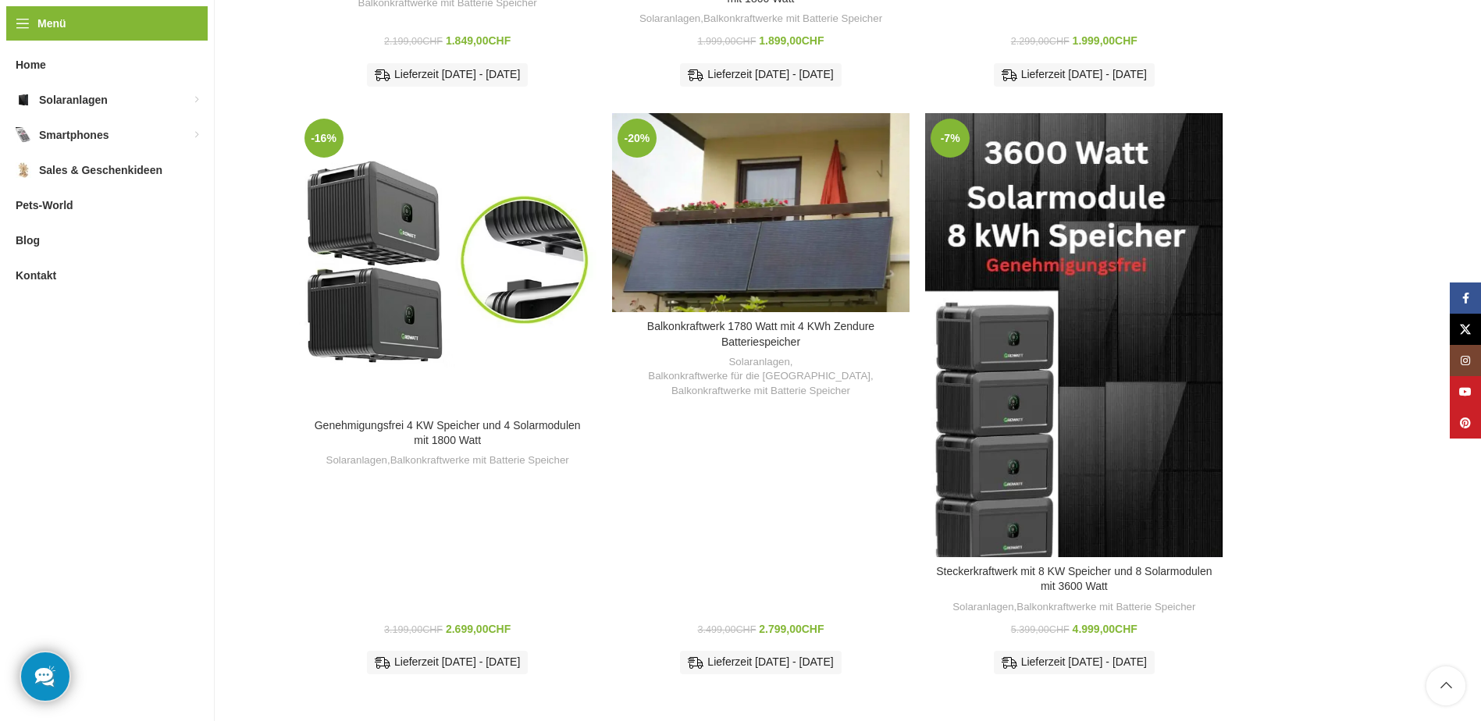
scroll to position [1171, 0]
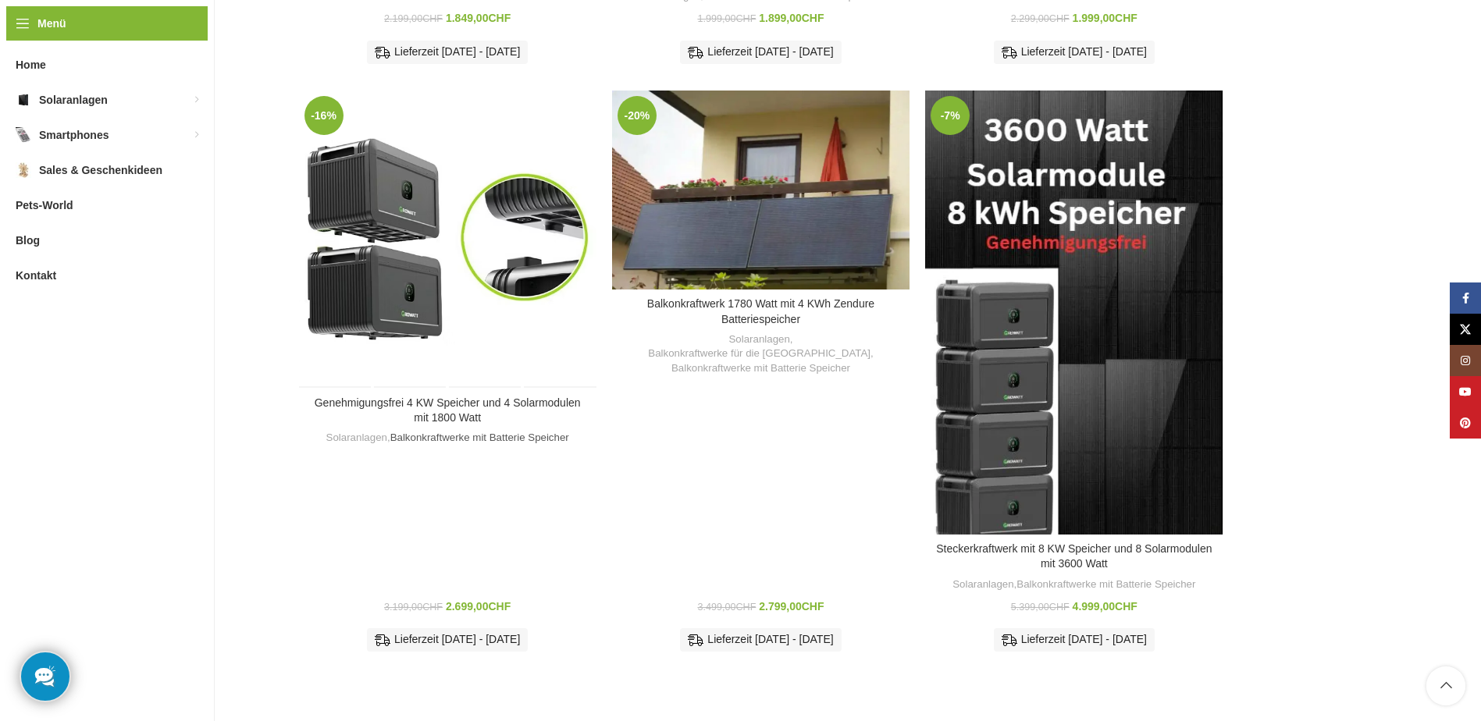
click at [454, 431] on link "Balkonkraftwerke mit Batterie Speicher" at bounding box center [479, 438] width 179 height 15
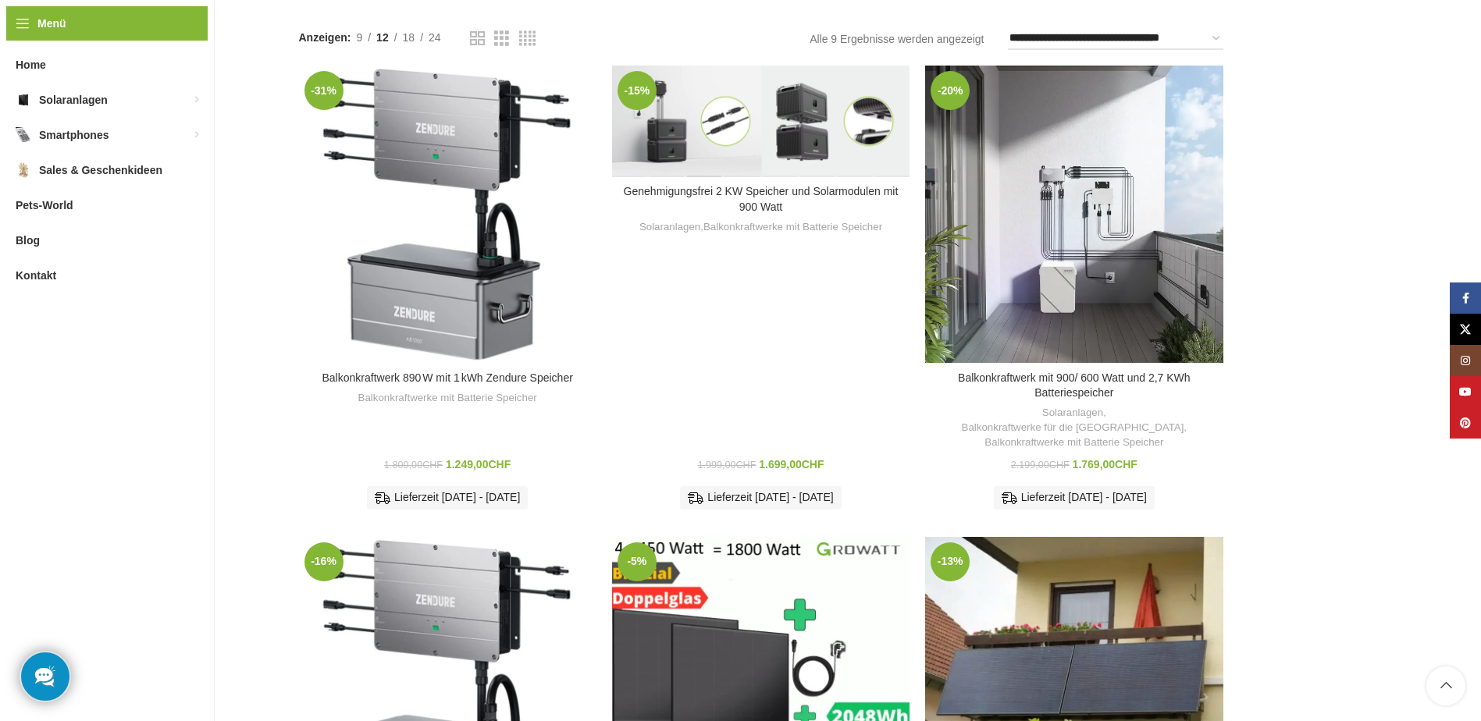
scroll to position [234, 0]
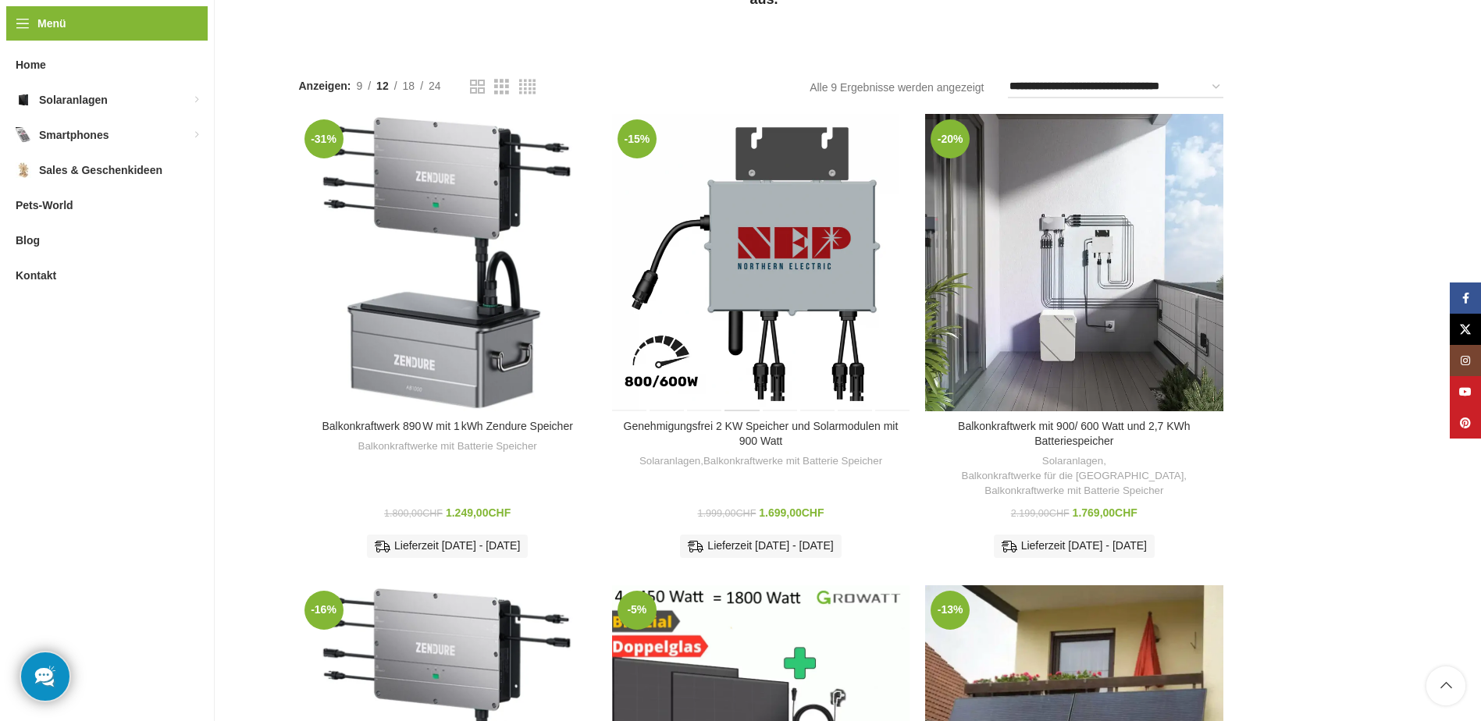
click at [748, 237] on div "Genehmigungsfrei 2 KW Speicher und Solarmodulen mit 900 Watt" at bounding box center [742, 262] width 37 height 297
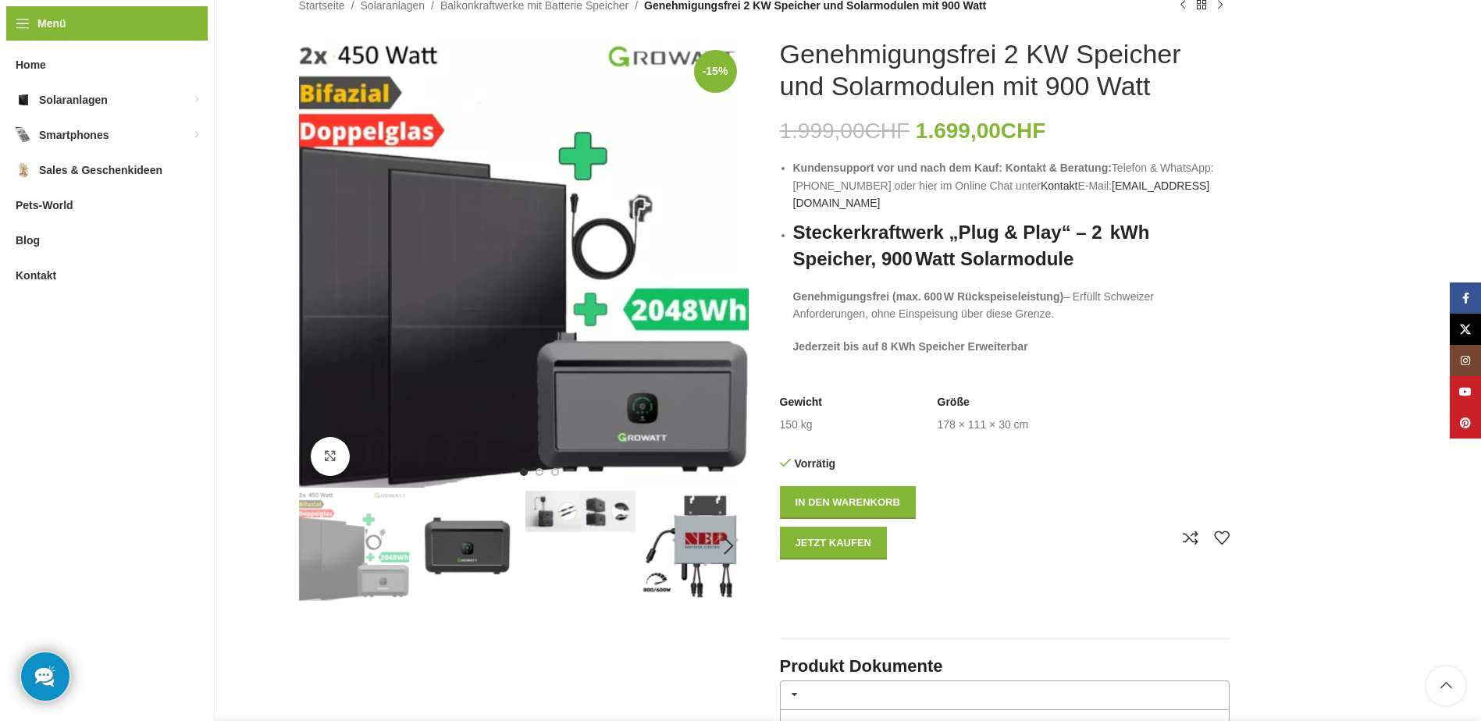
scroll to position [156, 0]
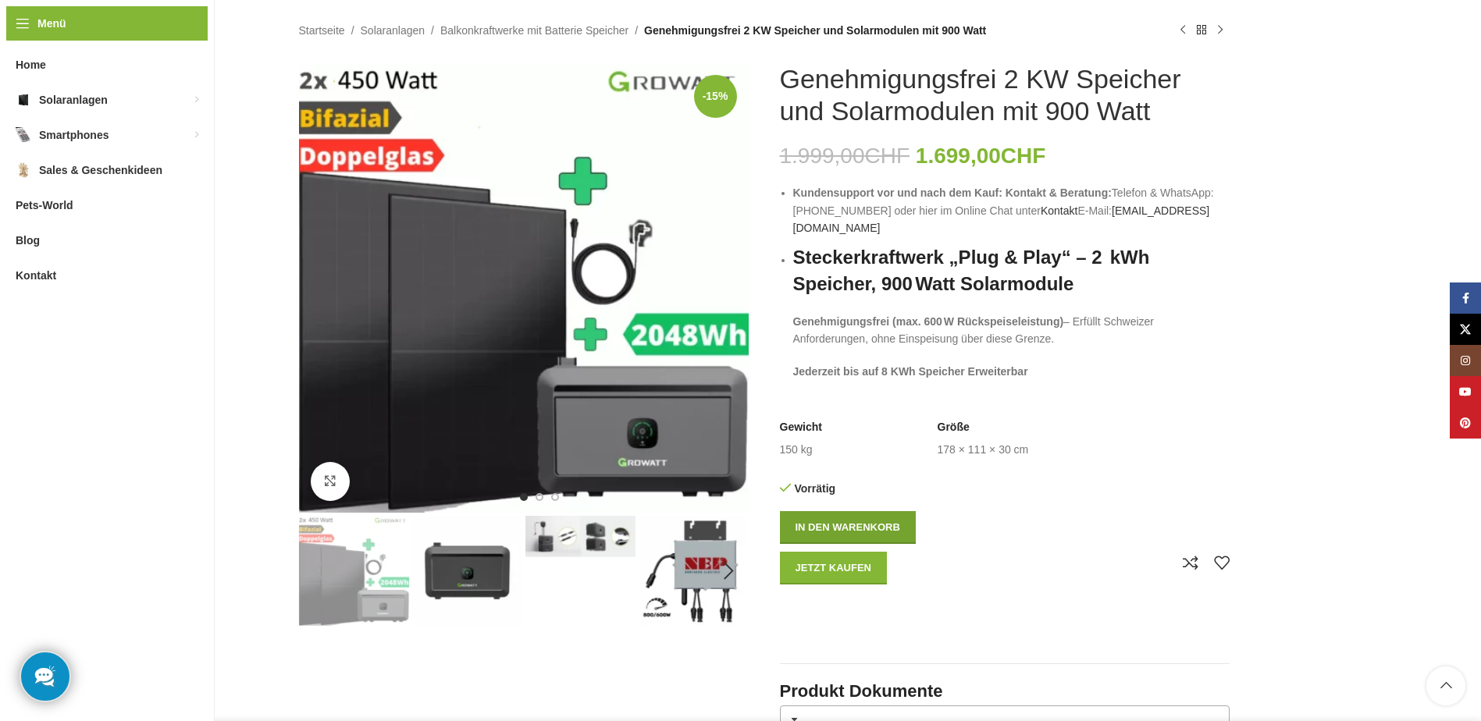
drag, startPoint x: 840, startPoint y: 511, endPoint x: 823, endPoint y: 520, distance: 19.6
click at [839, 511] on button "In den Warenkorb" at bounding box center [848, 527] width 136 height 33
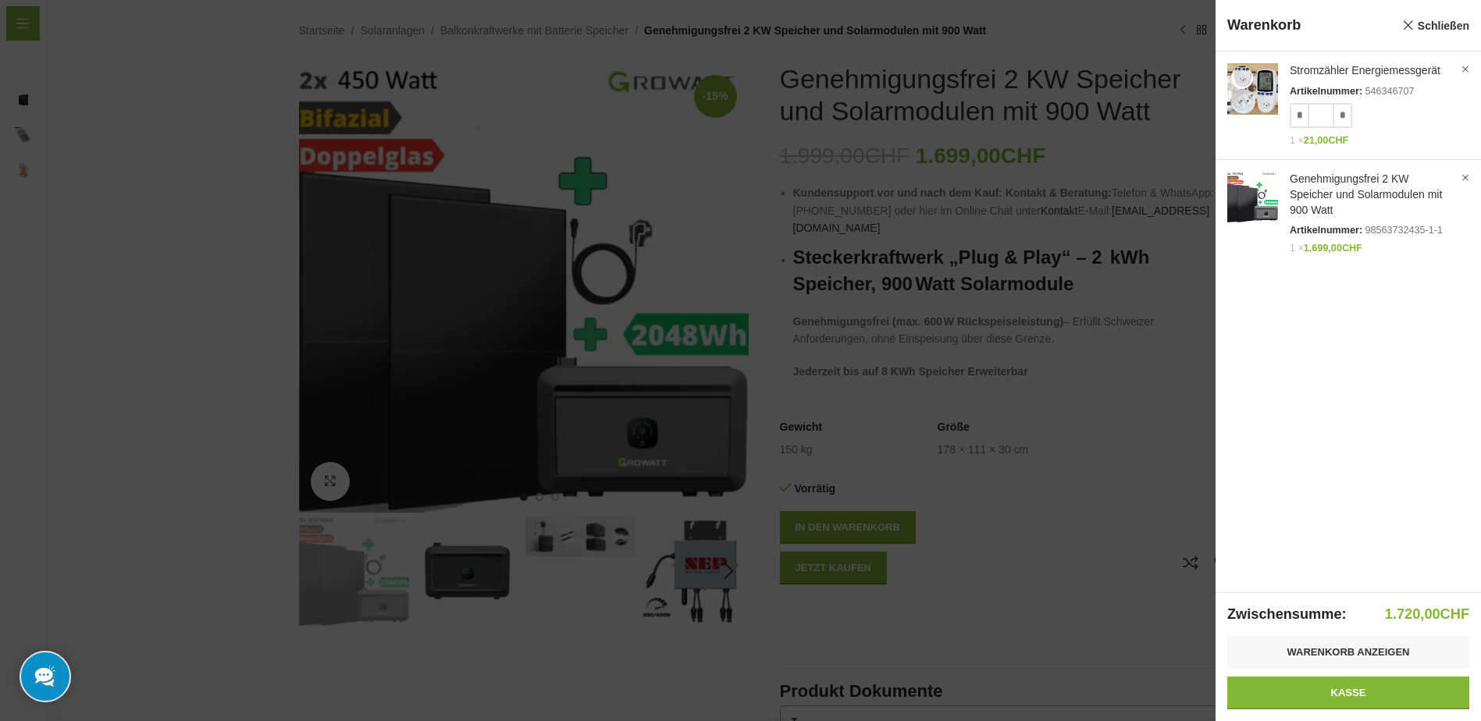
click at [1070, 523] on div at bounding box center [740, 360] width 1481 height 721
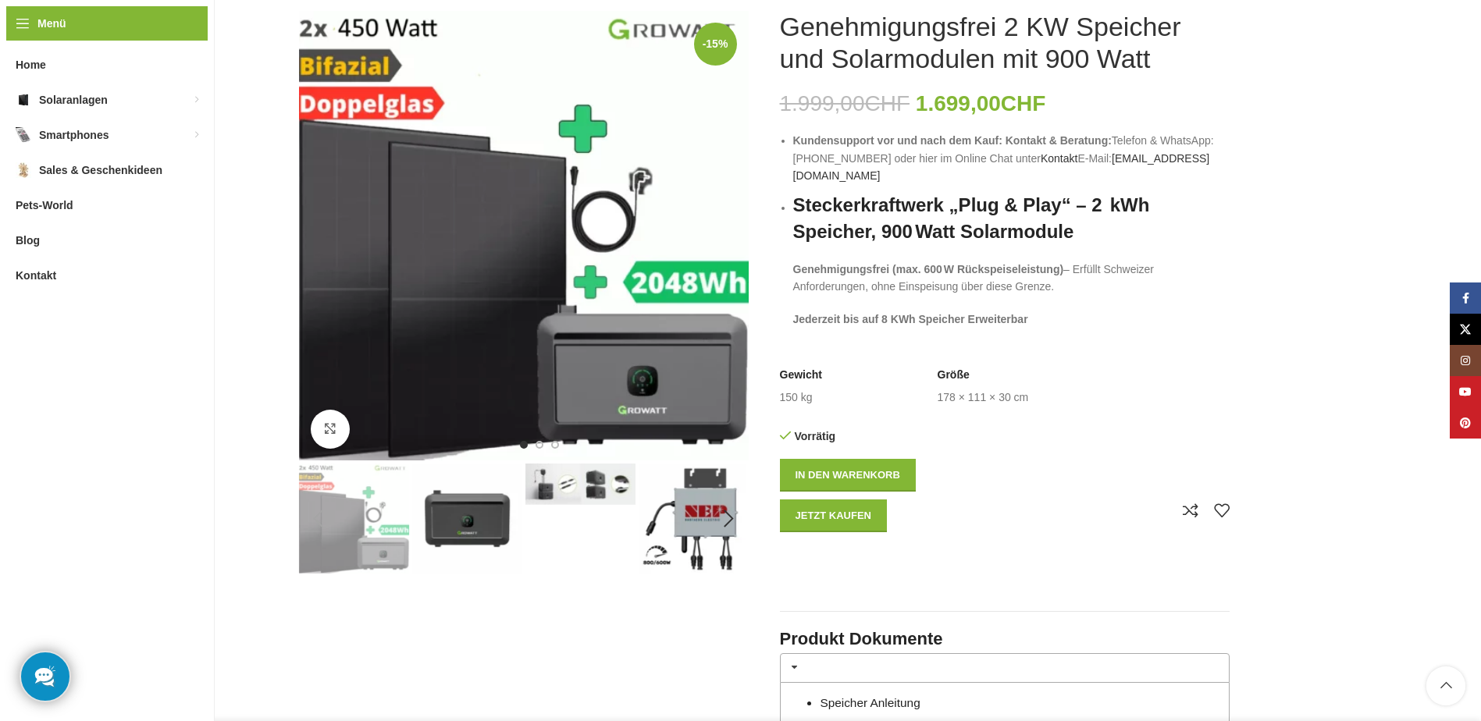
scroll to position [234, 0]
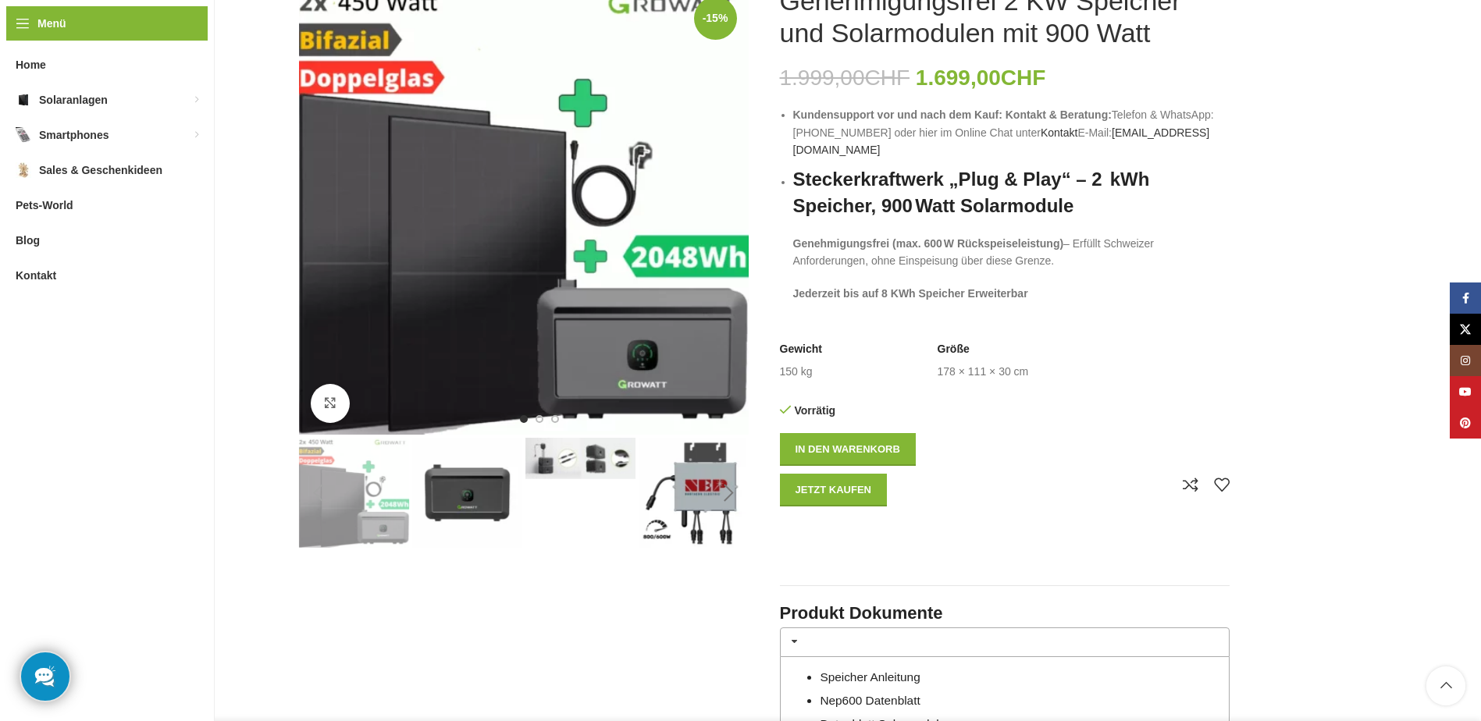
click at [734, 490] on div "Next slide" at bounding box center [729, 493] width 39 height 39
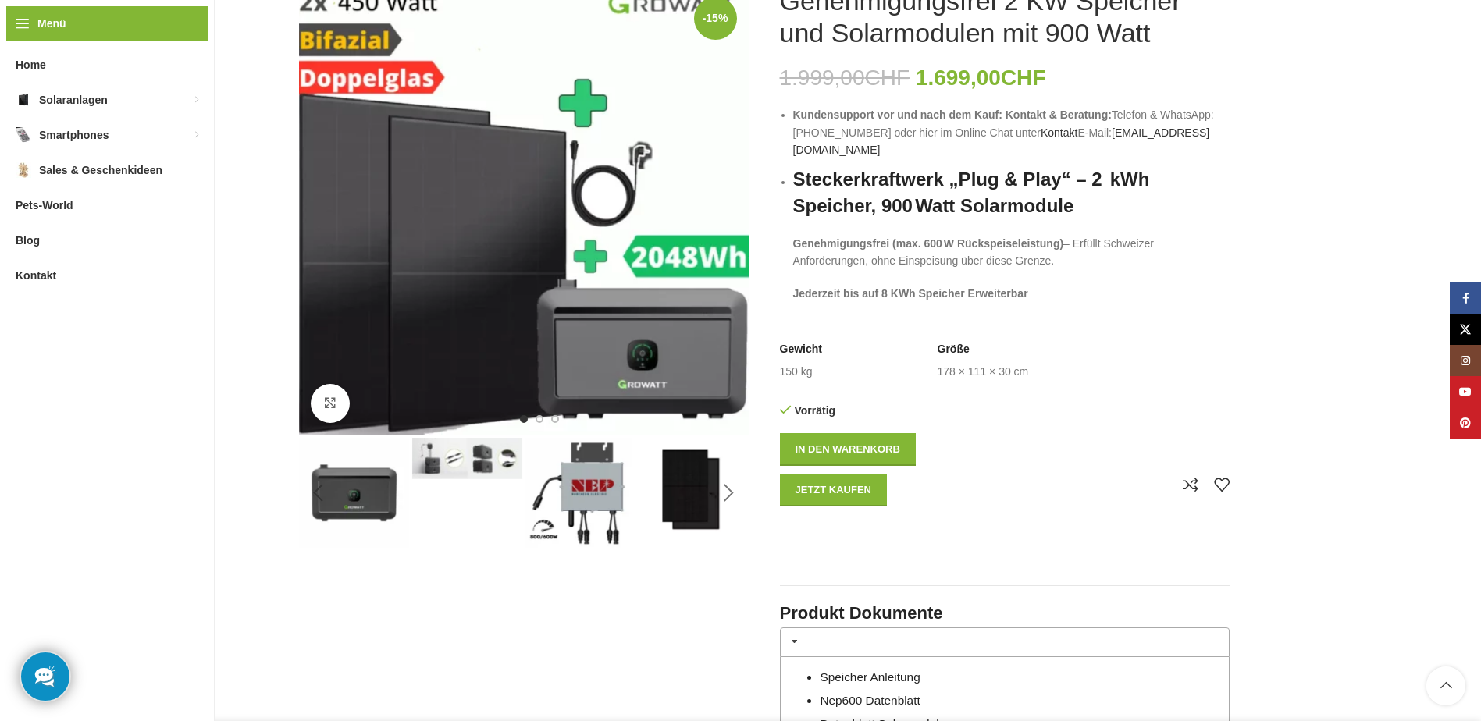
click at [734, 490] on div "Next slide" at bounding box center [729, 493] width 39 height 39
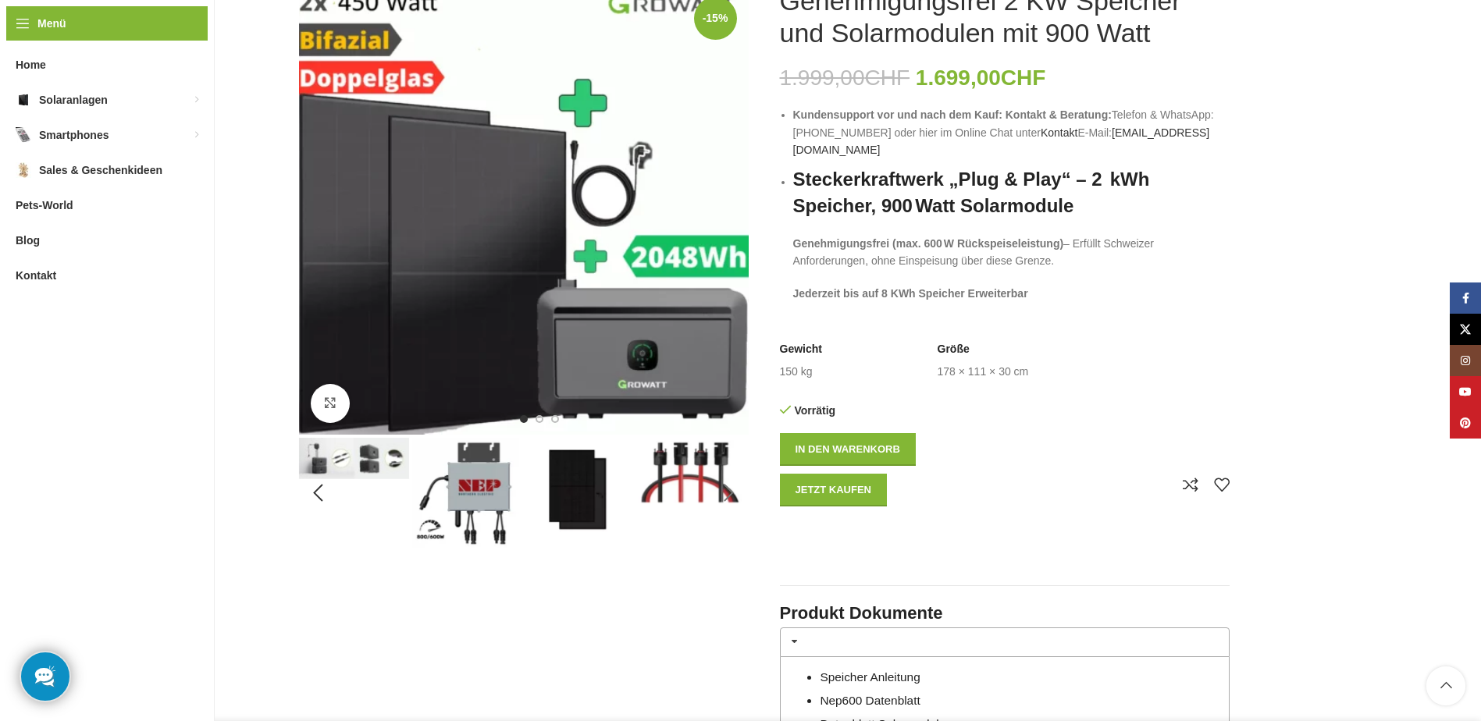
click at [734, 490] on div "Next slide" at bounding box center [729, 493] width 39 height 39
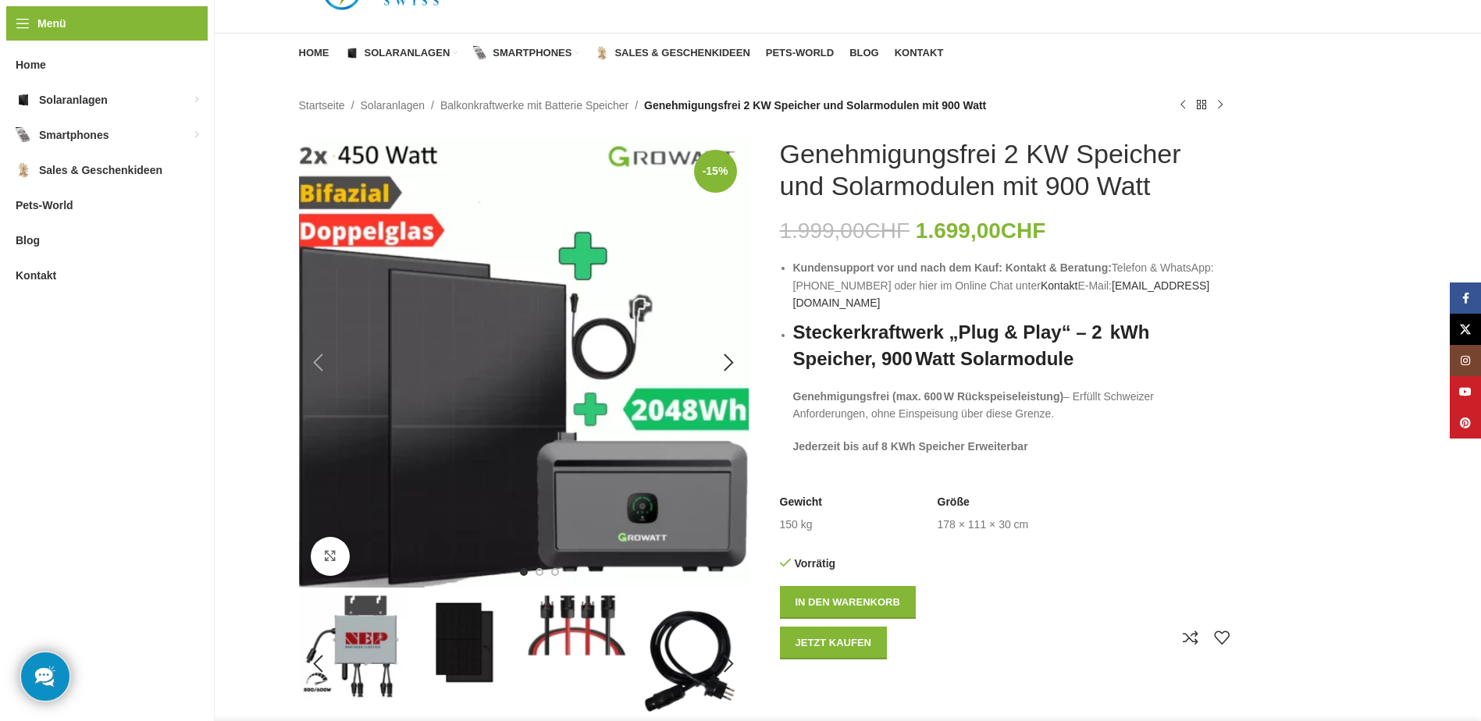
scroll to position [0, 0]
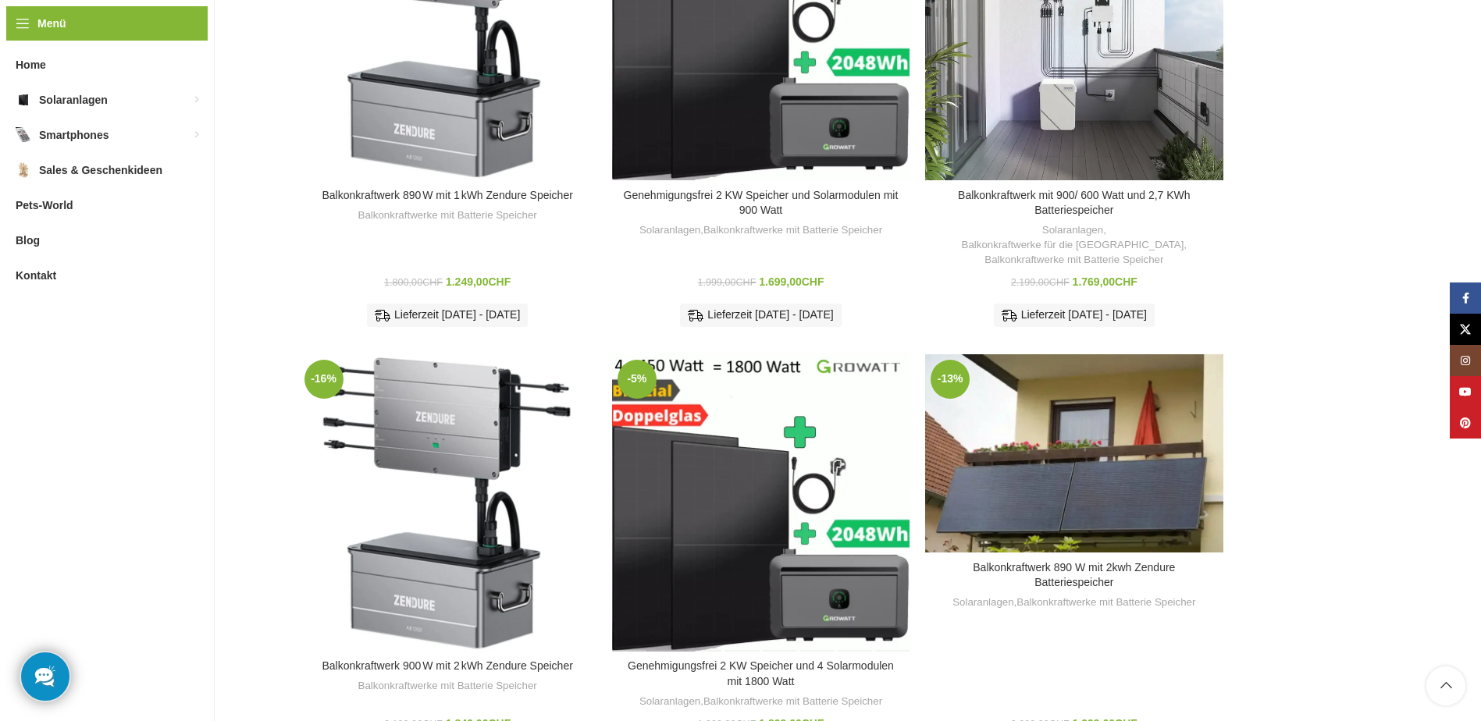
scroll to position [468, 0]
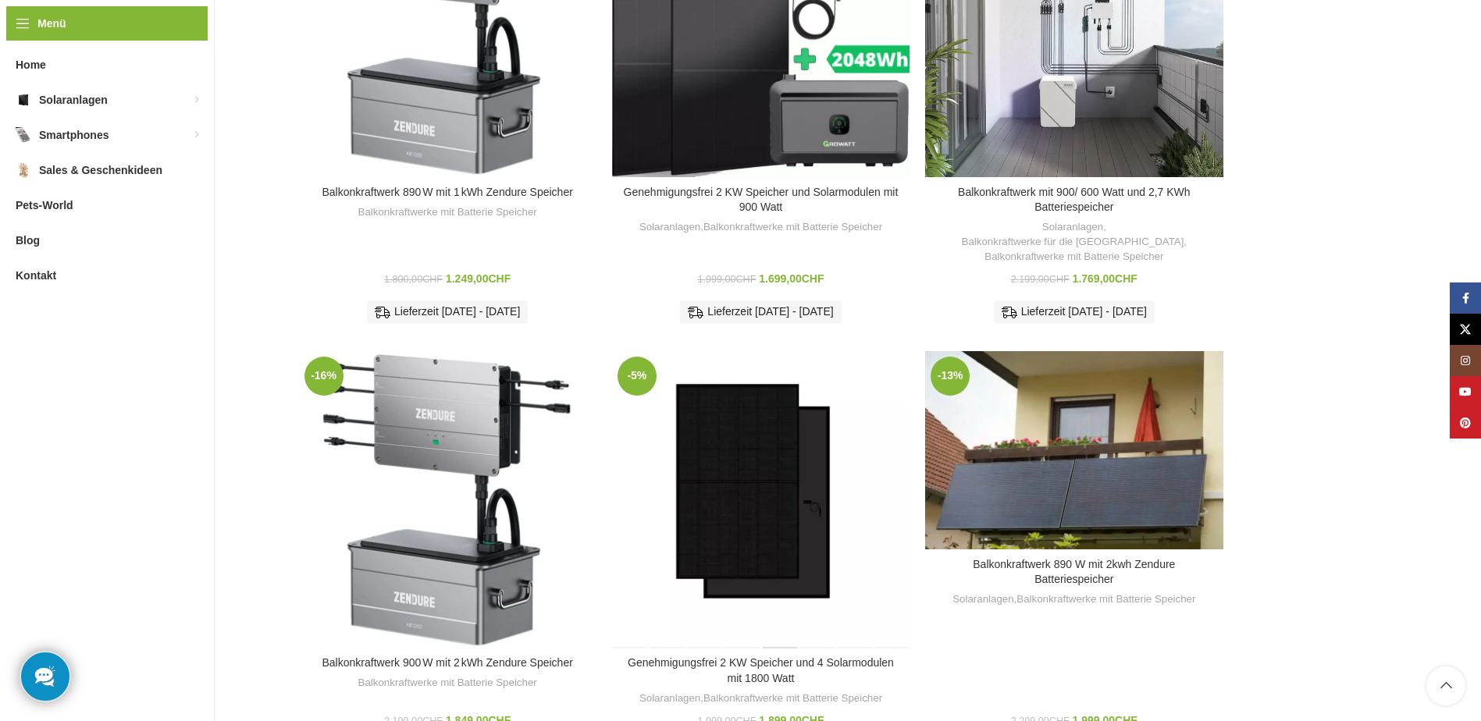
click at [776, 507] on div "Genehmigungsfrei 2 KW Speicher und 4 Solarmodulen mit 1800 Watt" at bounding box center [779, 499] width 37 height 297
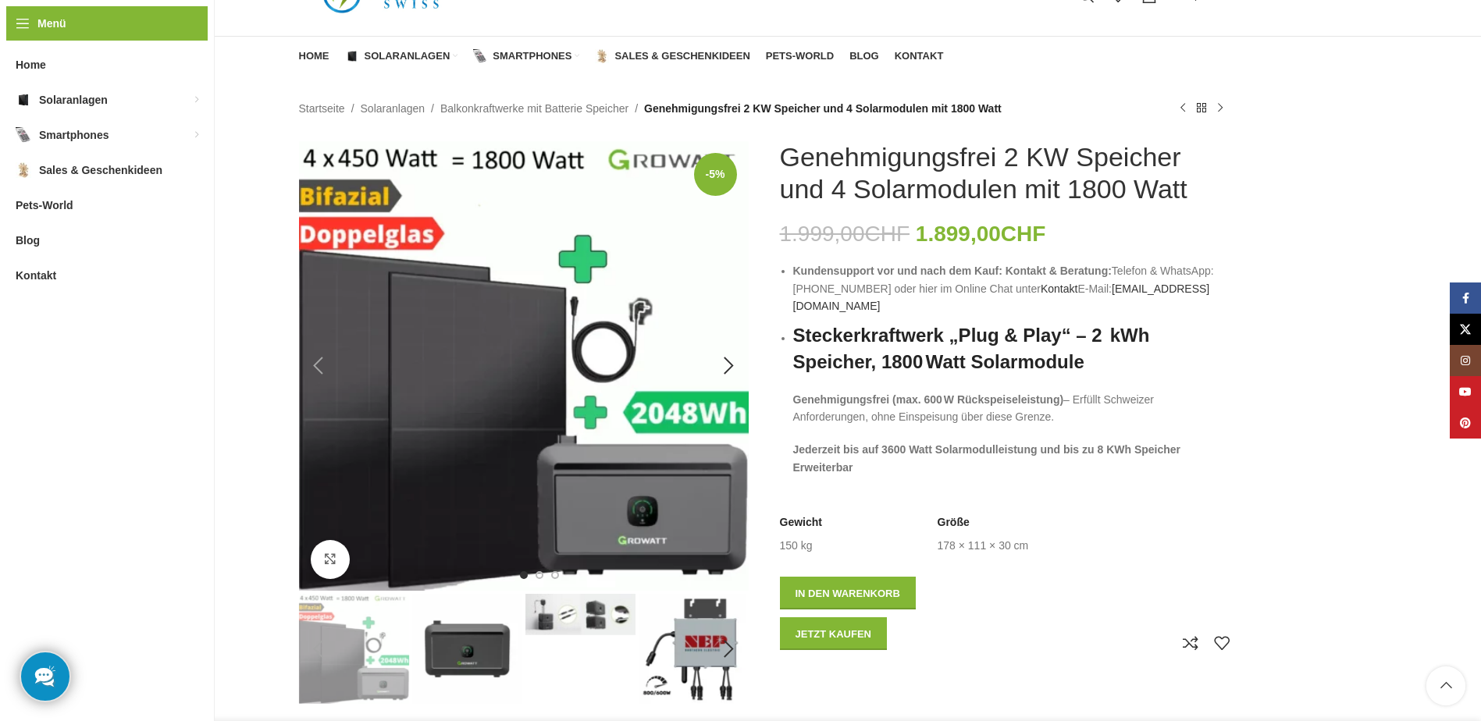
scroll to position [156, 0]
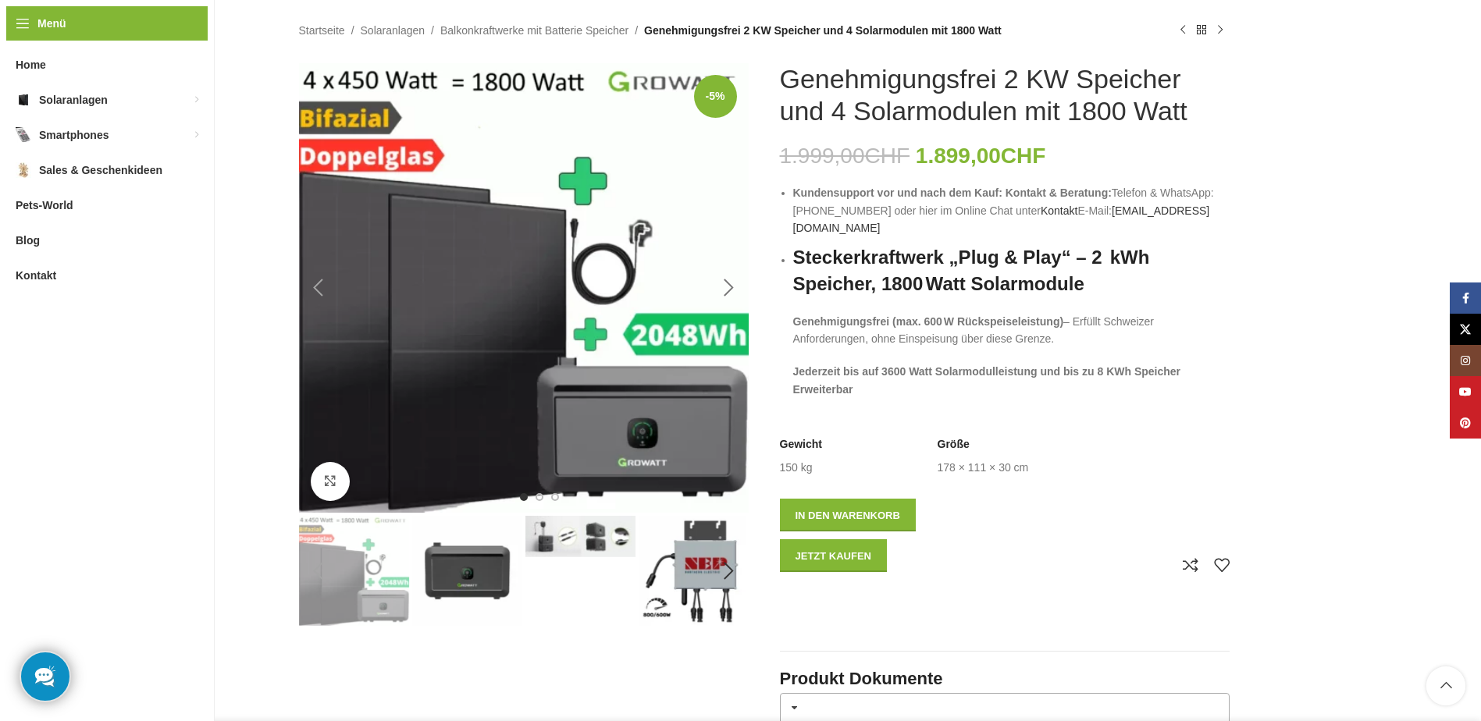
click at [721, 280] on div "Next slide" at bounding box center [729, 288] width 39 height 39
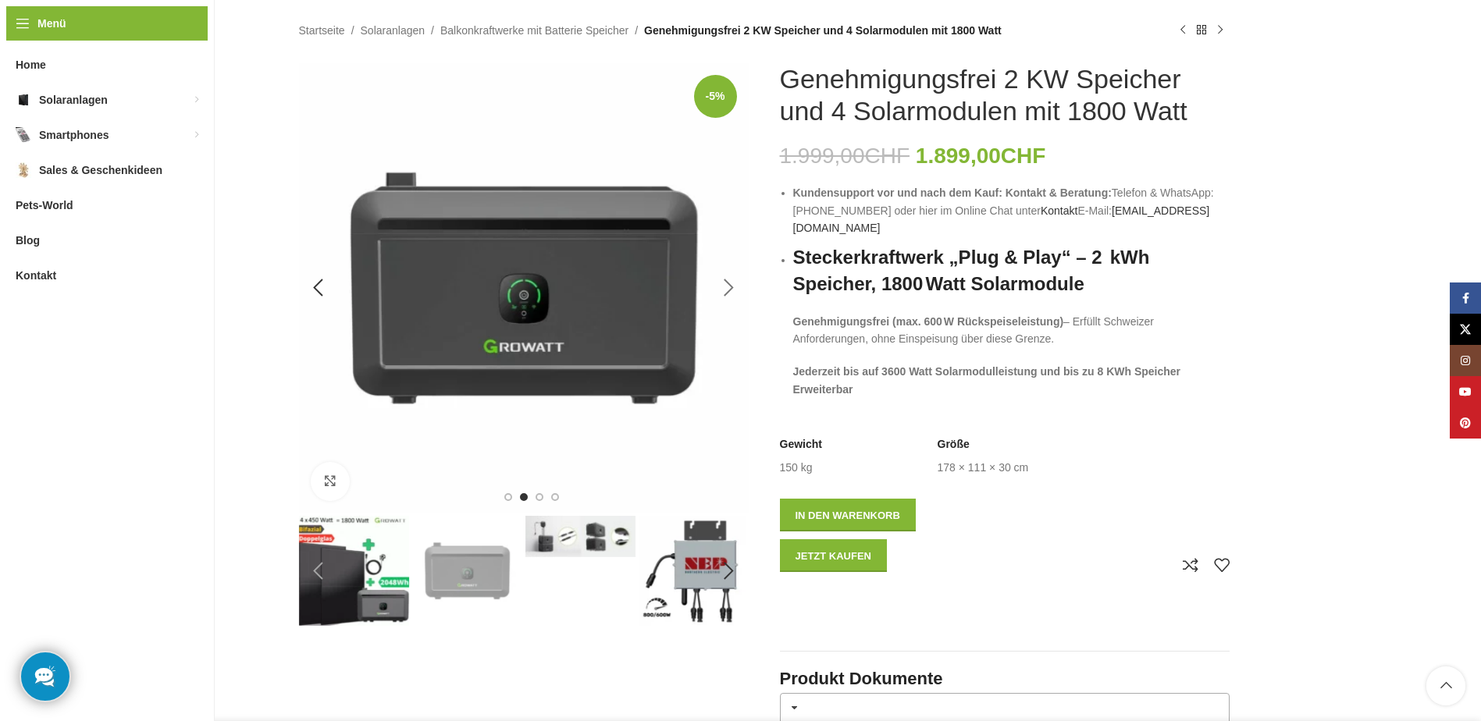
click at [718, 281] on div "Next slide" at bounding box center [729, 288] width 39 height 39
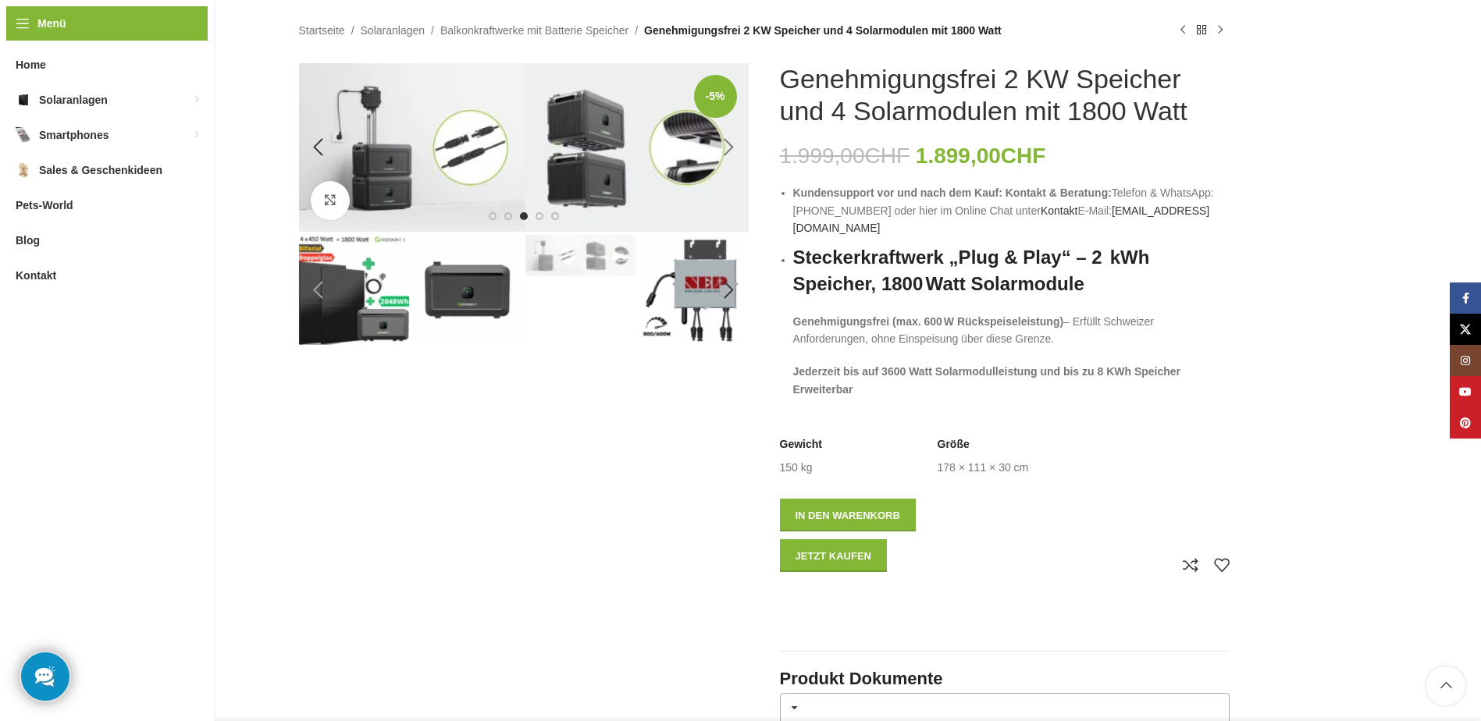
click at [732, 144] on div "Next slide" at bounding box center [729, 147] width 39 height 39
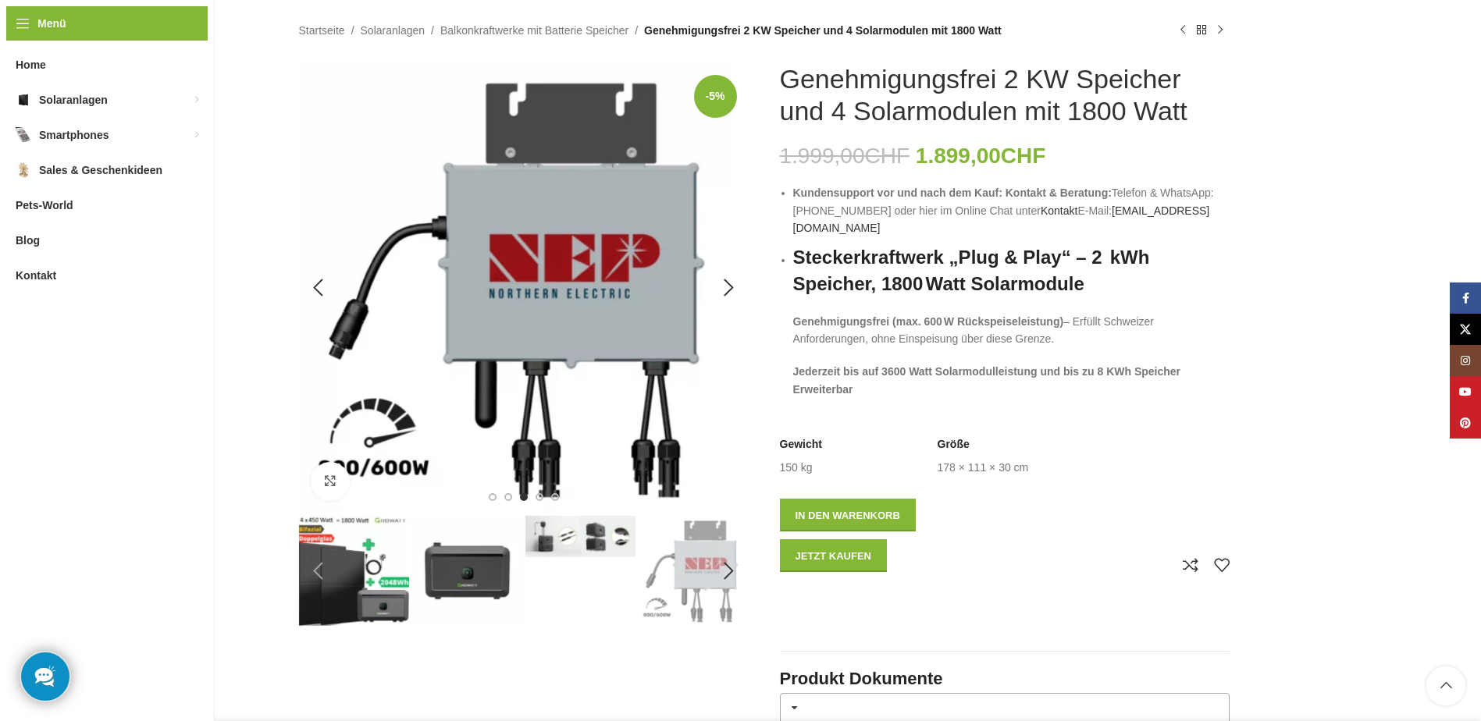
click at [709, 253] on img "4 / 8" at bounding box center [524, 288] width 450 height 450
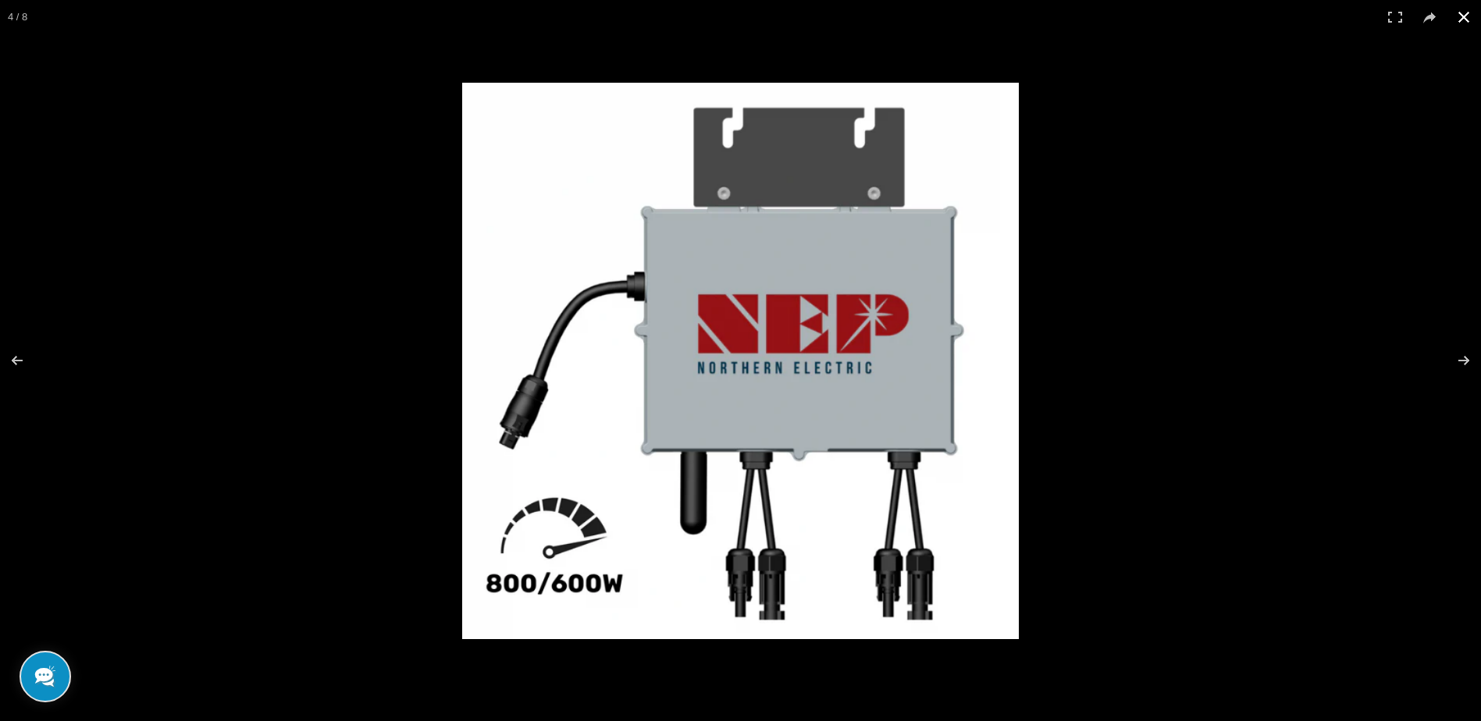
click at [1461, 22] on button at bounding box center [1464, 17] width 34 height 34
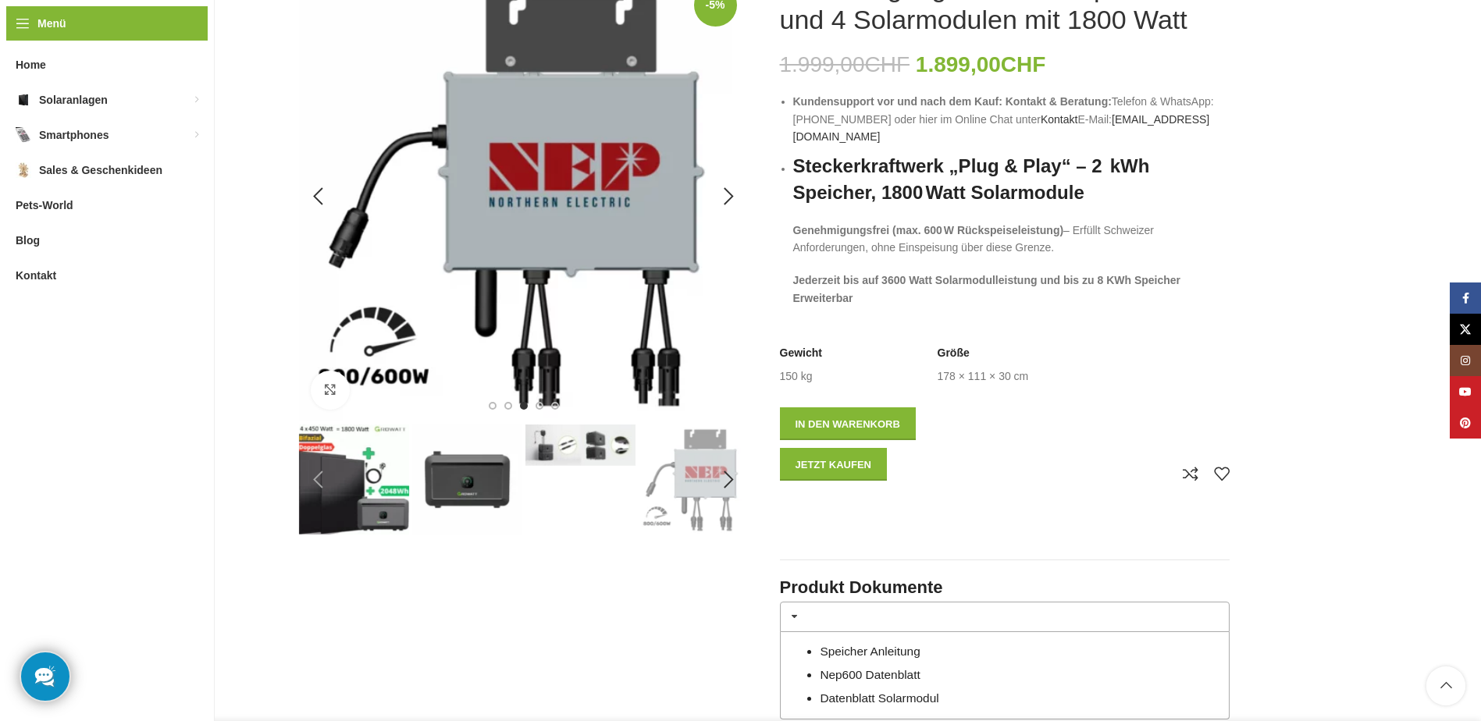
scroll to position [0, 0]
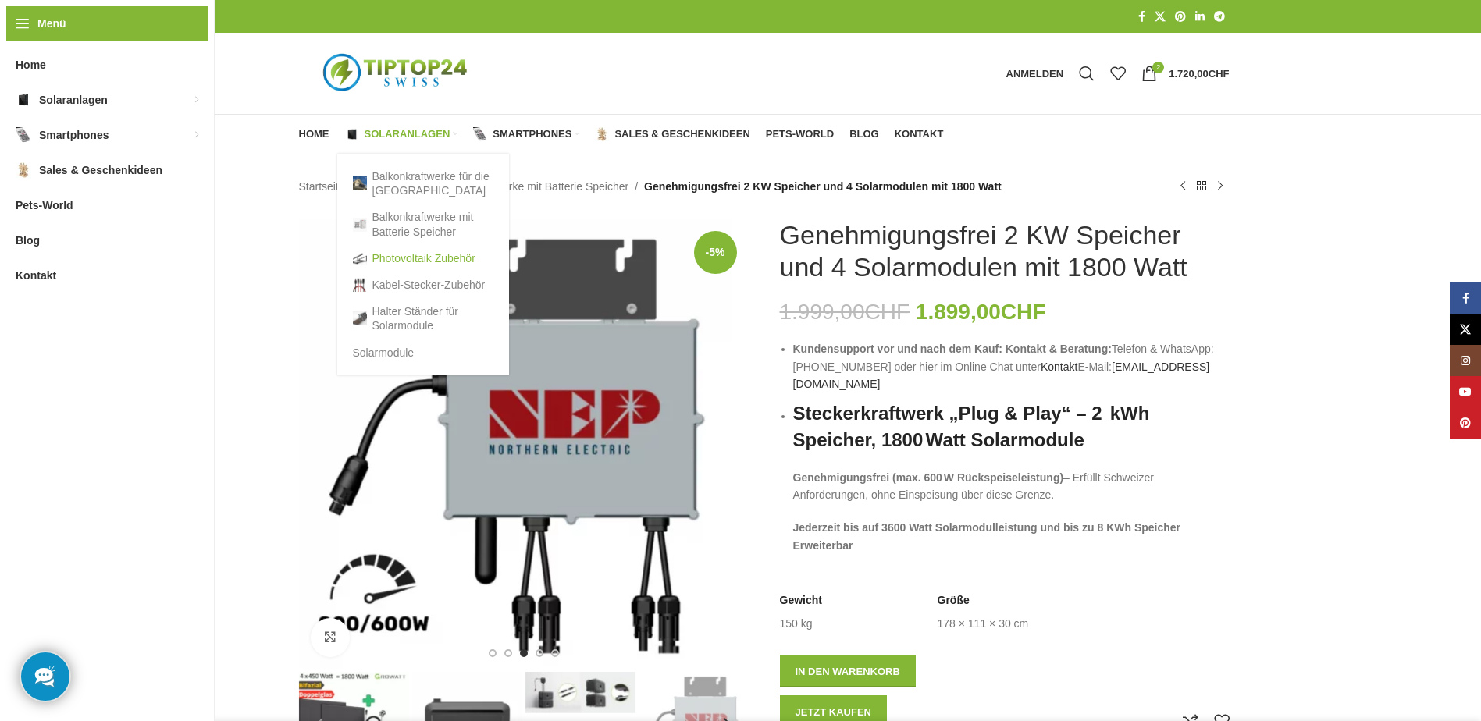
click at [415, 255] on link "Photovoltaik Zubehör" at bounding box center [423, 258] width 141 height 27
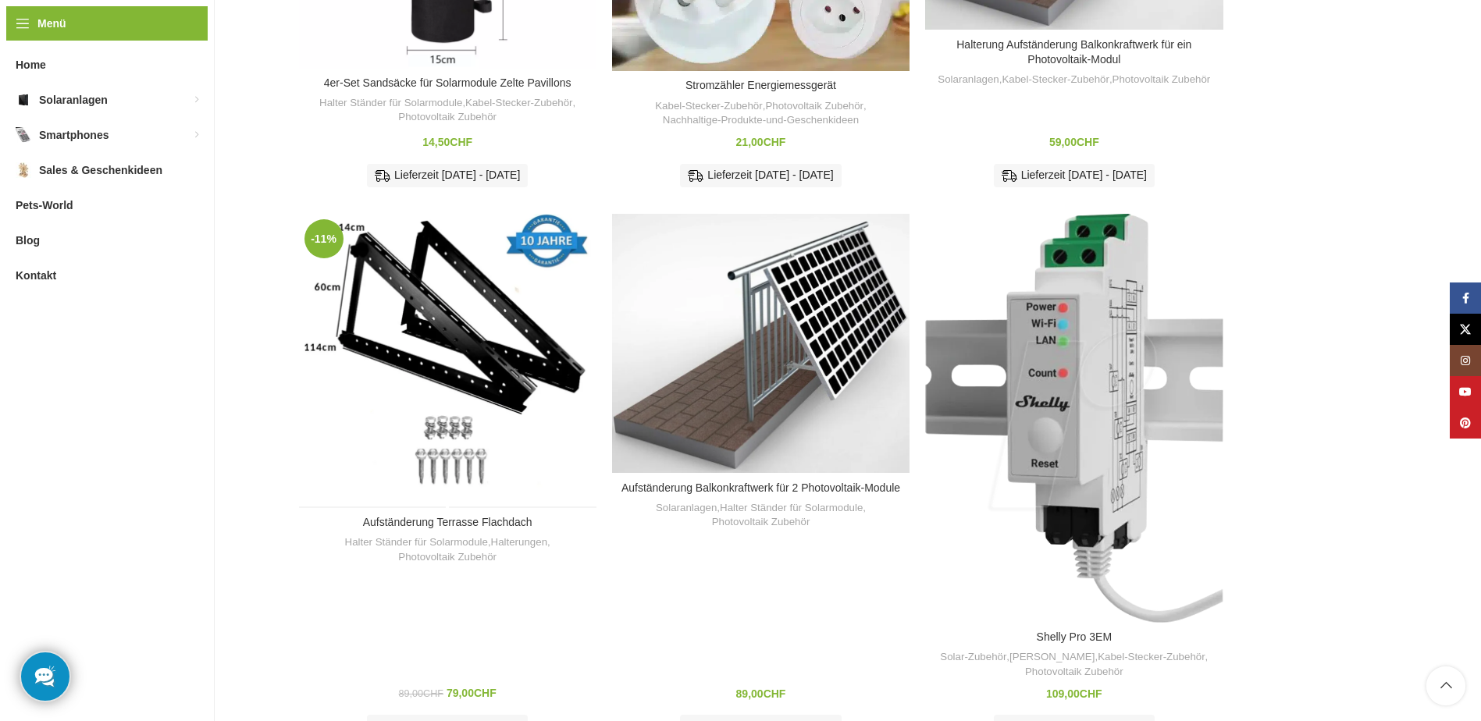
scroll to position [468, 0]
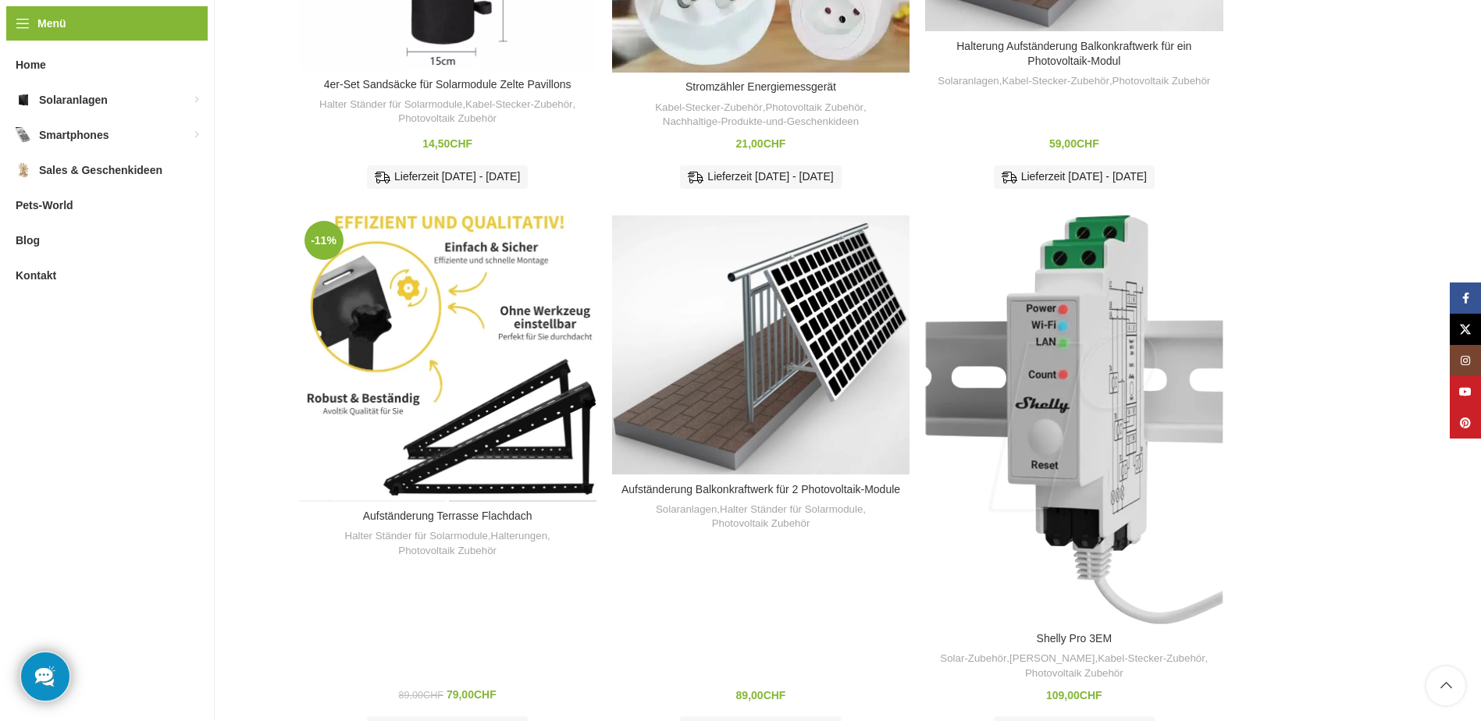
click at [465, 326] on div "Aufständerung Terrasse Flachdach" at bounding box center [521, 359] width 149 height 287
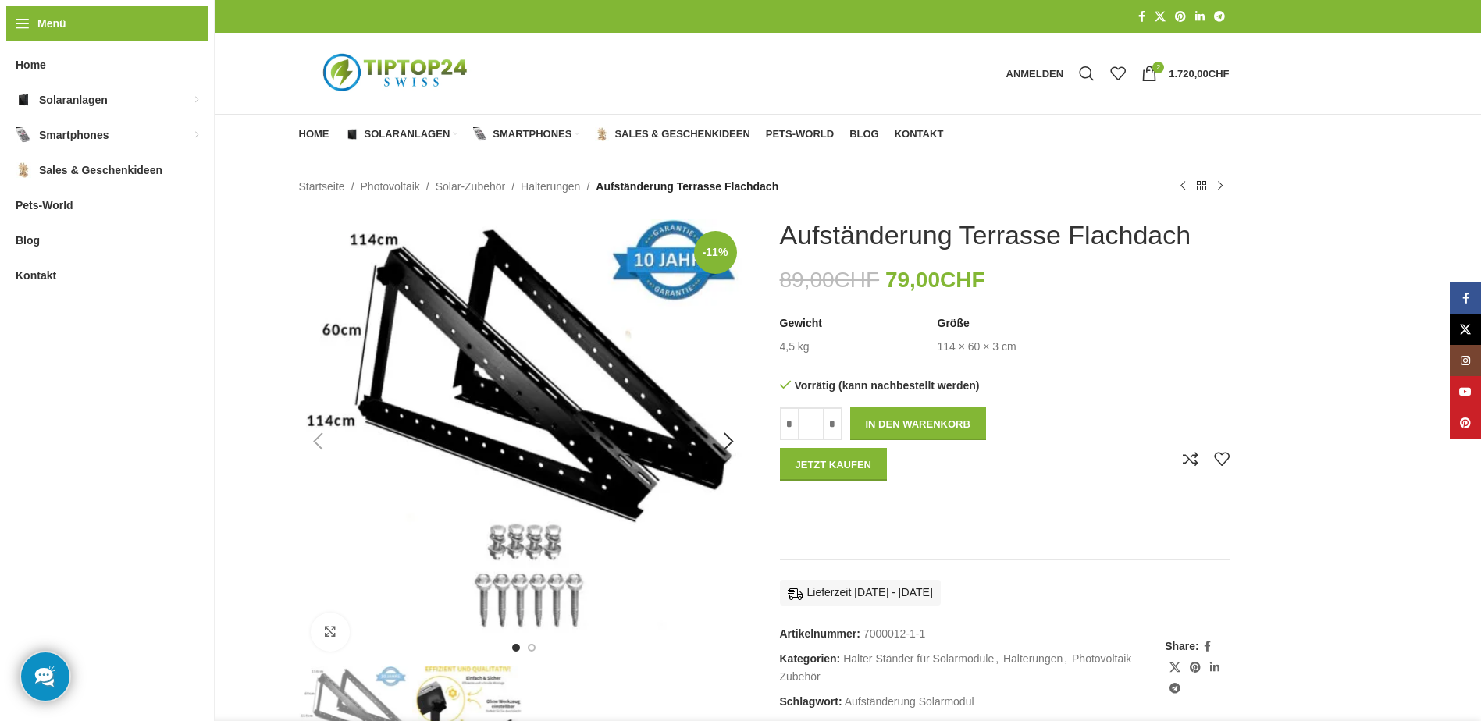
scroll to position [78, 0]
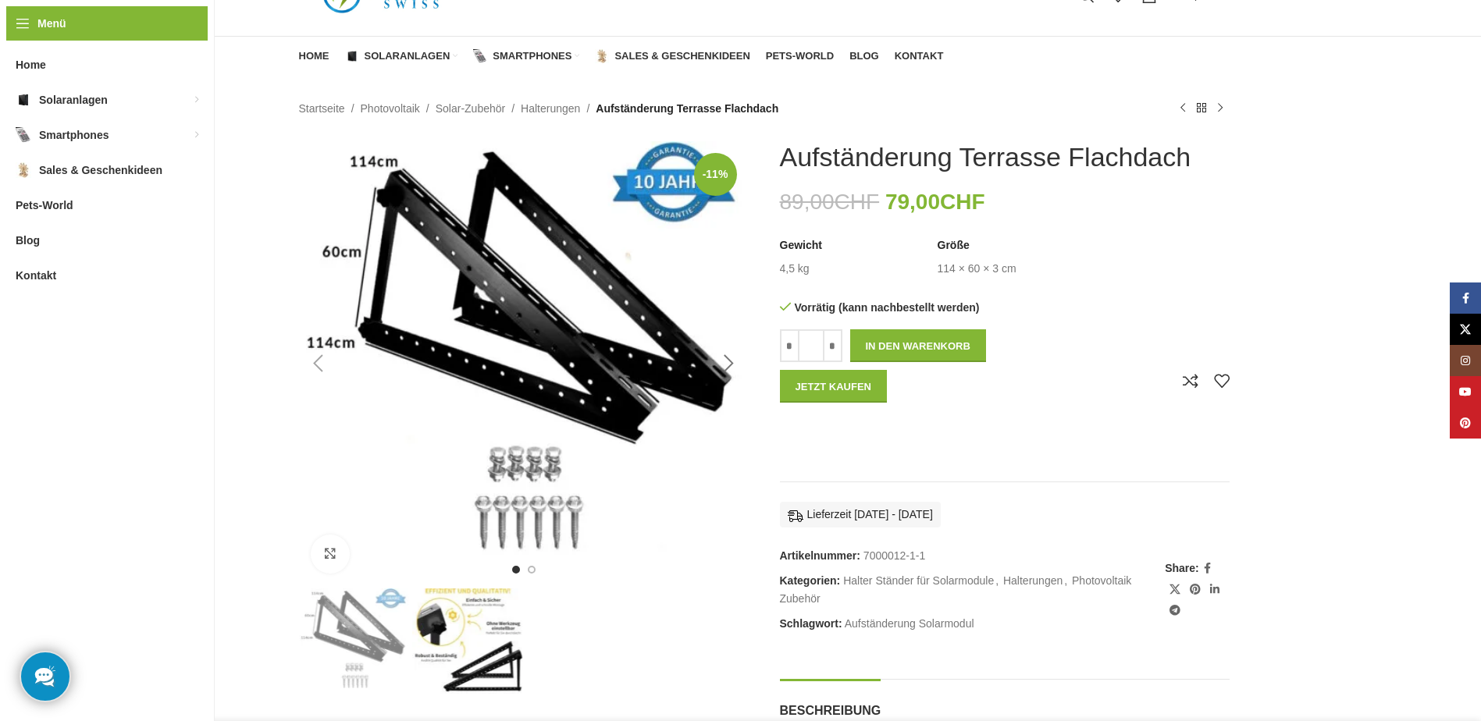
click at [725, 360] on div "Next slide" at bounding box center [729, 363] width 39 height 39
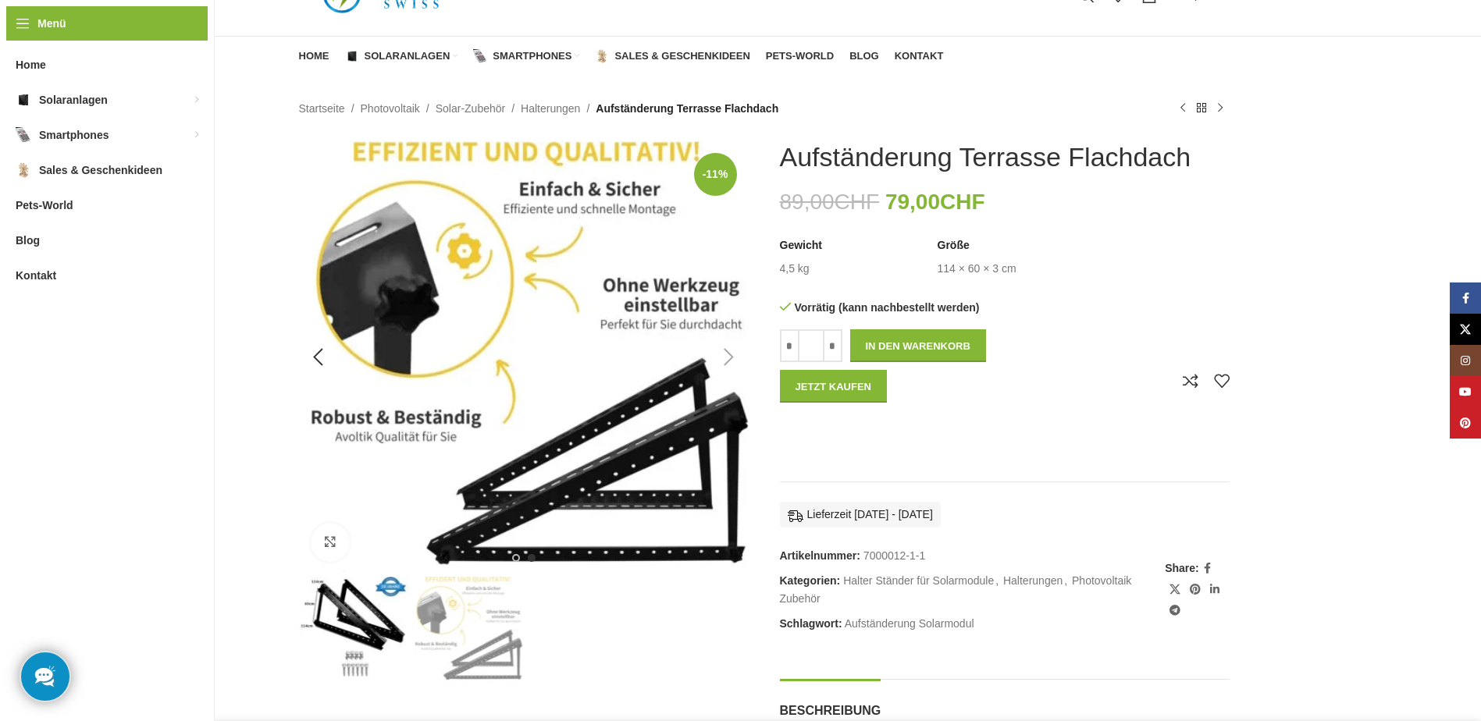
click at [725, 358] on div "Next slide" at bounding box center [729, 357] width 39 height 39
click at [724, 358] on div "Next slide" at bounding box center [729, 357] width 39 height 39
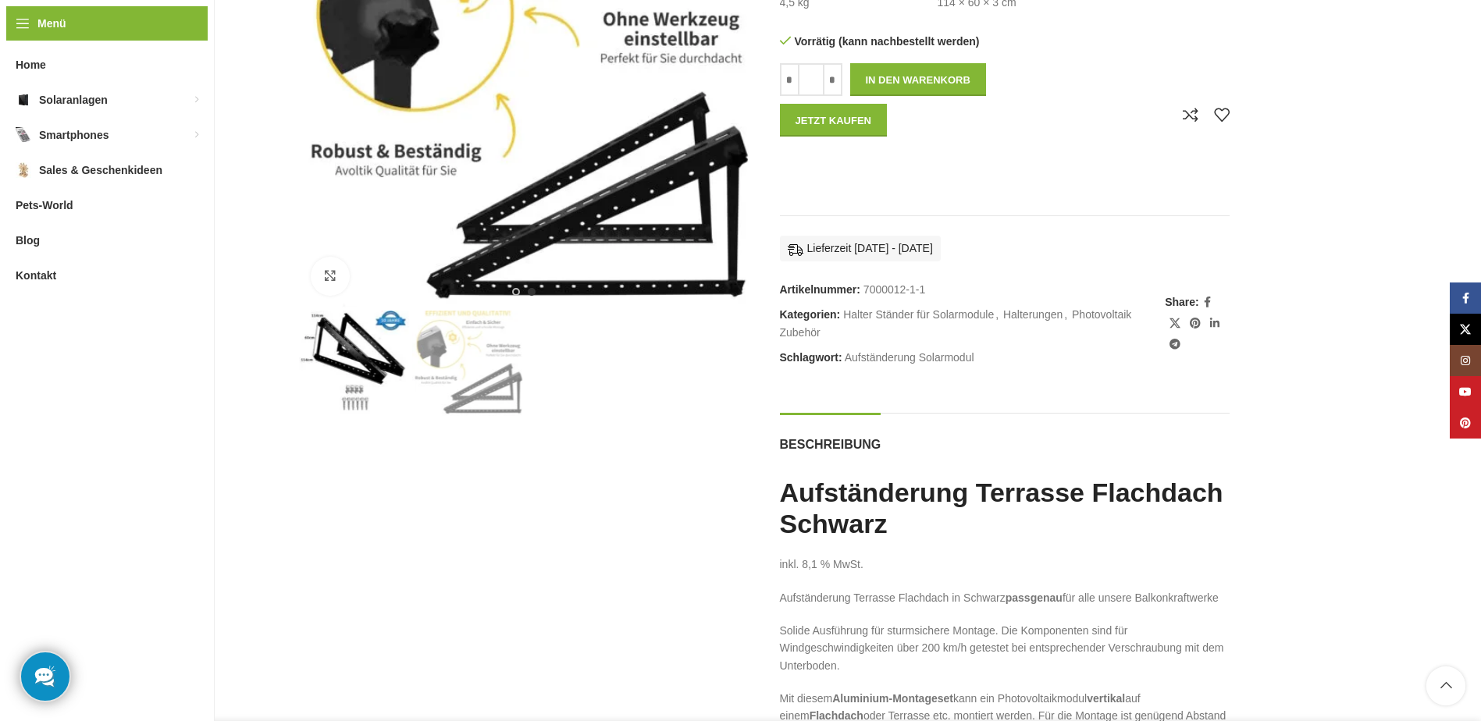
scroll to position [418, 0]
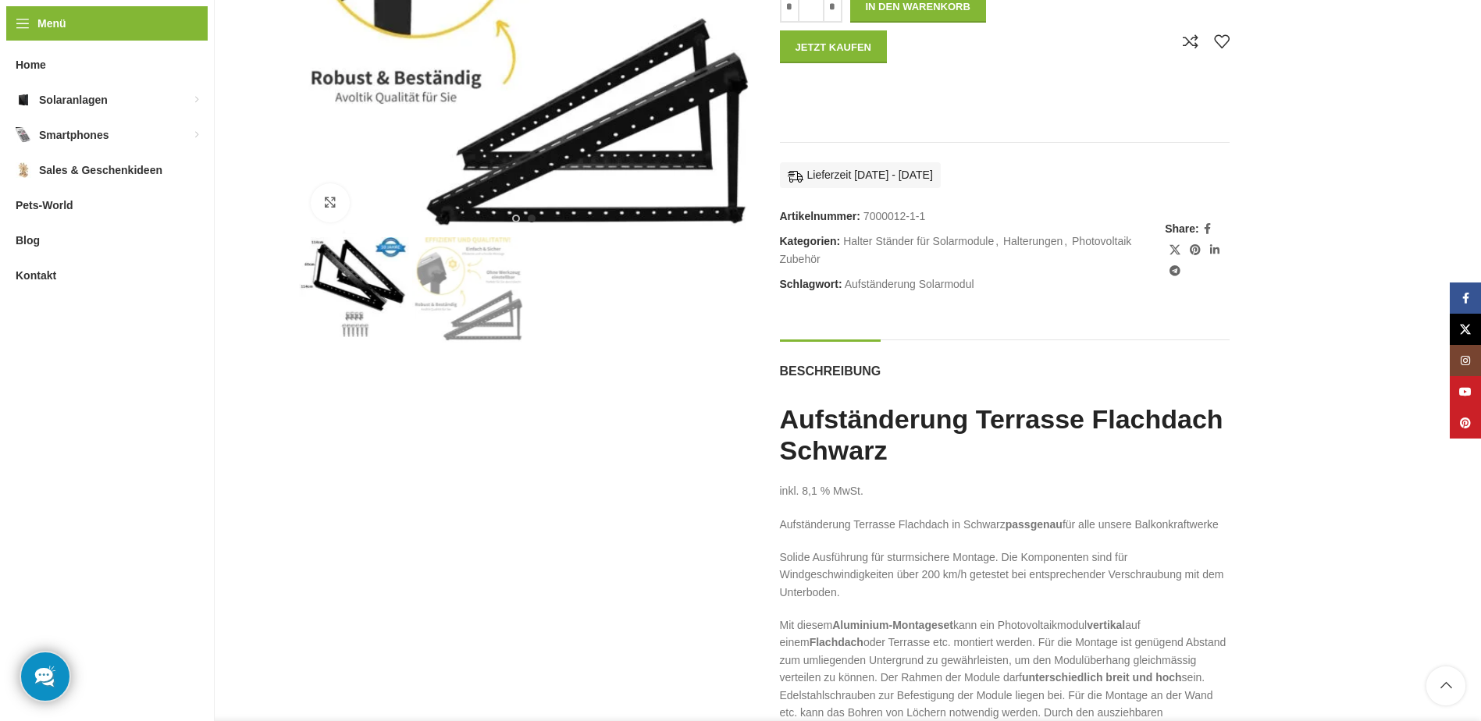
click at [478, 305] on img "2 / 2" at bounding box center [467, 289] width 110 height 105
click at [387, 296] on img "1 / 2" at bounding box center [354, 291] width 110 height 109
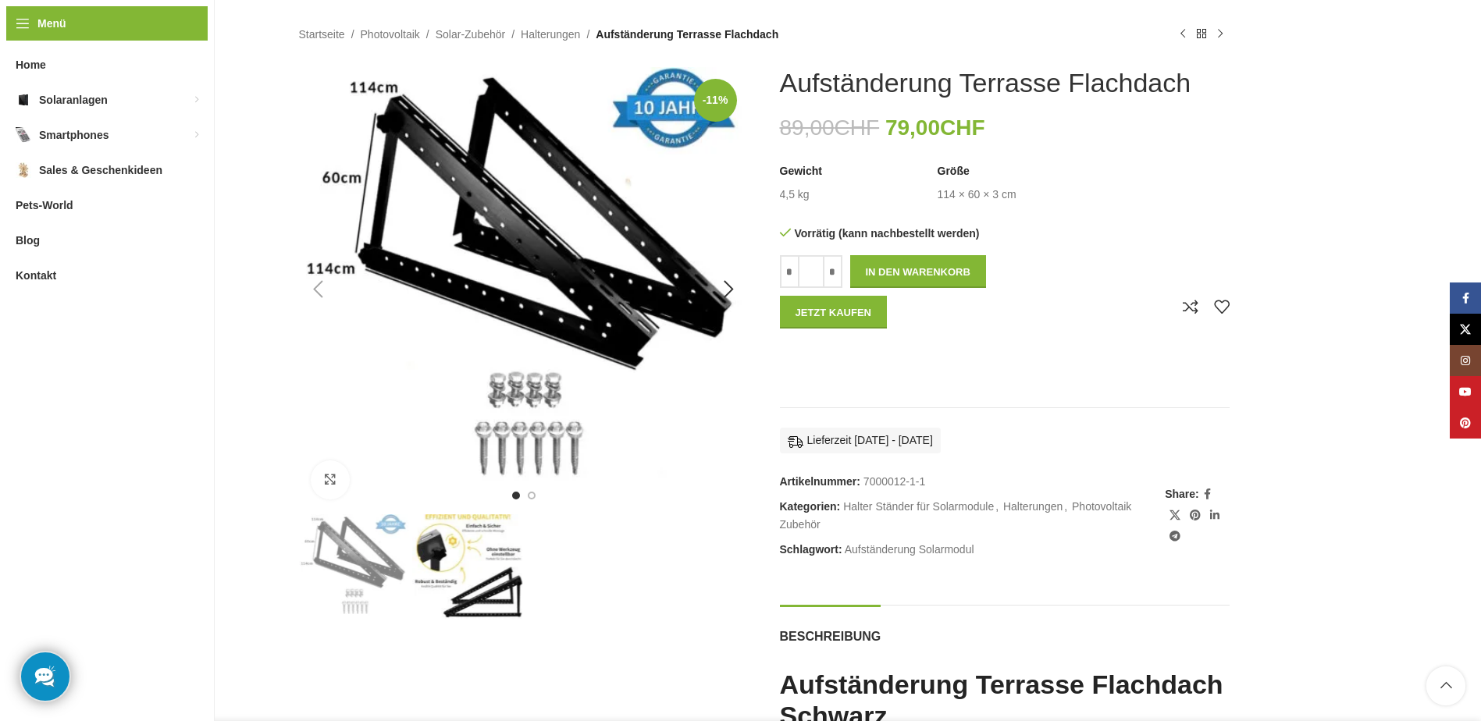
scroll to position [105, 0]
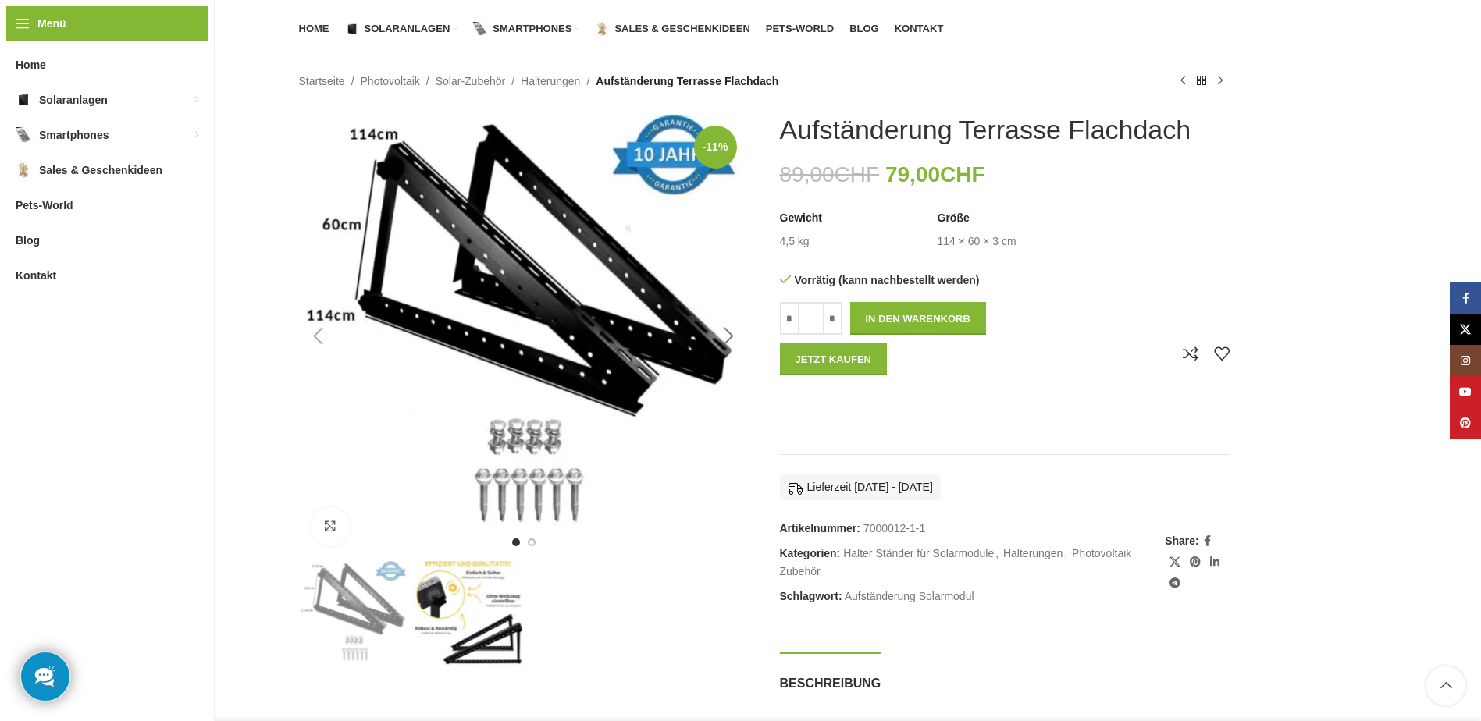
click at [725, 332] on div "Next slide" at bounding box center [729, 336] width 39 height 39
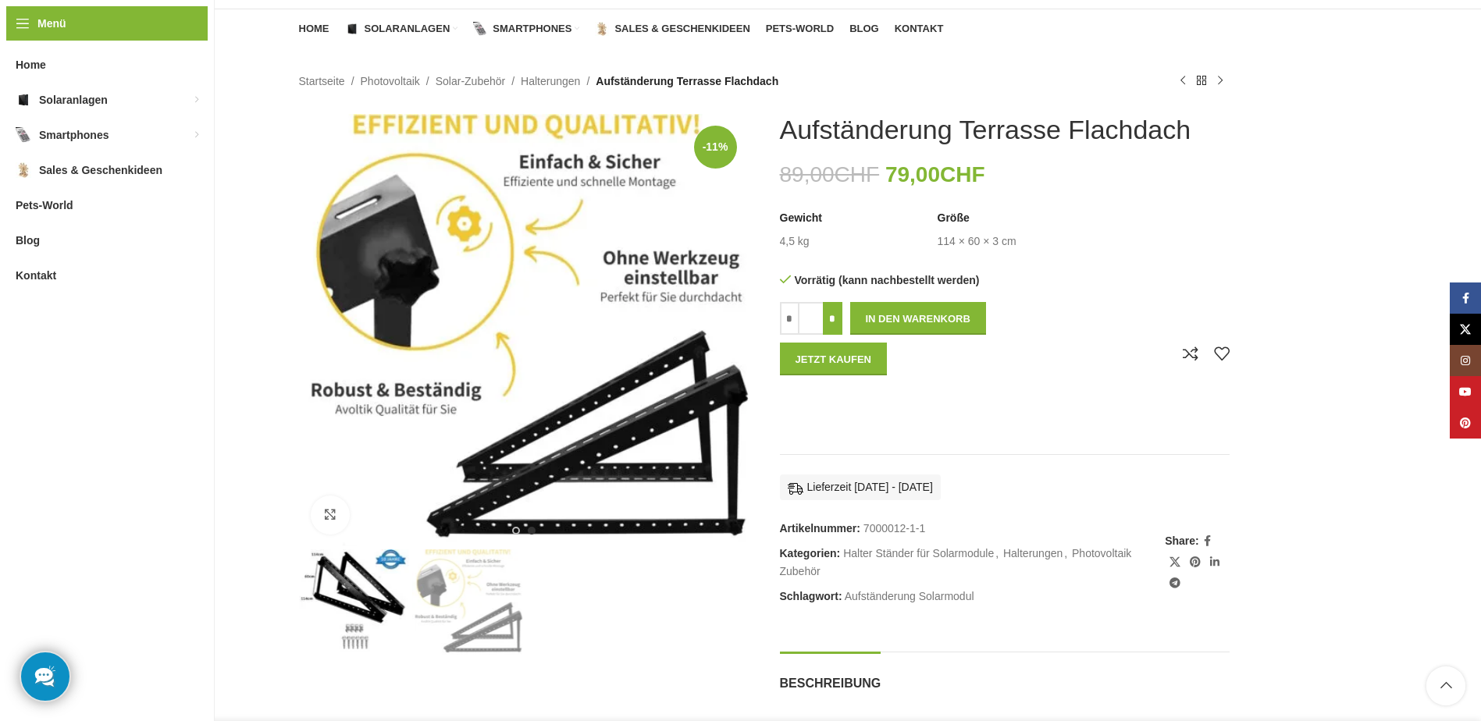
click at [833, 326] on input "*" at bounding box center [833, 318] width 20 height 33
type input "*"
click at [930, 309] on button "In den Warenkorb" at bounding box center [918, 318] width 136 height 33
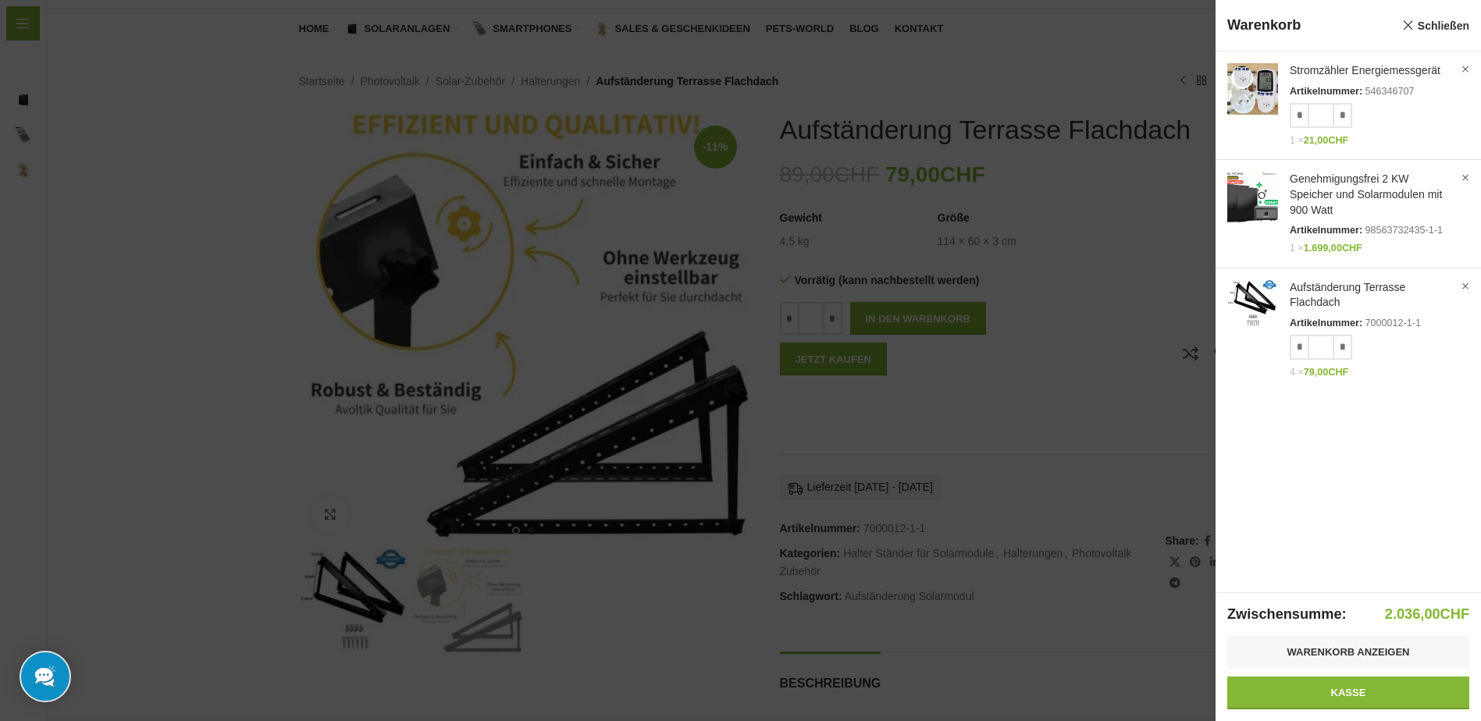
click at [1067, 643] on div at bounding box center [740, 360] width 1481 height 721
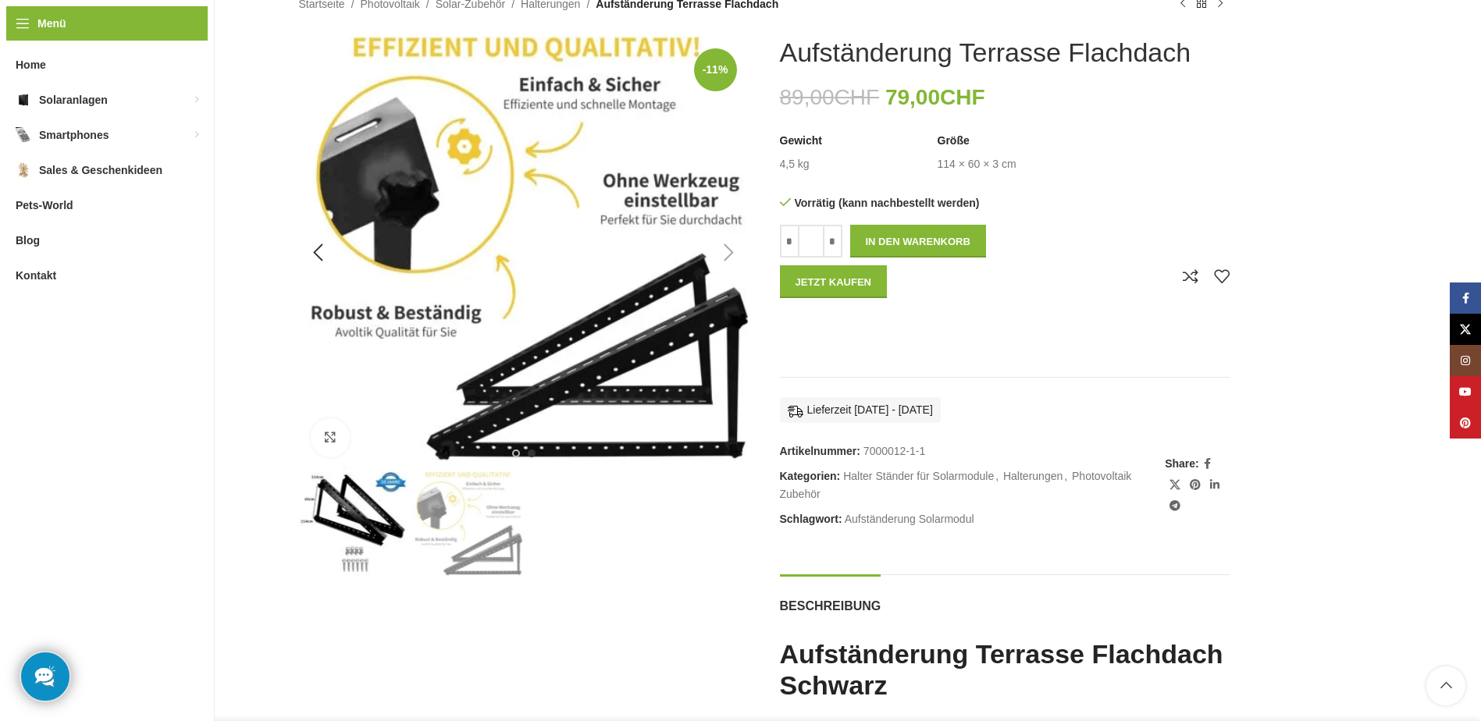
scroll to position [0, 0]
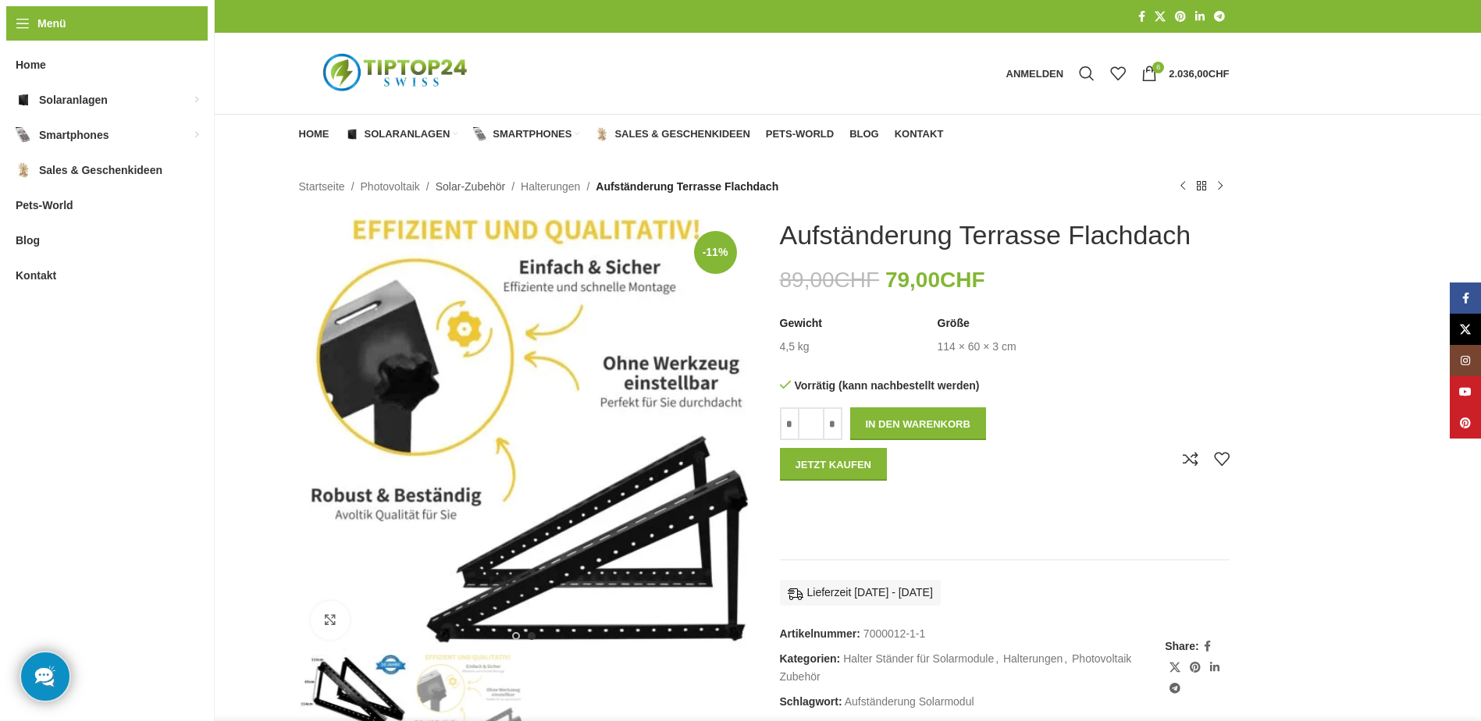
click at [465, 188] on link "Solar-Zubehör" at bounding box center [471, 186] width 70 height 17
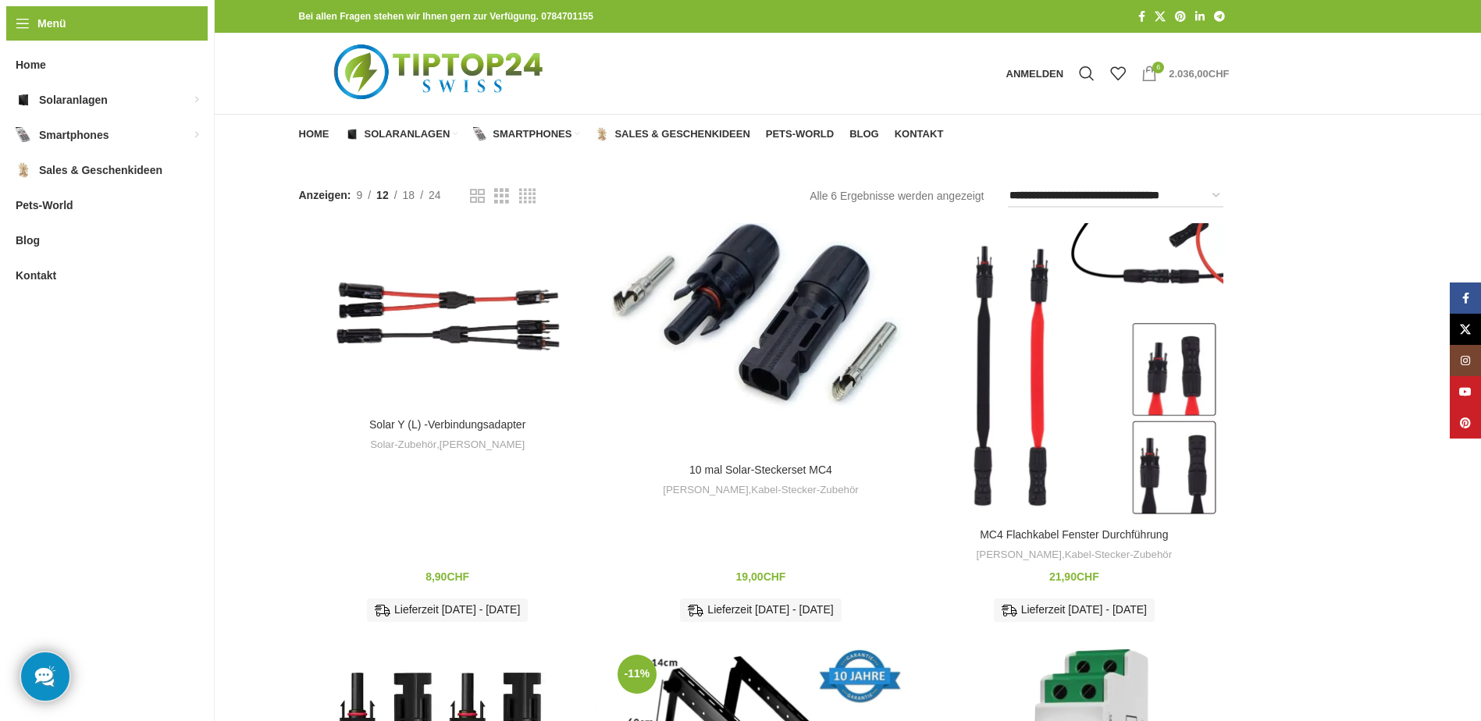
click at [1188, 69] on bdi "2.036,00 CHF" at bounding box center [1199, 74] width 60 height 12
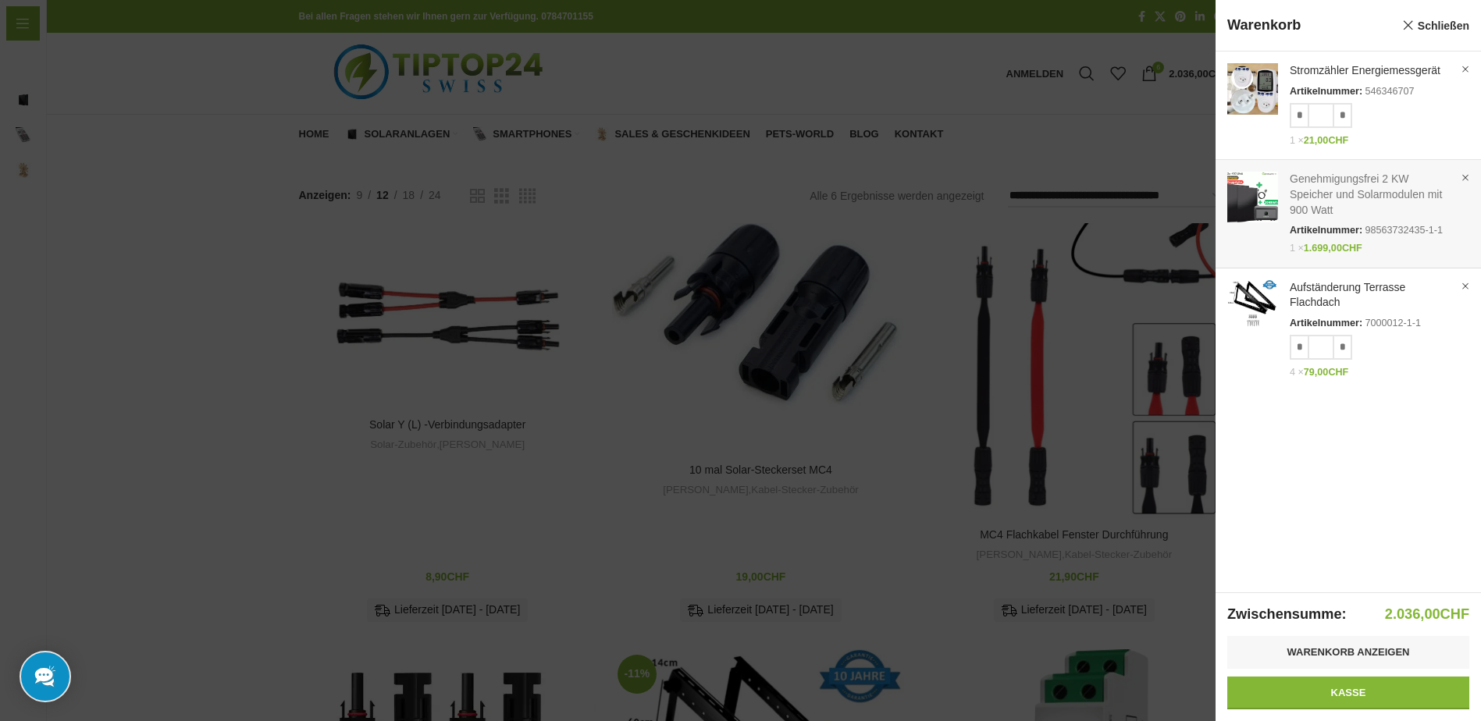
click at [1315, 187] on link "Anzeigen" at bounding box center [1348, 210] width 265 height 101
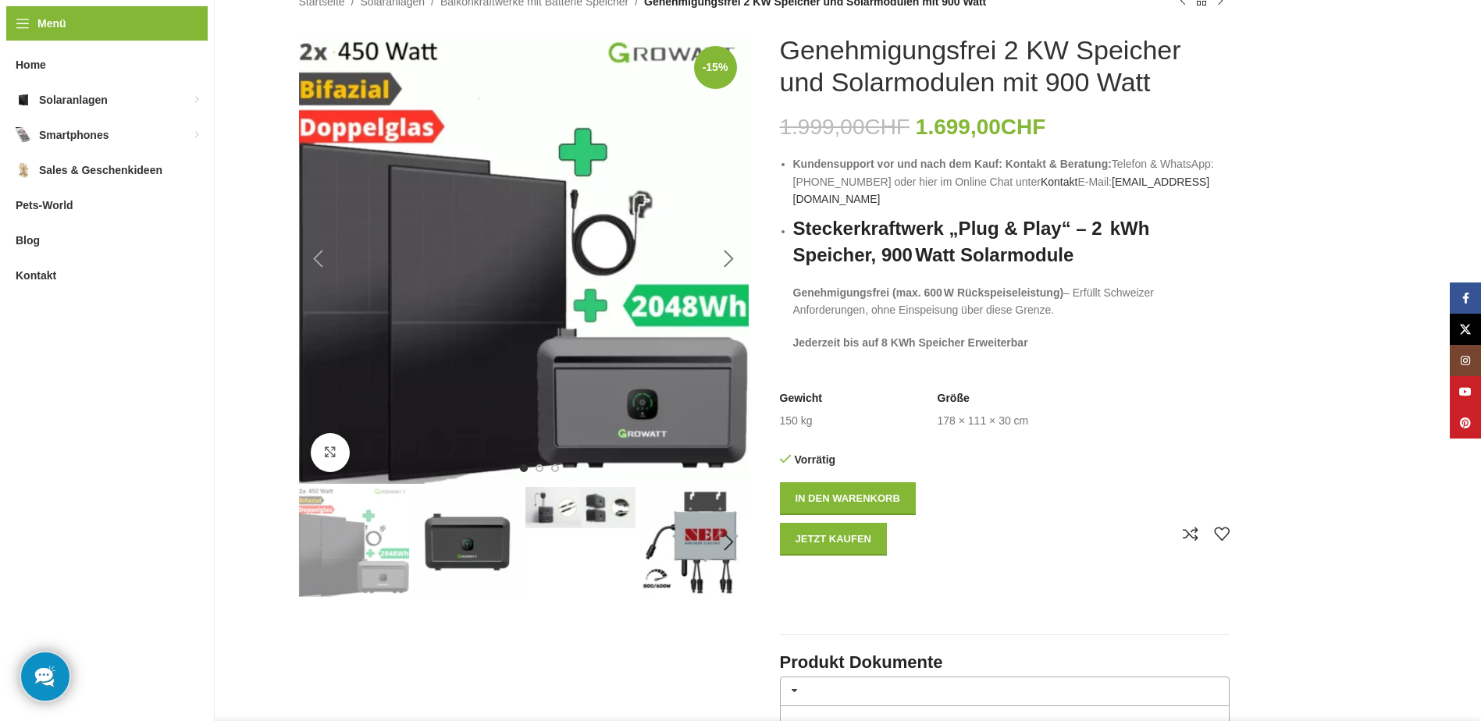
scroll to position [234, 0]
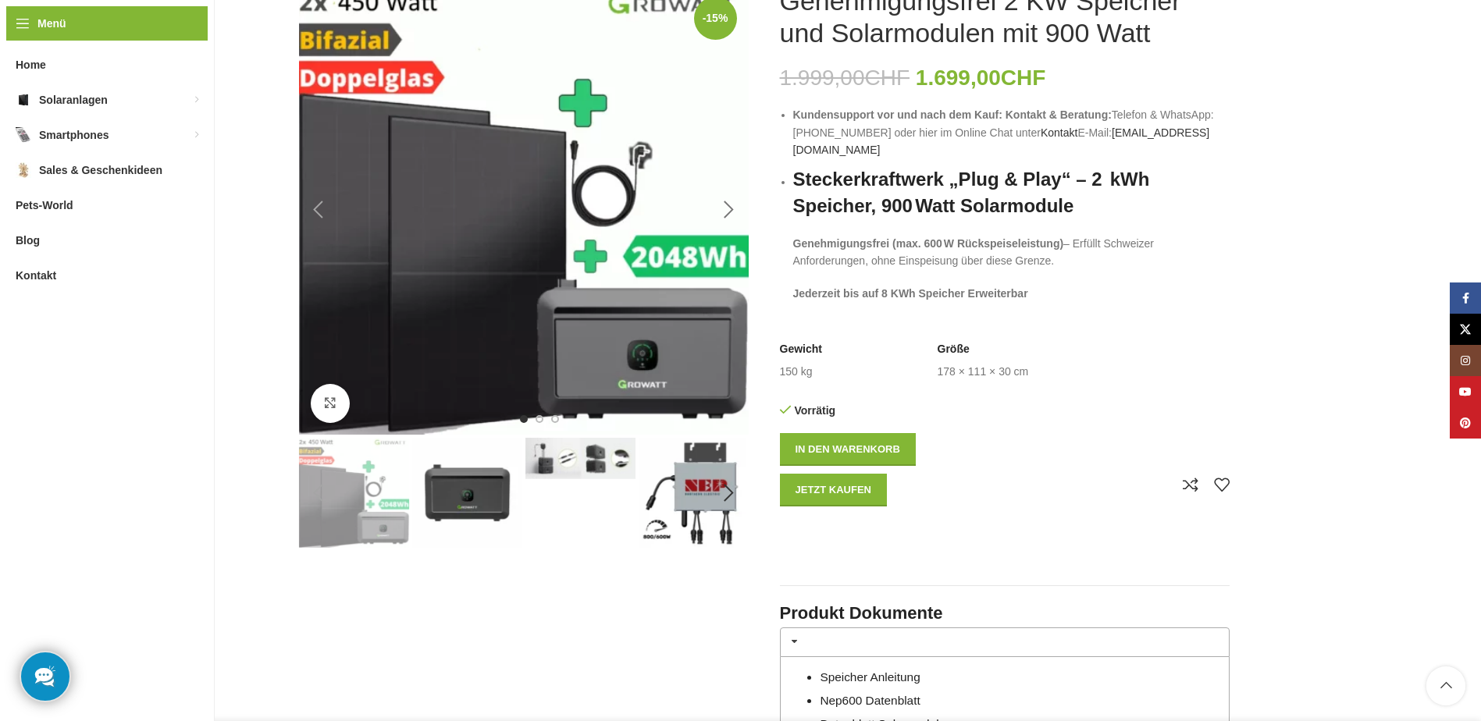
click at [718, 201] on div "Next slide" at bounding box center [729, 210] width 39 height 39
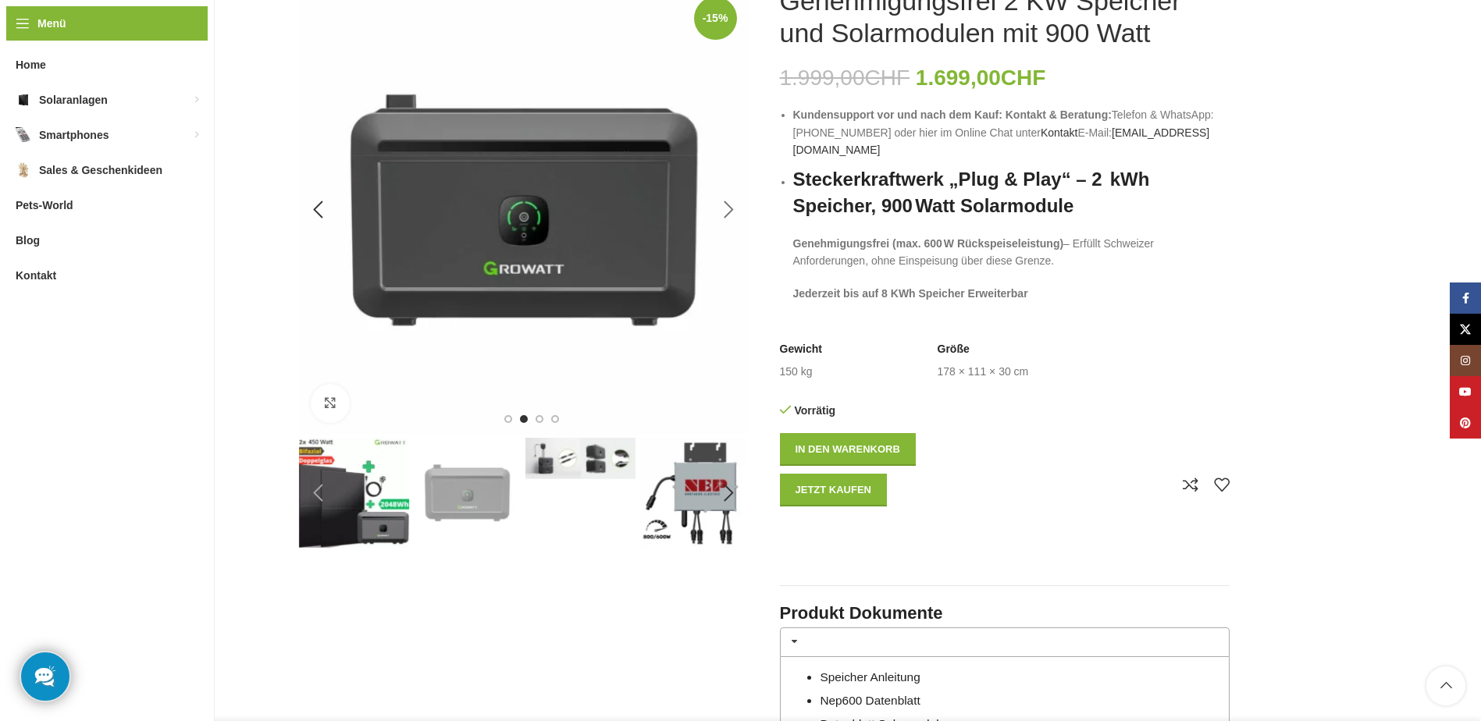
click at [717, 204] on div "Next slide" at bounding box center [729, 210] width 39 height 39
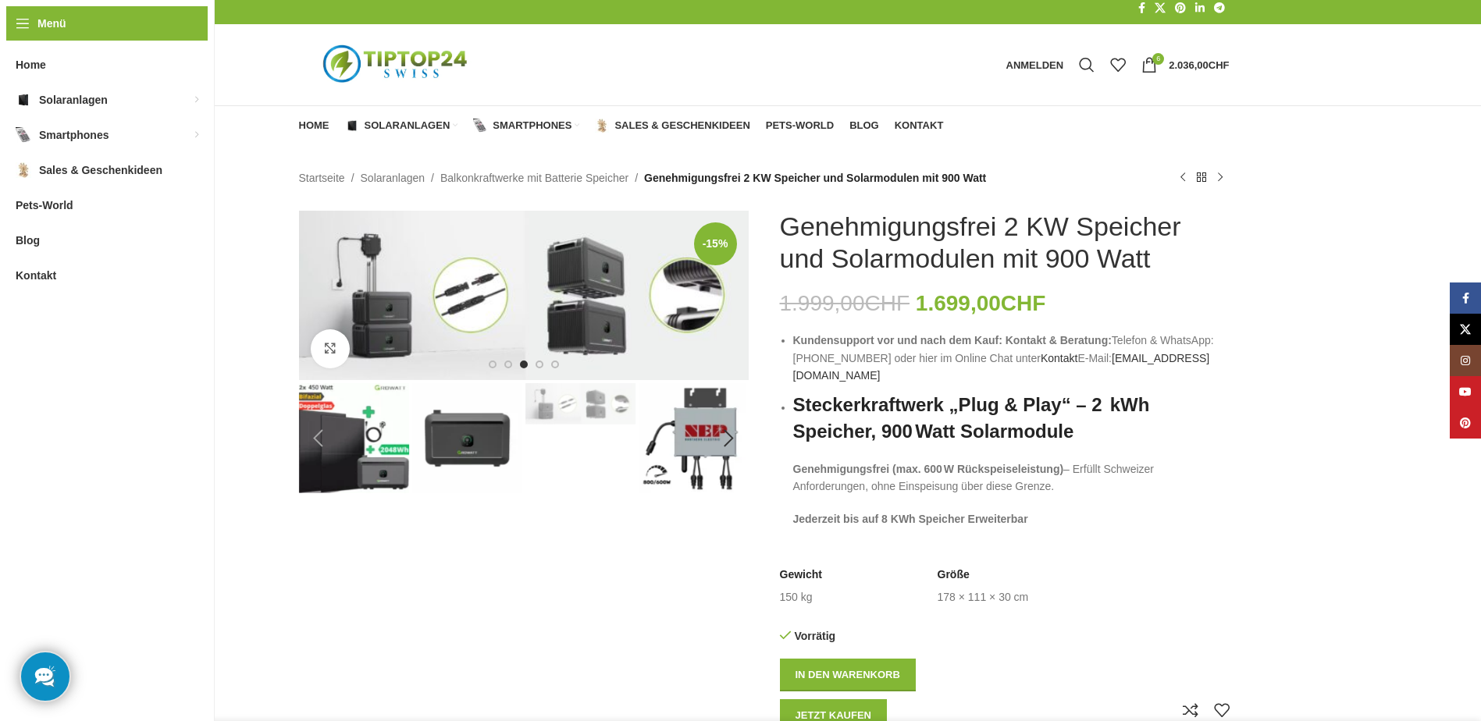
scroll to position [0, 0]
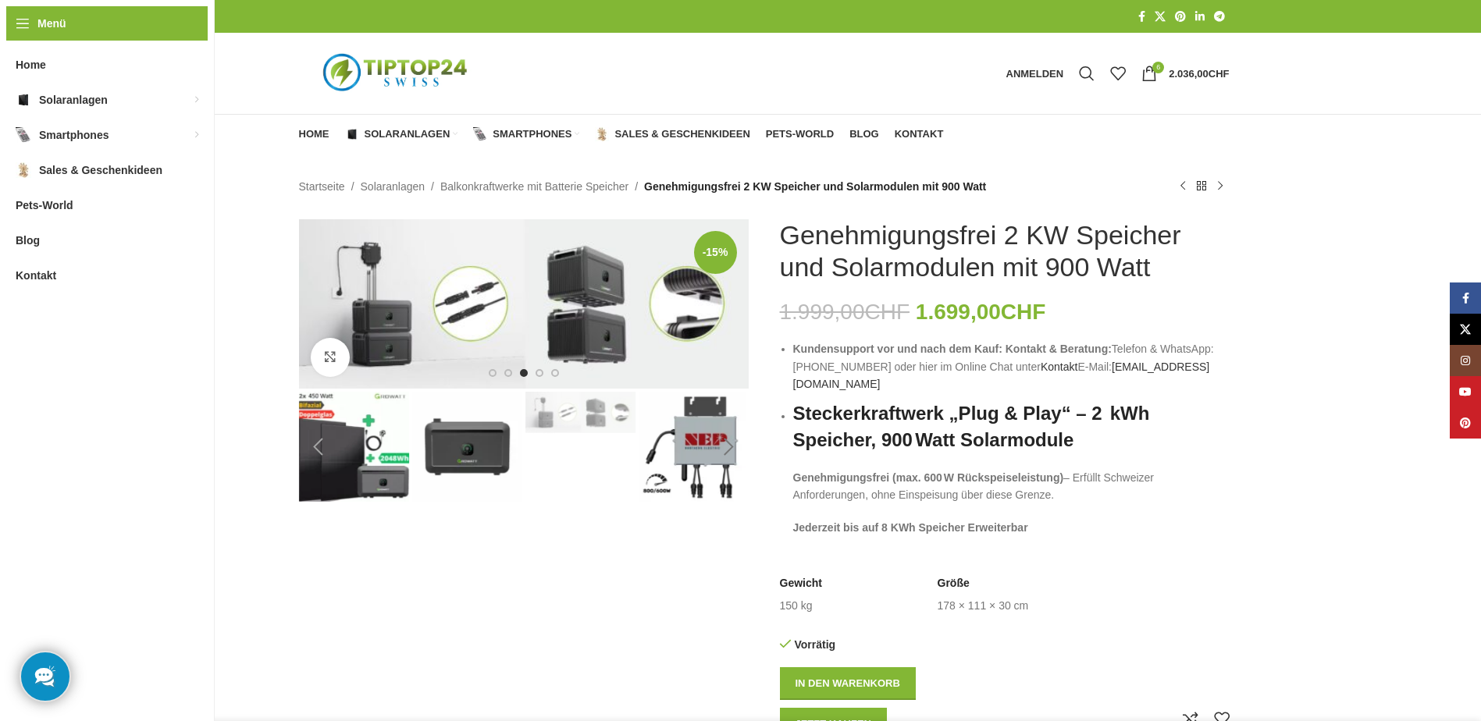
click at [729, 447] on div "Next slide" at bounding box center [729, 447] width 39 height 39
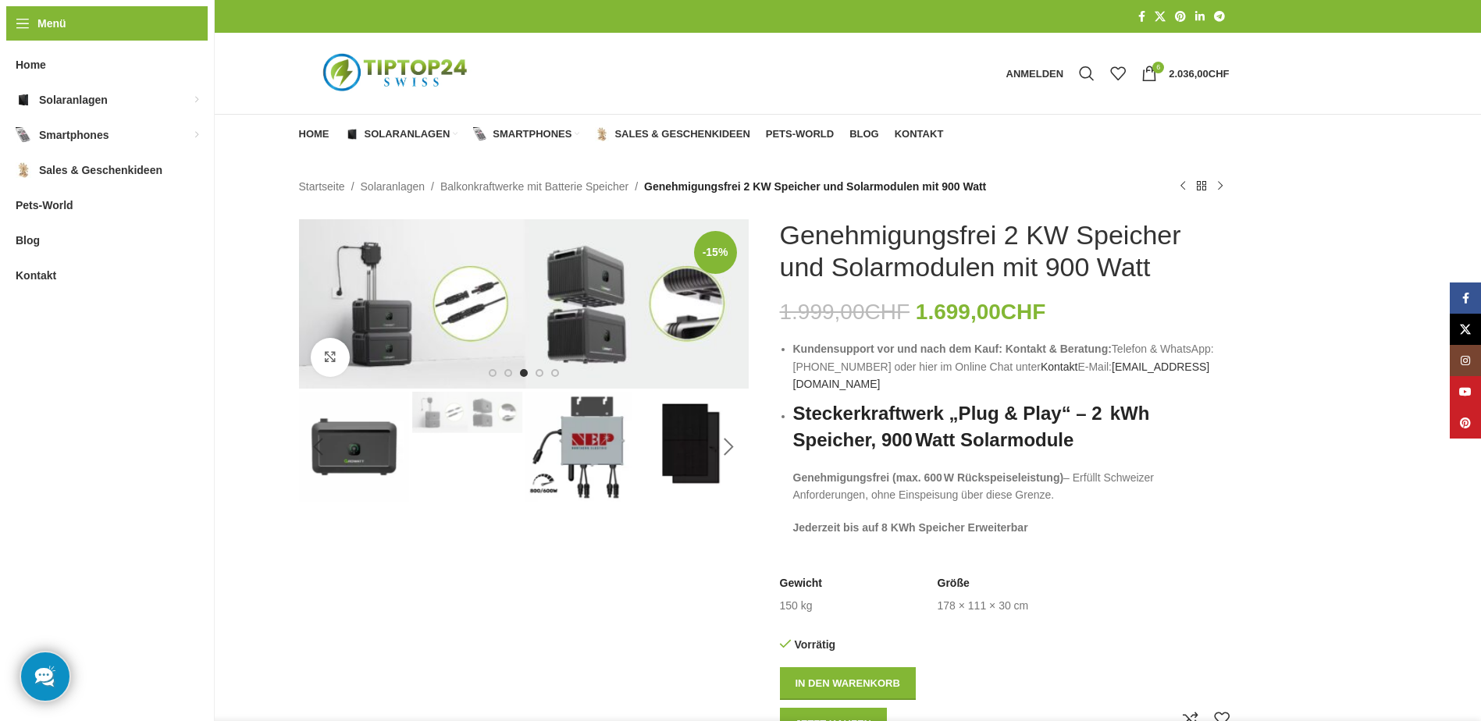
click at [729, 447] on div "Next slide" at bounding box center [729, 447] width 39 height 39
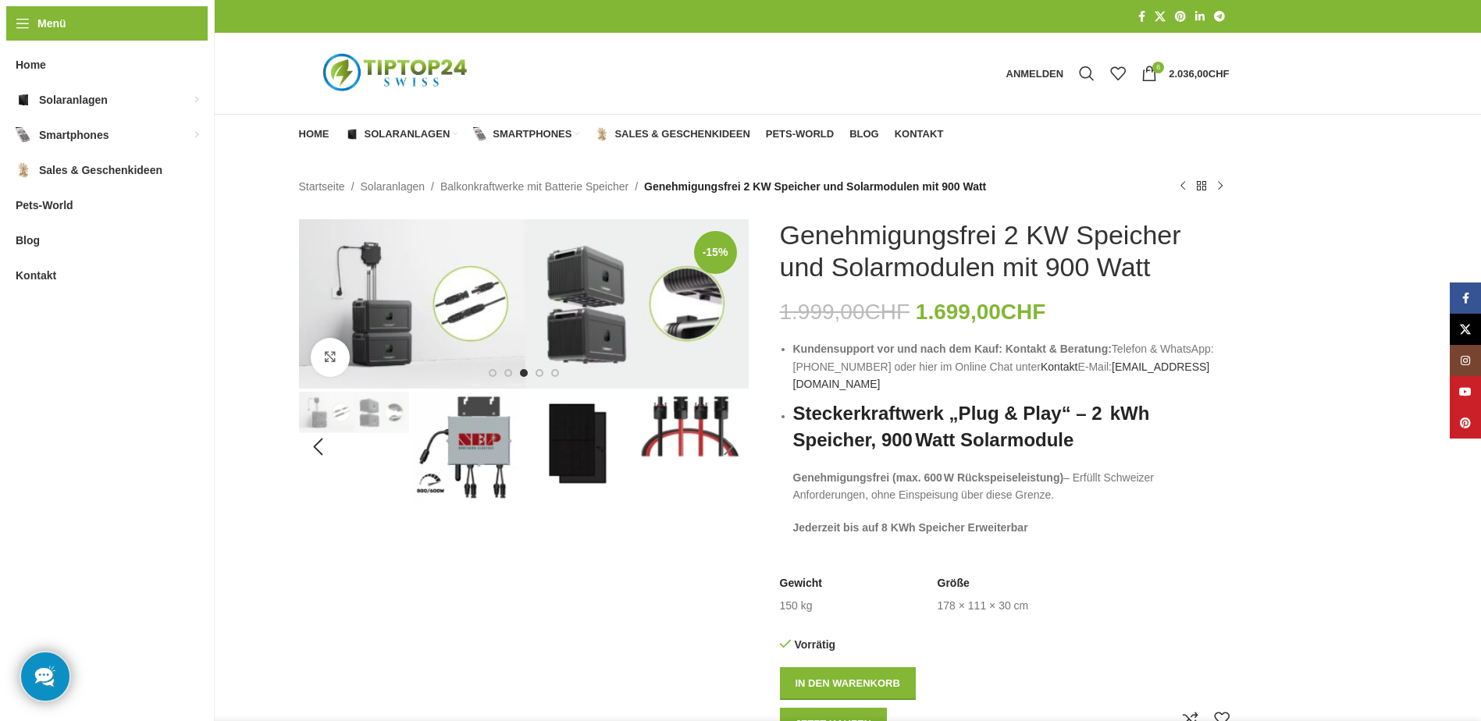
click at [725, 449] on div "Next slide" at bounding box center [729, 447] width 39 height 39
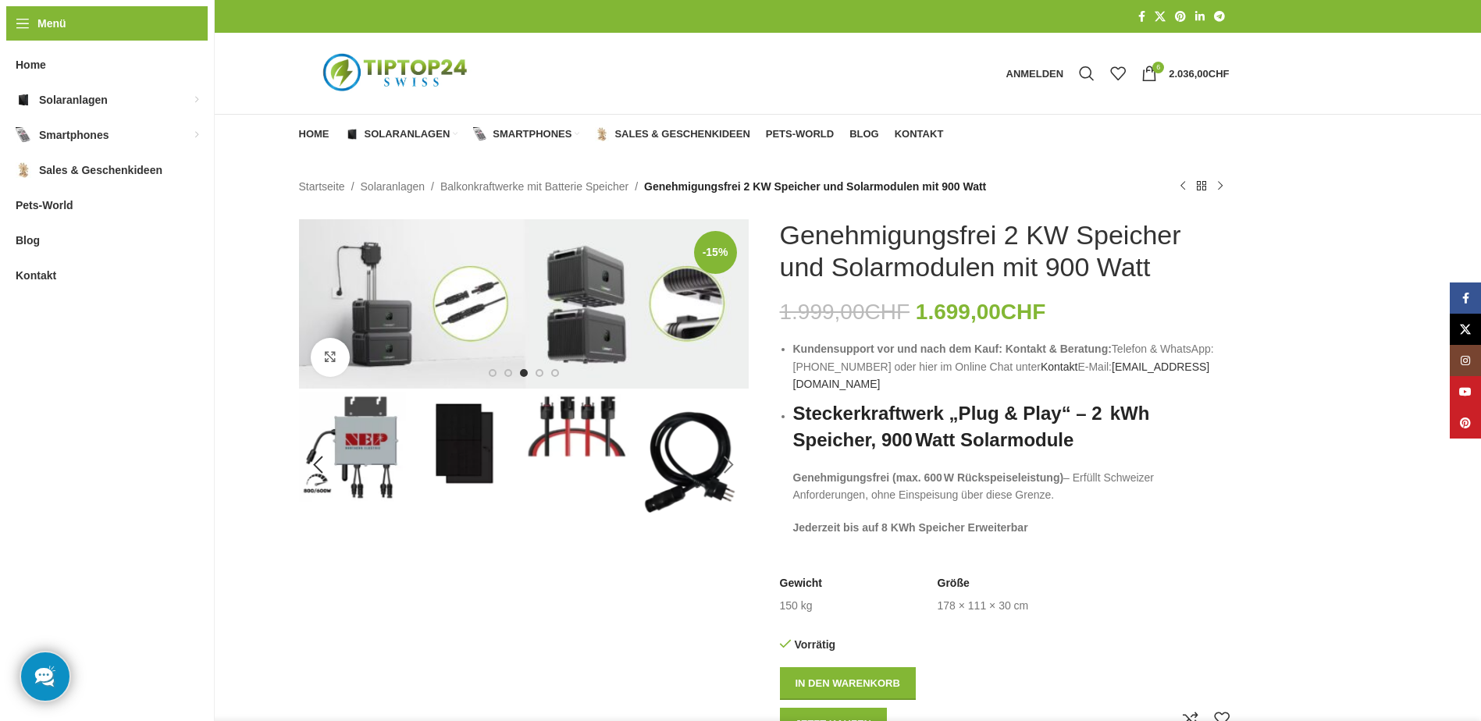
click at [725, 449] on div "Next slide" at bounding box center [729, 465] width 39 height 39
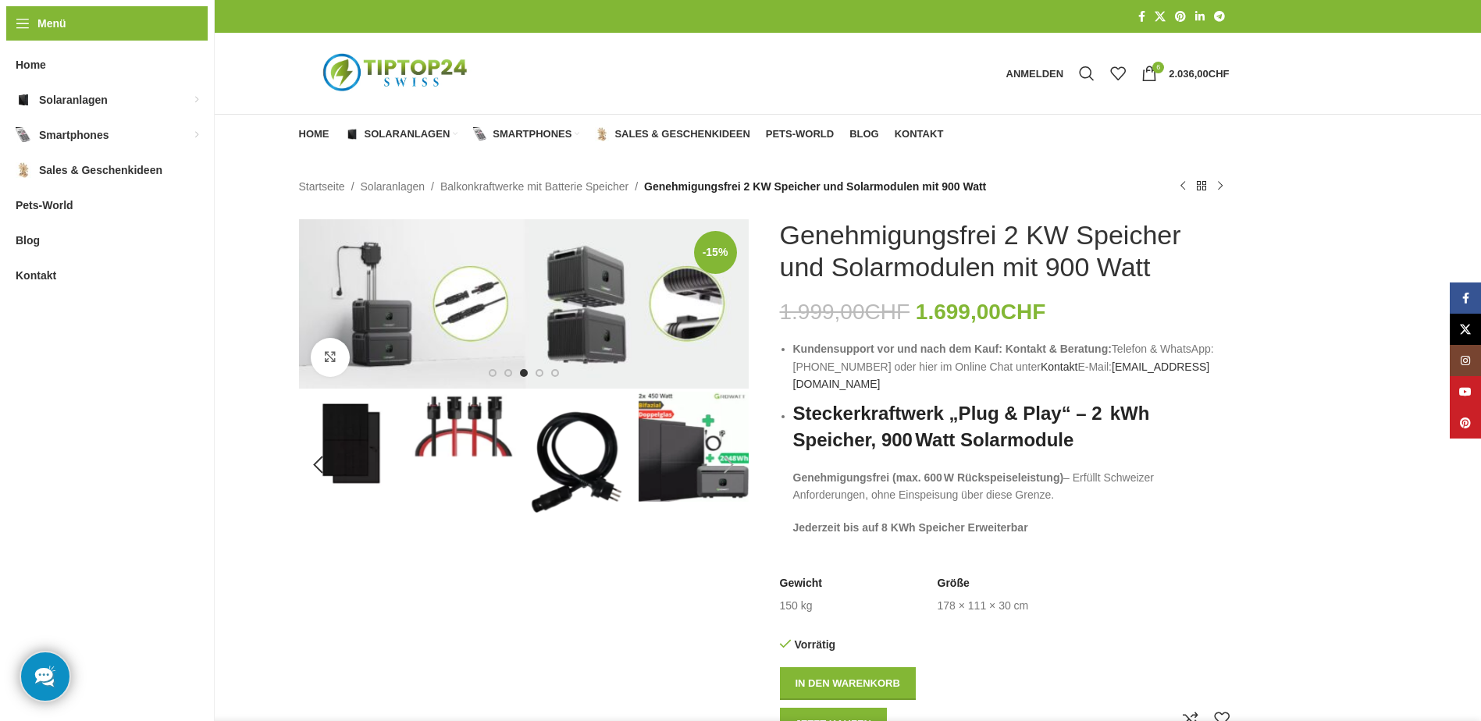
click at [724, 449] on div "Next slide" at bounding box center [729, 465] width 39 height 39
